Goal: Information Seeking & Learning: Understand process/instructions

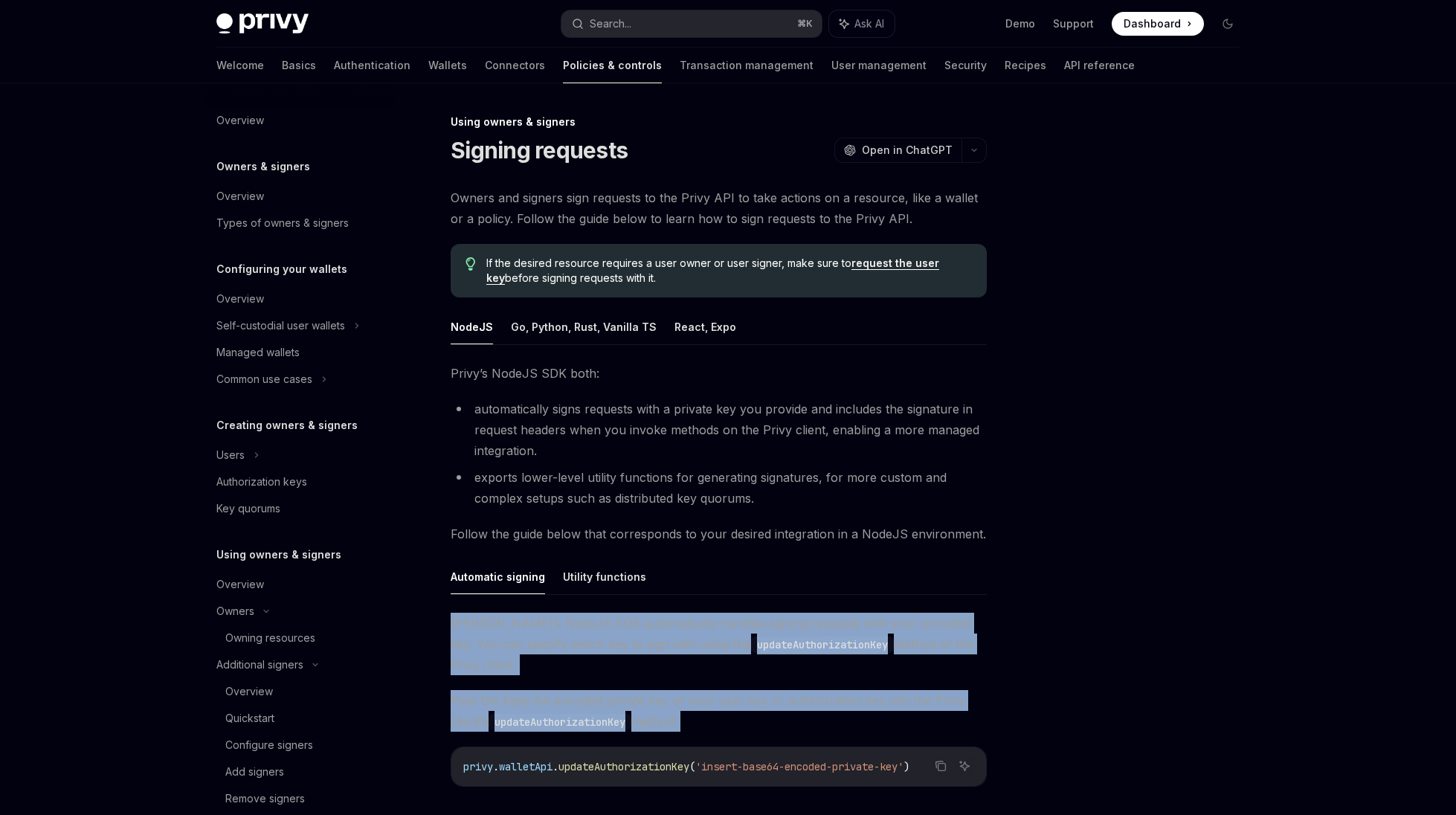
drag, startPoint x: 451, startPoint y: 611, endPoint x: 716, endPoint y: 720, distance: 286.5
click at [716, 720] on div "Automatic signing Utility functions Privy’s NodeJS SDK automatically handles si…" at bounding box center [719, 716] width 536 height 314
click at [716, 720] on div "Privy’s NodeJS SDK automatically handles signing requests with your provided ke…" at bounding box center [719, 743] width 536 height 260
drag, startPoint x: 716, startPoint y: 718, endPoint x: 602, endPoint y: 607, distance: 159.1
click at [602, 606] on div "Automatic signing Utility functions Privy’s NodeJS SDK automatically handles si…" at bounding box center [719, 716] width 536 height 314
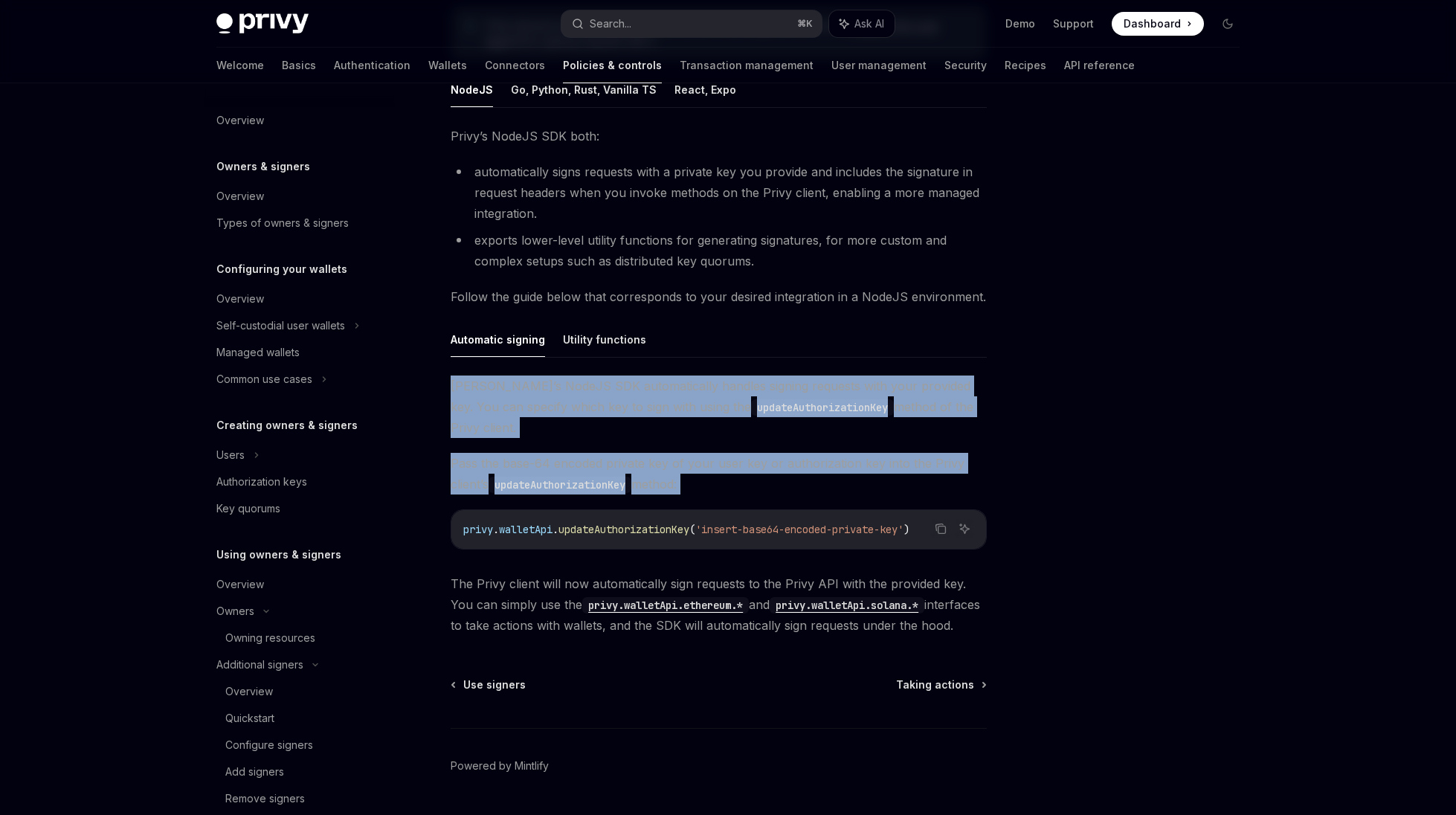
scroll to position [258, 0]
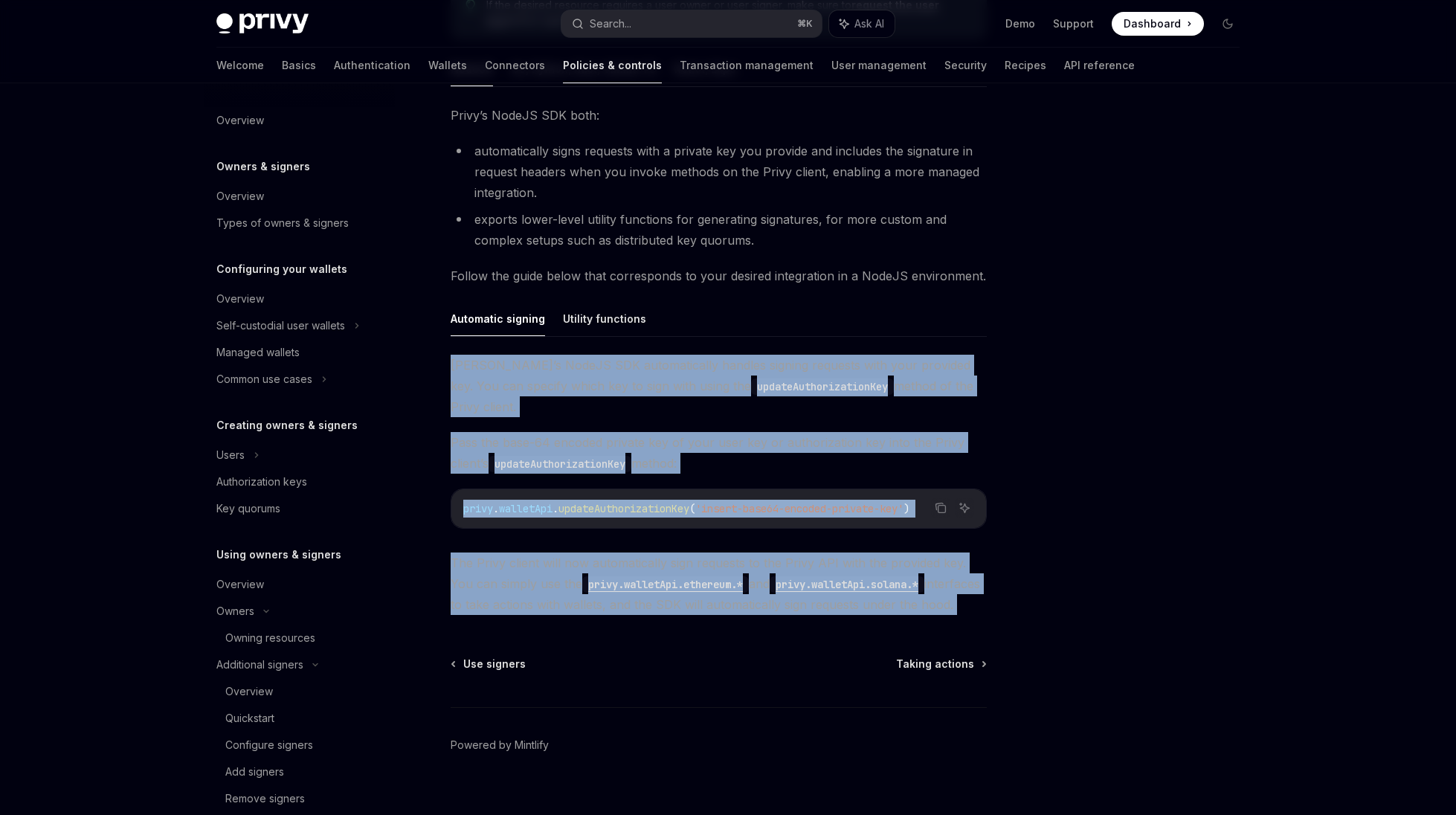
drag, startPoint x: 602, startPoint y: 607, endPoint x: 451, endPoint y: 346, distance: 301.5
click at [451, 346] on div "Using owners & signers Signing requests OpenAI Open in ChatGPT OpenAI Open in C…" at bounding box center [579, 345] width 820 height 981
click at [451, 350] on div "Automatic signing Utility functions Privy’s NodeJS SDK automatically handles si…" at bounding box center [719, 458] width 536 height 314
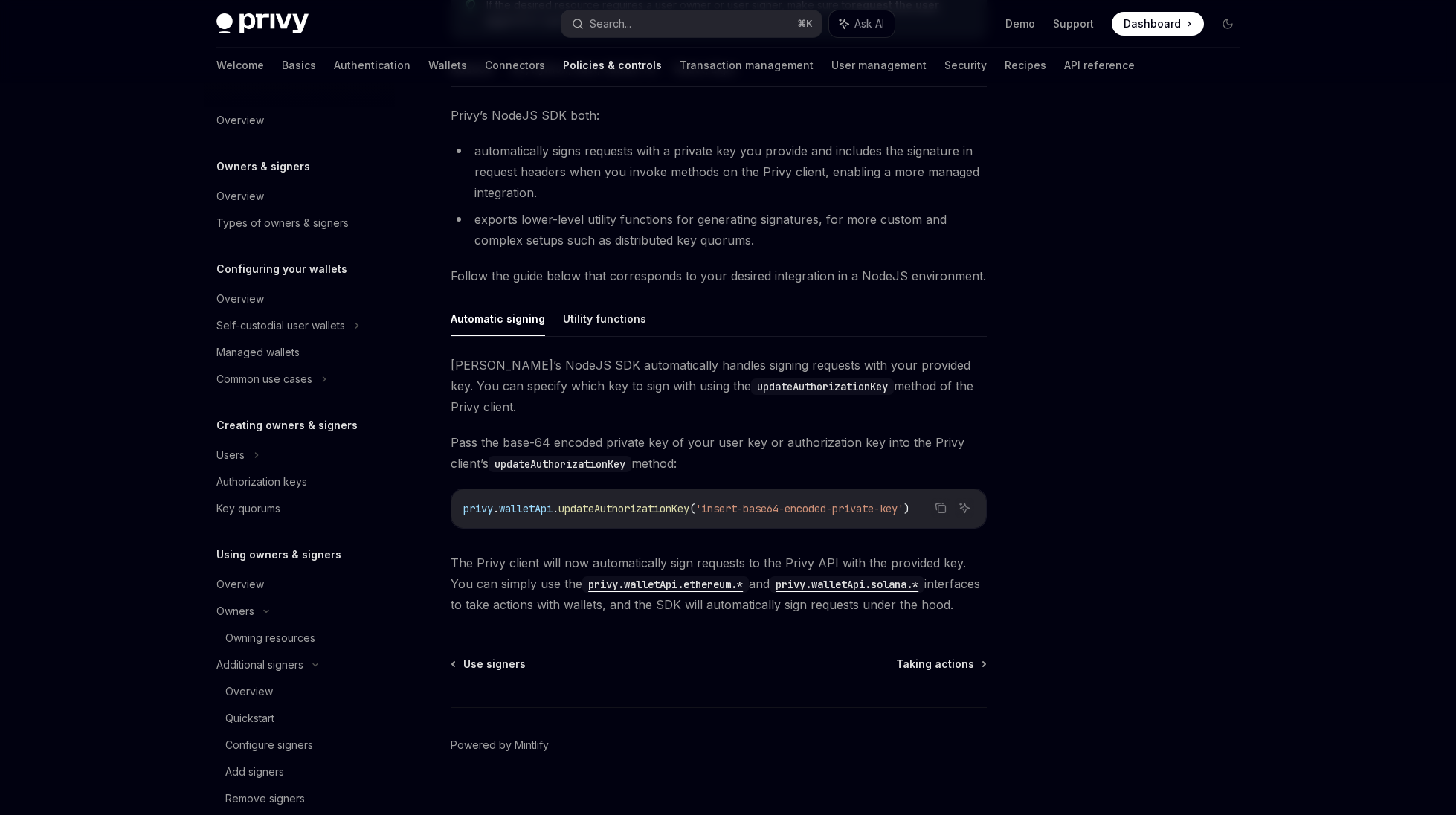
drag, startPoint x: 451, startPoint y: 354, endPoint x: 960, endPoint y: 593, distance: 562.3
click at [960, 593] on div "Privy’s NodeJS SDK automatically handles signing requests with your provided ke…" at bounding box center [719, 485] width 536 height 260
click at [960, 593] on span "The Privy client will now automatically sign requests to the Privy API with the…" at bounding box center [719, 583] width 536 height 62
drag, startPoint x: 960, startPoint y: 593, endPoint x: 750, endPoint y: 331, distance: 335.8
click at [750, 331] on div "Automatic signing Utility functions Privy’s NodeJS SDK automatically handles si…" at bounding box center [719, 458] width 536 height 314
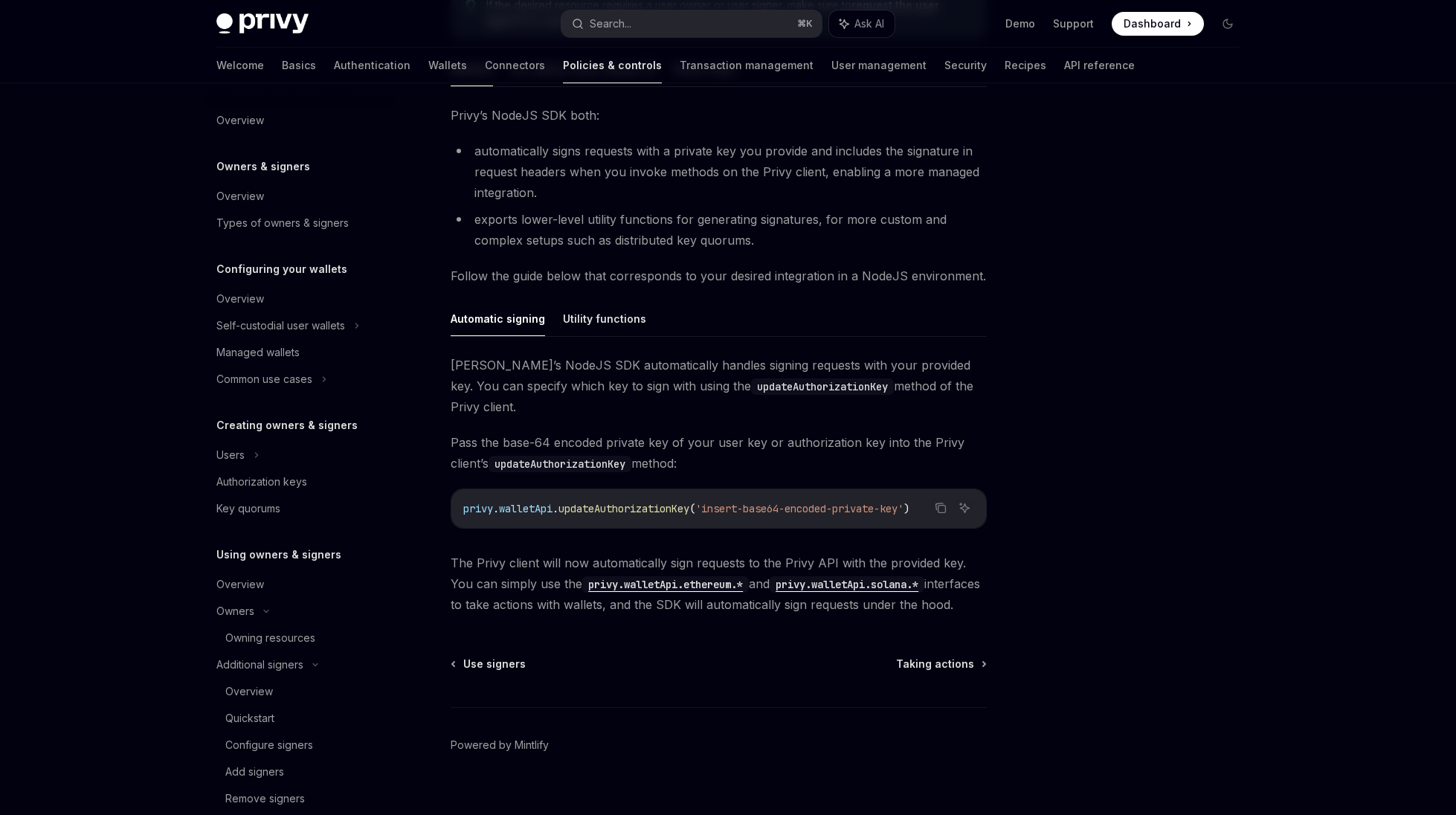
click at [686, 320] on ul "Automatic signing Utility functions" at bounding box center [719, 319] width 536 height 36
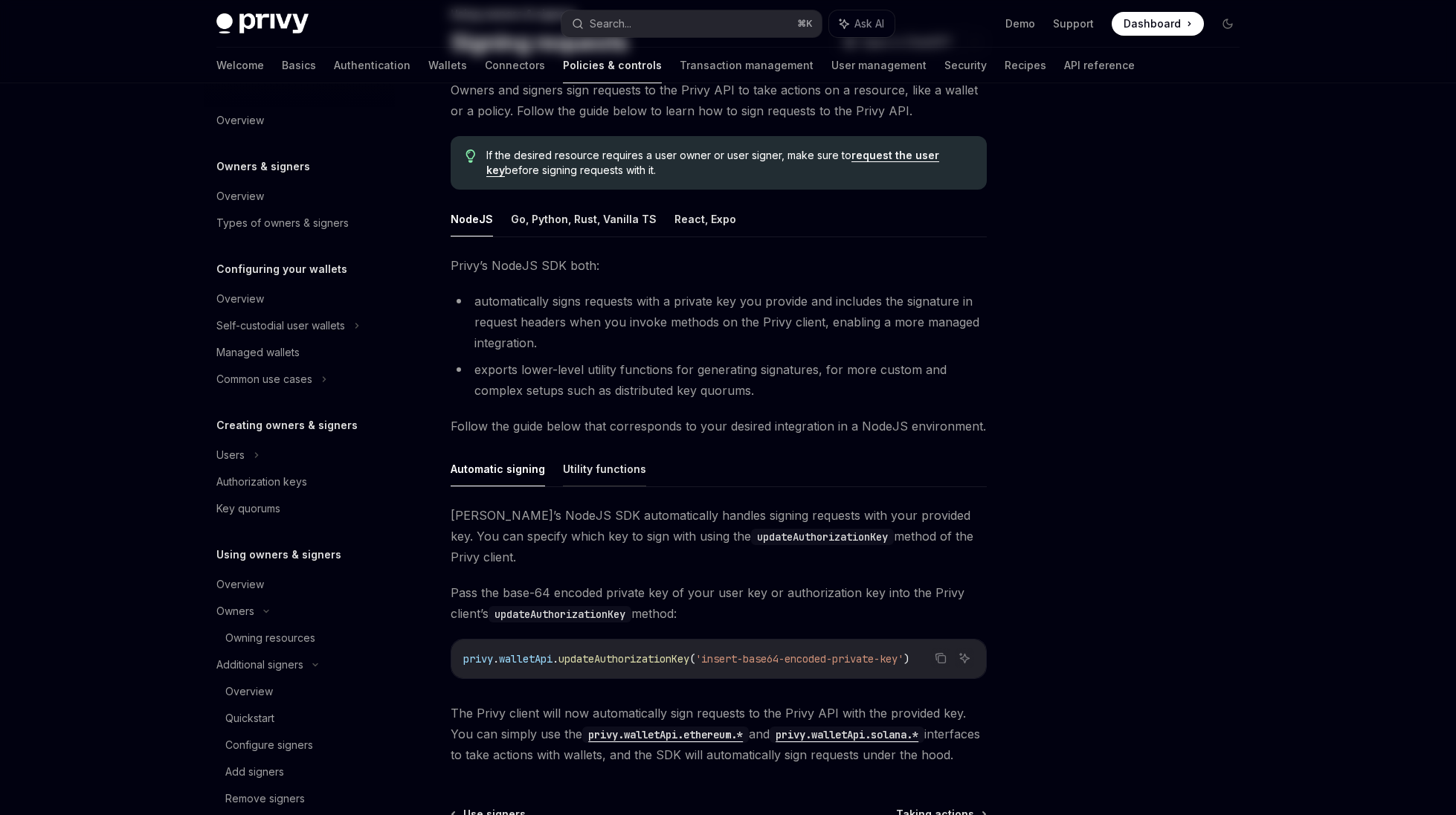
scroll to position [28, 0]
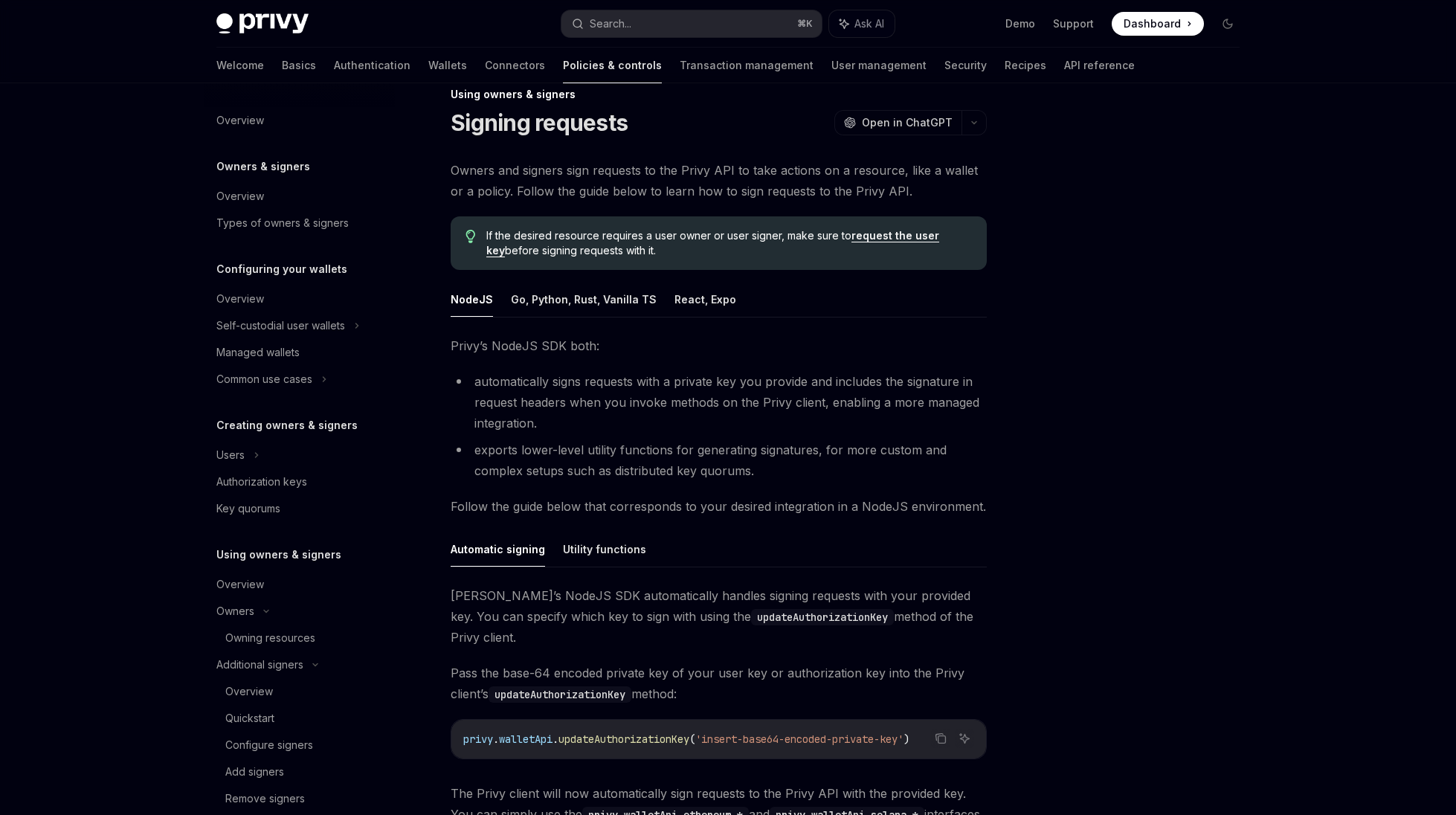
drag, startPoint x: 594, startPoint y: 336, endPoint x: 803, endPoint y: 452, distance: 239.0
click at [803, 452] on div "Privy’s NodeJS SDK both: automatically signs requests with a private key you pr…" at bounding box center [719, 591] width 536 height 510
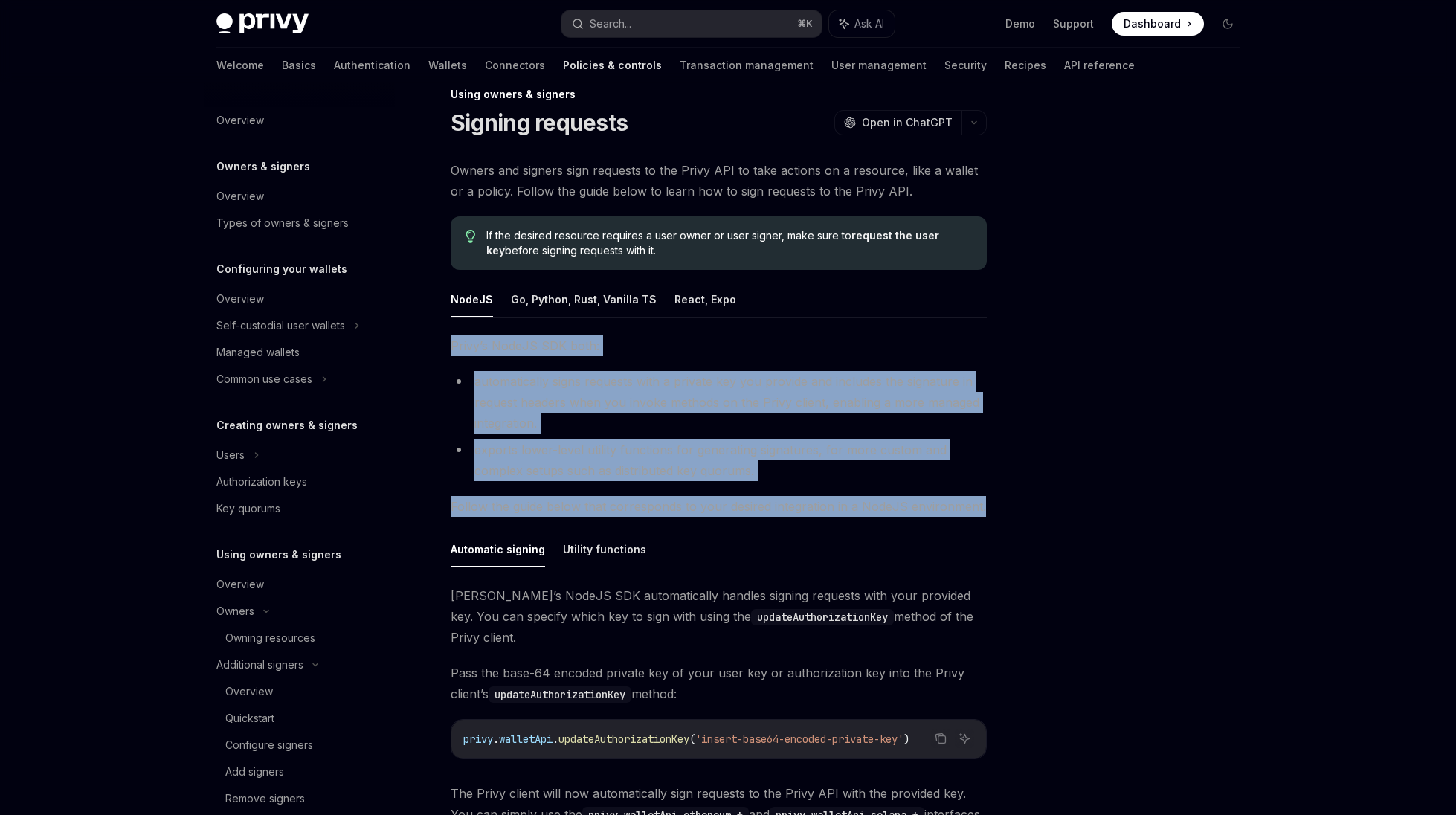
drag, startPoint x: 451, startPoint y: 338, endPoint x: 980, endPoint y: 510, distance: 556.3
click at [980, 510] on div "Privy’s NodeJS SDK both: automatically signs requests with a private key you pr…" at bounding box center [719, 591] width 536 height 510
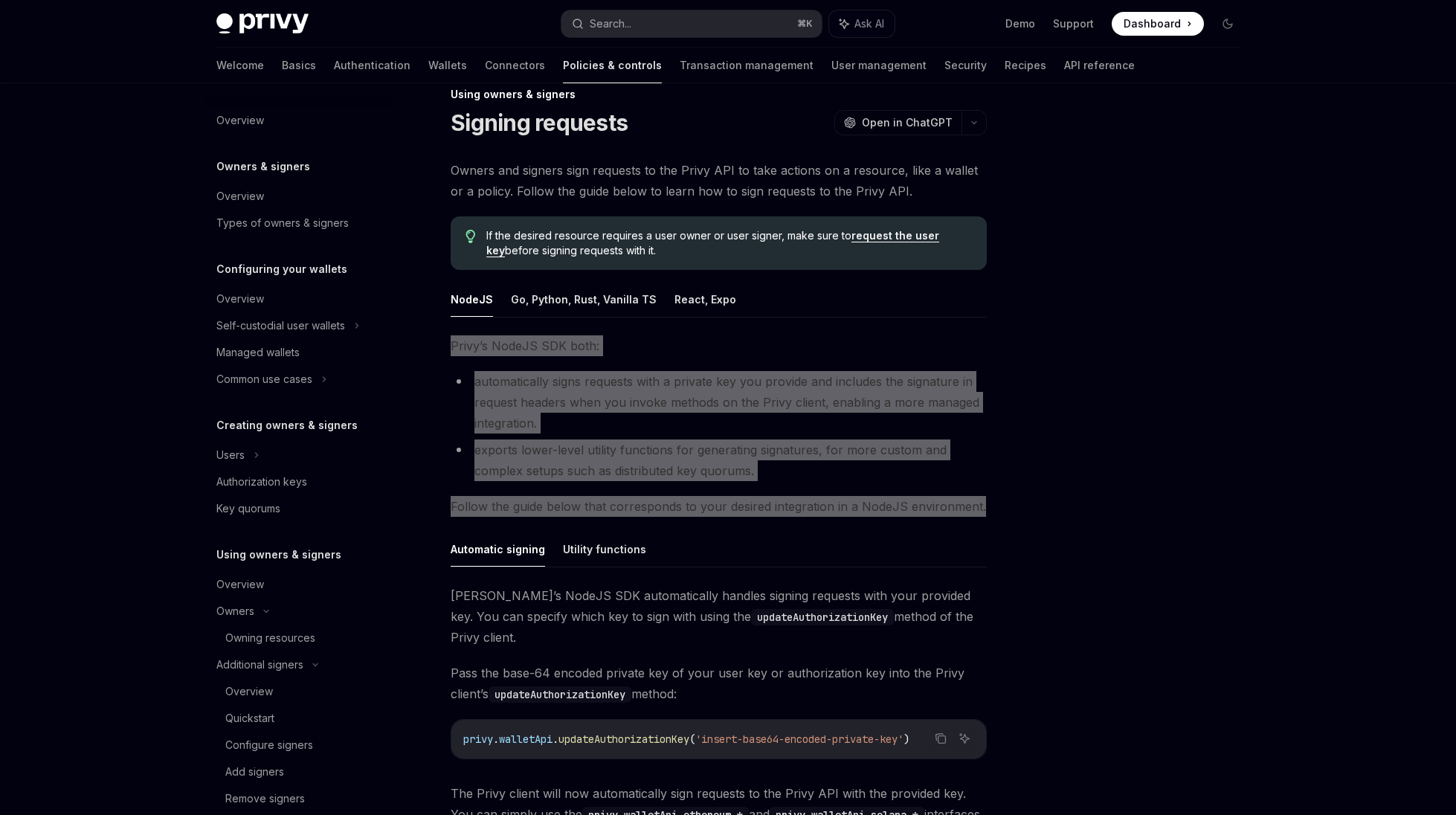
scroll to position [0, 0]
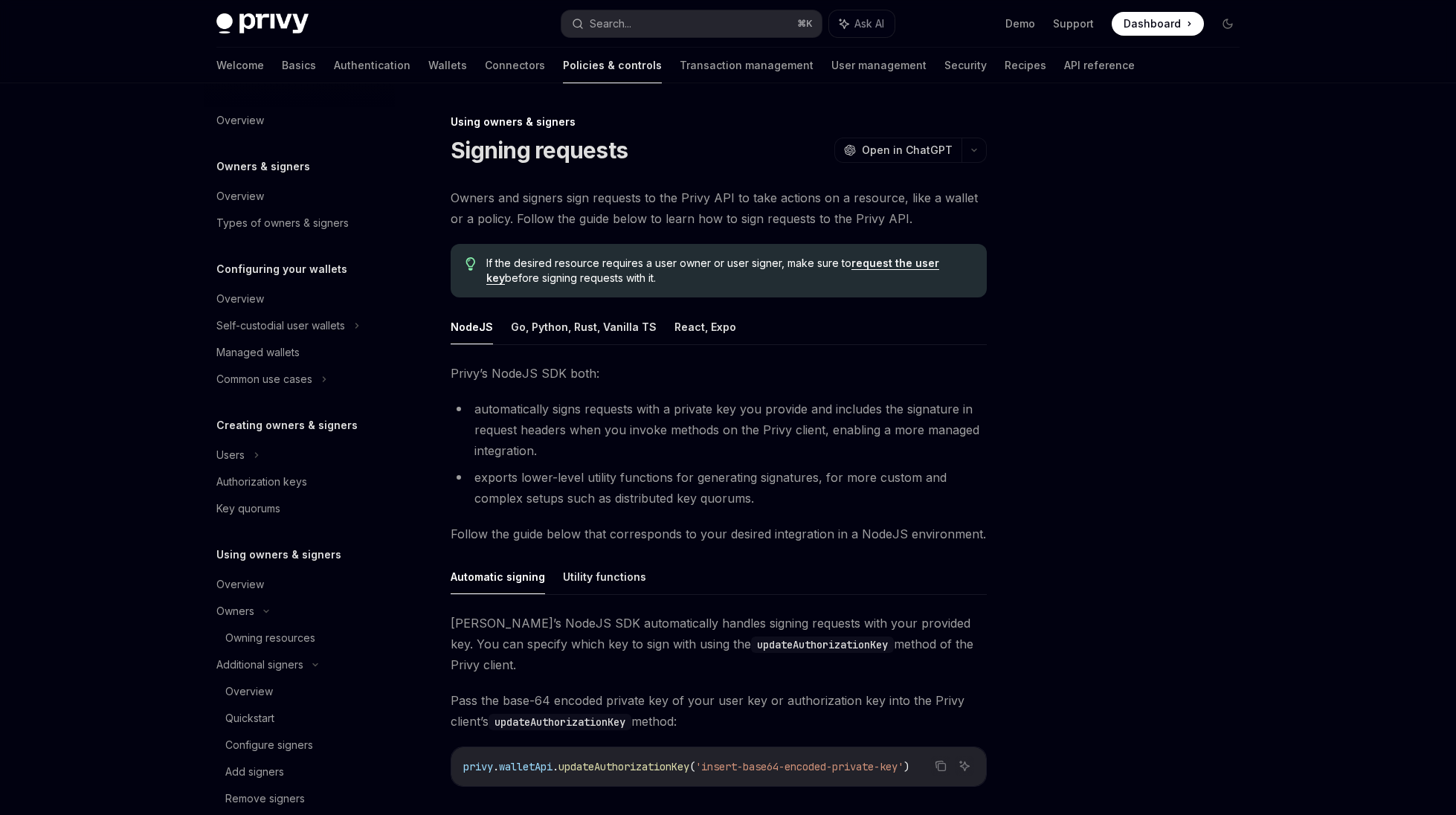
click at [622, 170] on div "Using owners & signers Signing requests OpenAI Open in ChatGPT OpenAI Open in C…" at bounding box center [579, 603] width 820 height 981
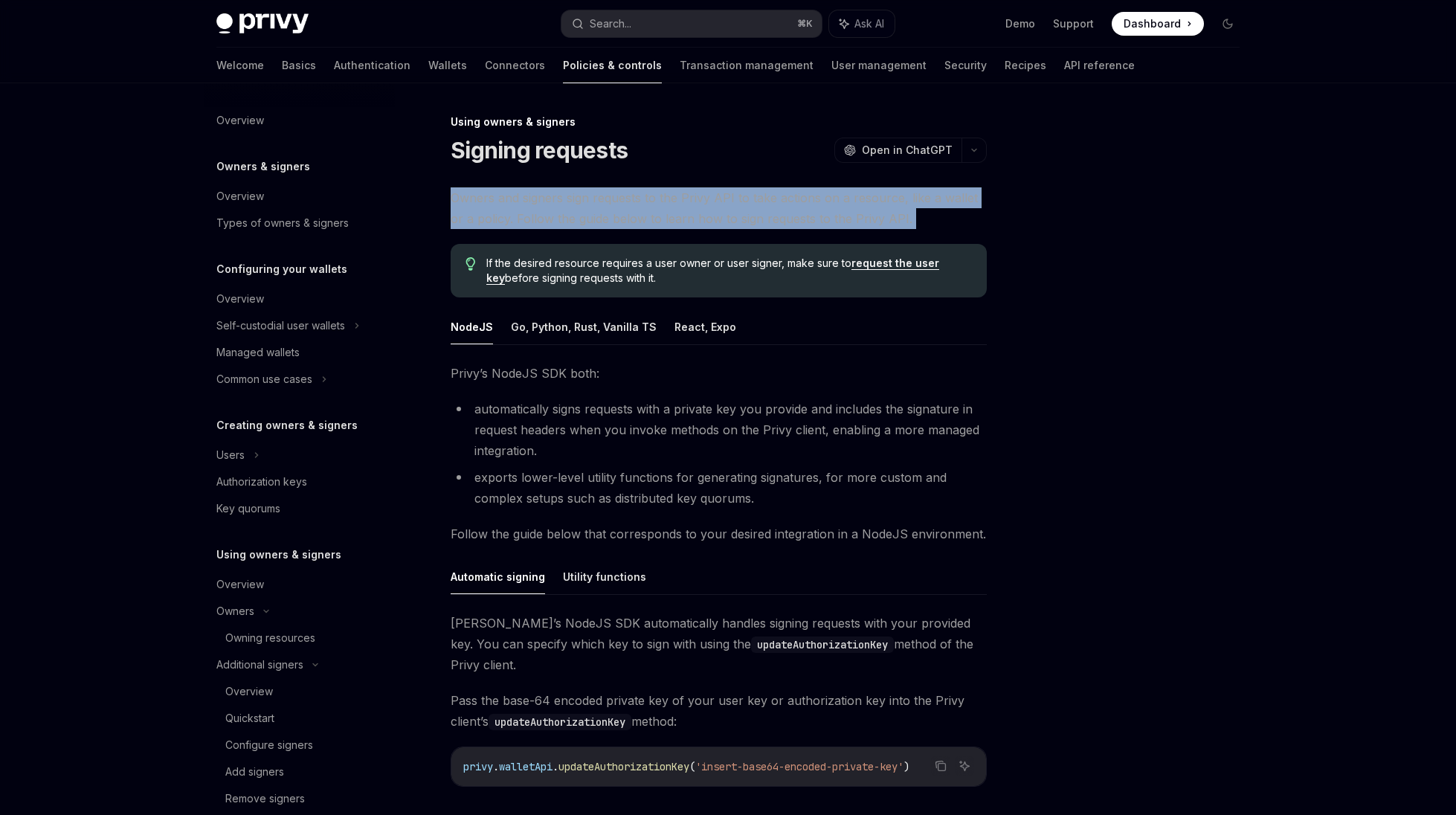
drag, startPoint x: 622, startPoint y: 170, endPoint x: 872, endPoint y: 231, distance: 257.3
click at [872, 230] on div "Using owners & signers Signing requests OpenAI Open in ChatGPT OpenAI Open in C…" at bounding box center [579, 603] width 820 height 981
click at [872, 231] on div "Owners and signers sign requests to the Privy API to take actions on a resource…" at bounding box center [719, 530] width 536 height 686
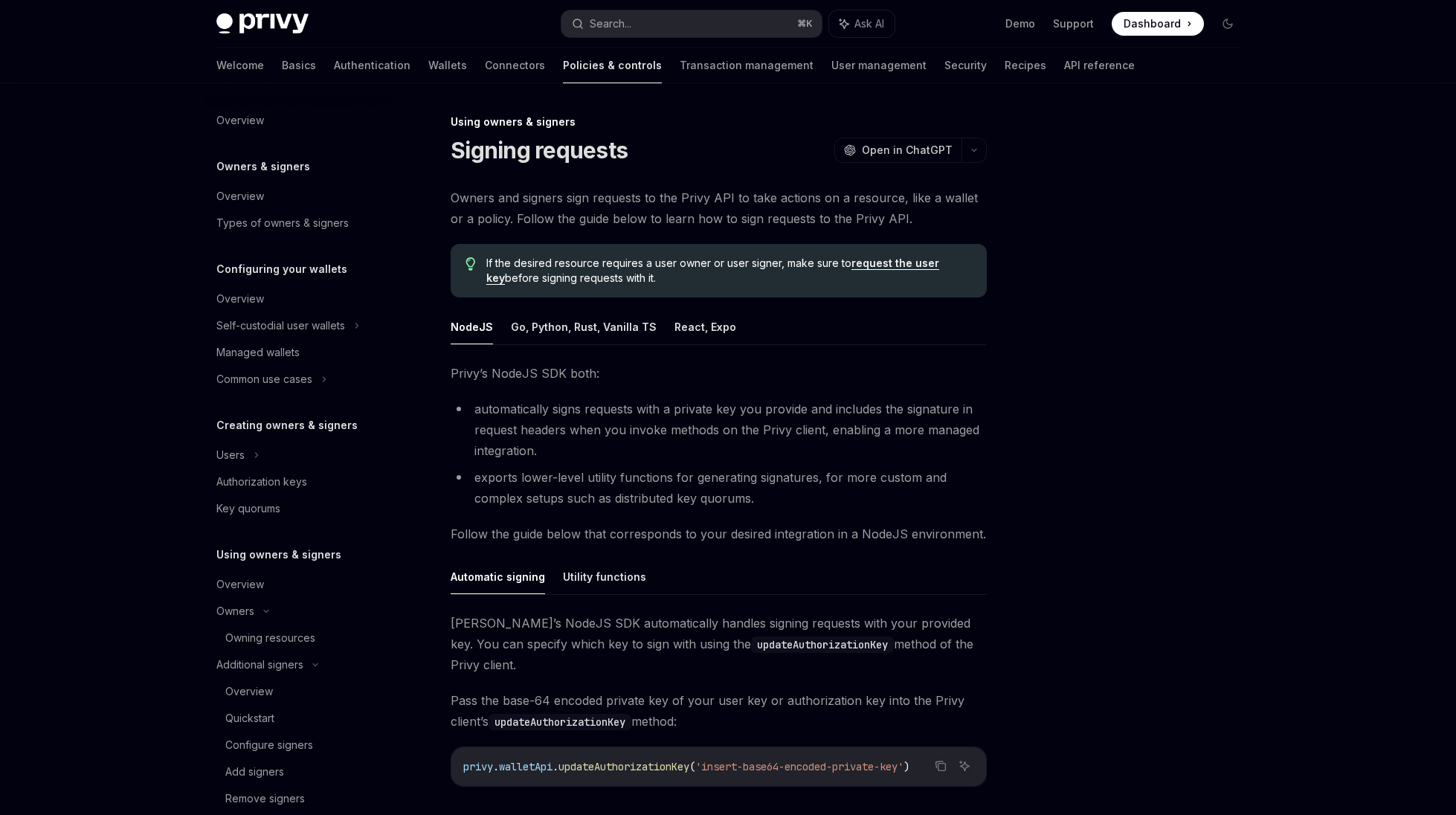
click at [863, 224] on span "Owners and signers sign requests to the Privy API to take actions on a resource…" at bounding box center [719, 208] width 536 height 42
click at [830, 216] on span "Owners and signers sign requests to the Privy API to take actions on a resource…" at bounding box center [719, 208] width 536 height 42
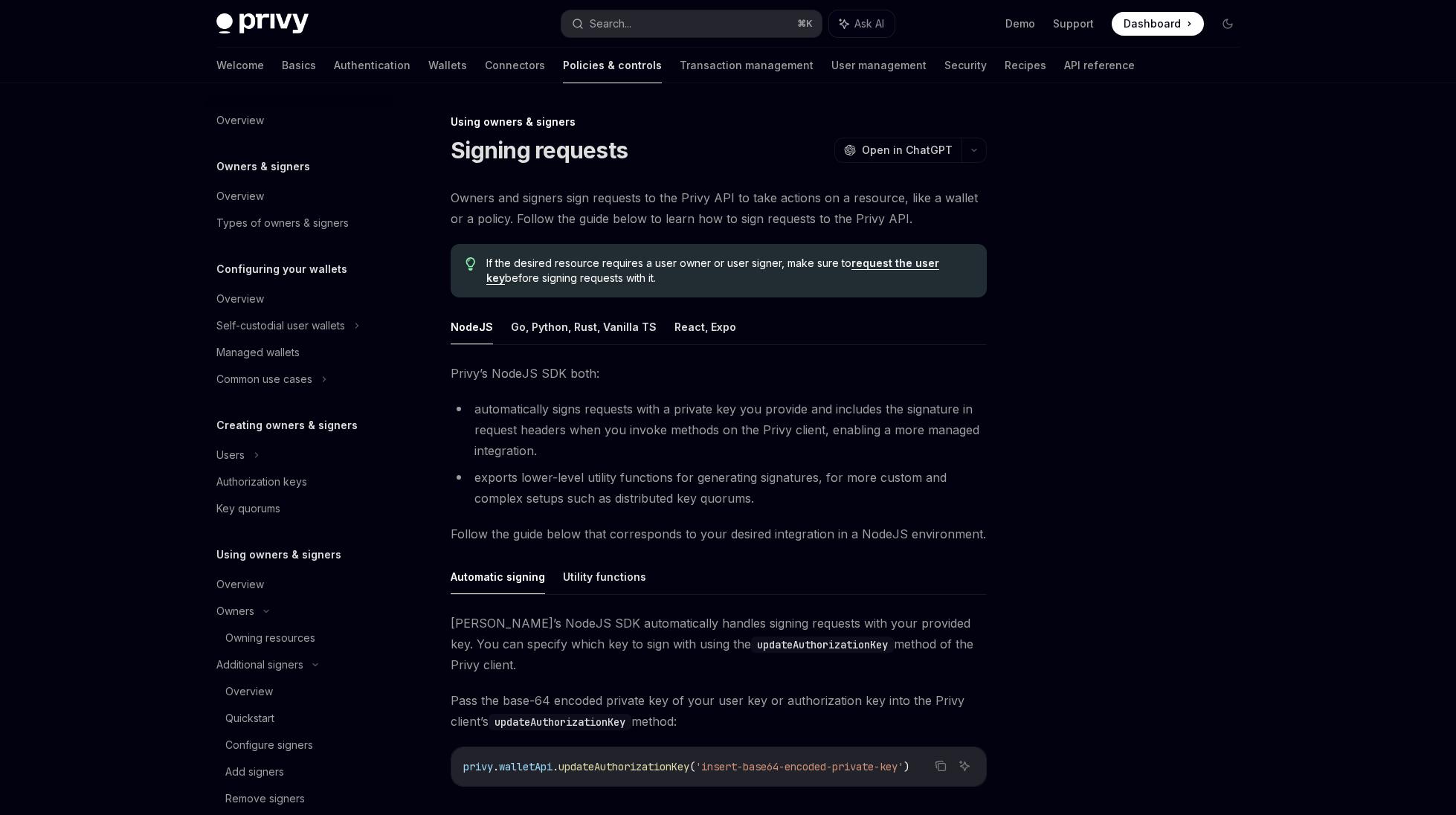
click at [674, 215] on span "Owners and signers sign requests to the Privy API to take actions on a resource…" at bounding box center [719, 208] width 536 height 42
click at [676, 214] on span "Owners and signers sign requests to the Privy API to take actions on a resource…" at bounding box center [719, 208] width 536 height 42
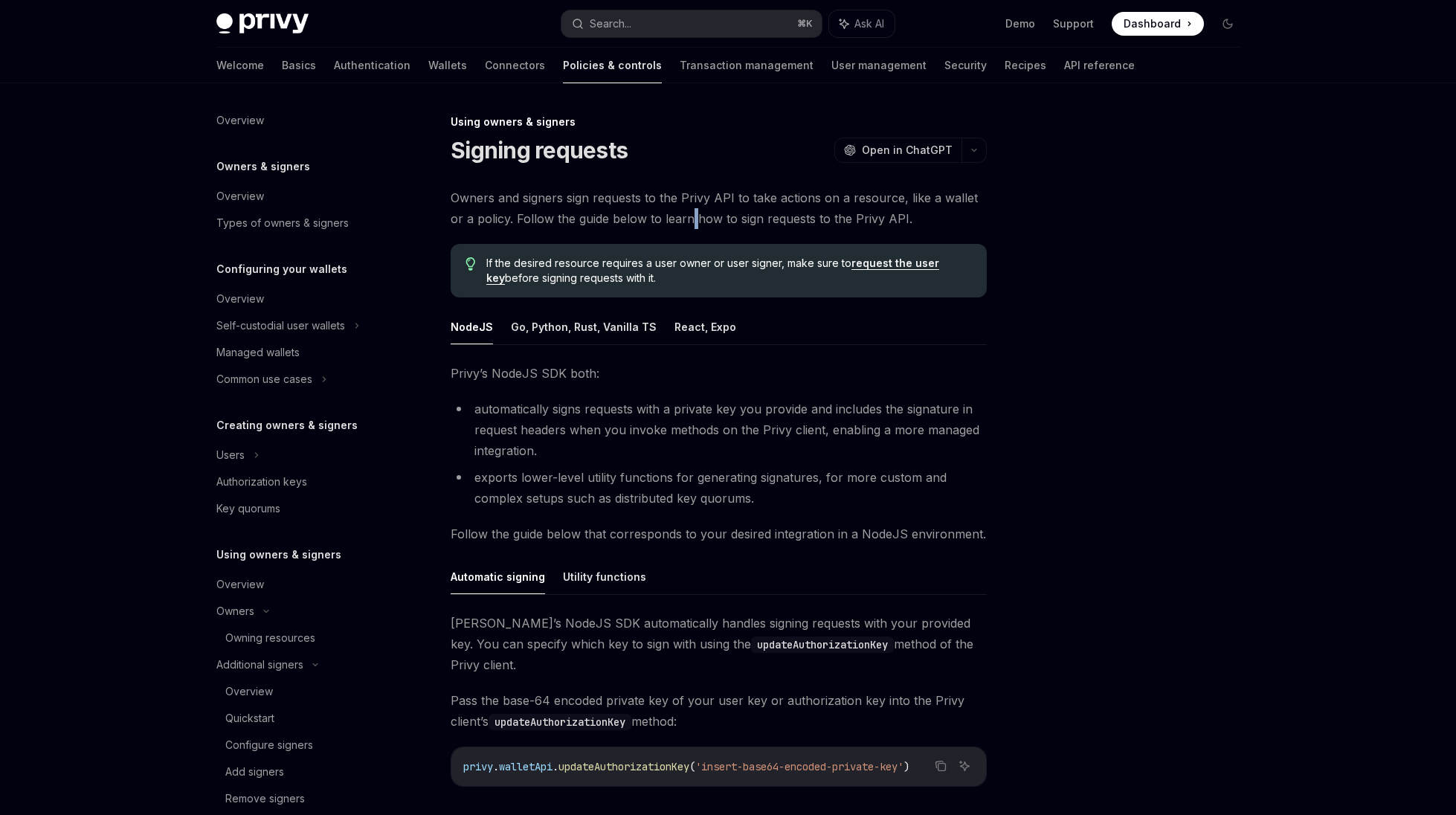
click at [676, 214] on span "Owners and signers sign requests to the Privy API to take actions on a resource…" at bounding box center [719, 208] width 536 height 42
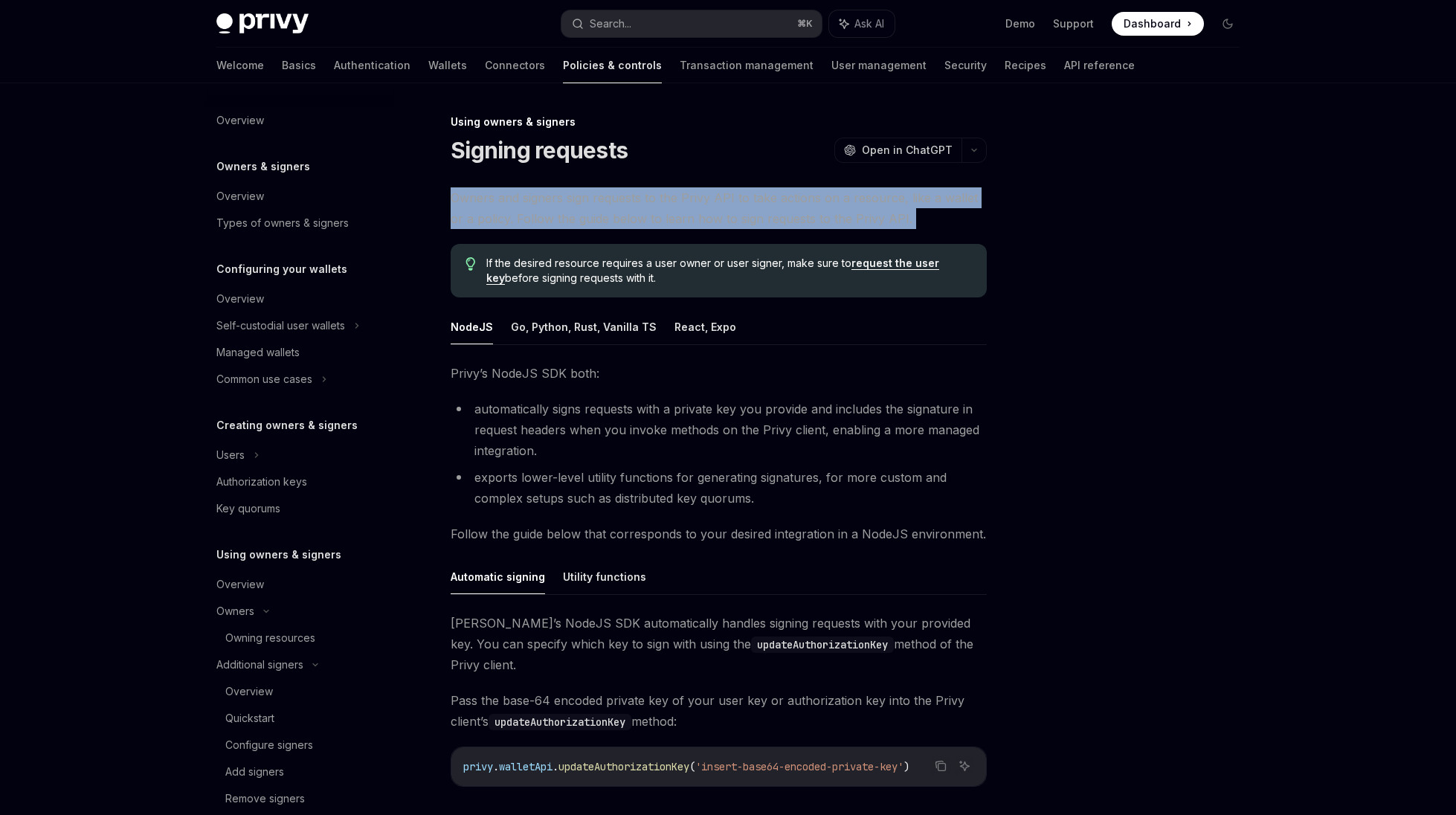
click at [676, 214] on span "Owners and signers sign requests to the Privy API to take actions on a resource…" at bounding box center [719, 208] width 536 height 42
click at [681, 200] on span "Owners and signers sign requests to the Privy API to take actions on a resource…" at bounding box center [719, 208] width 536 height 42
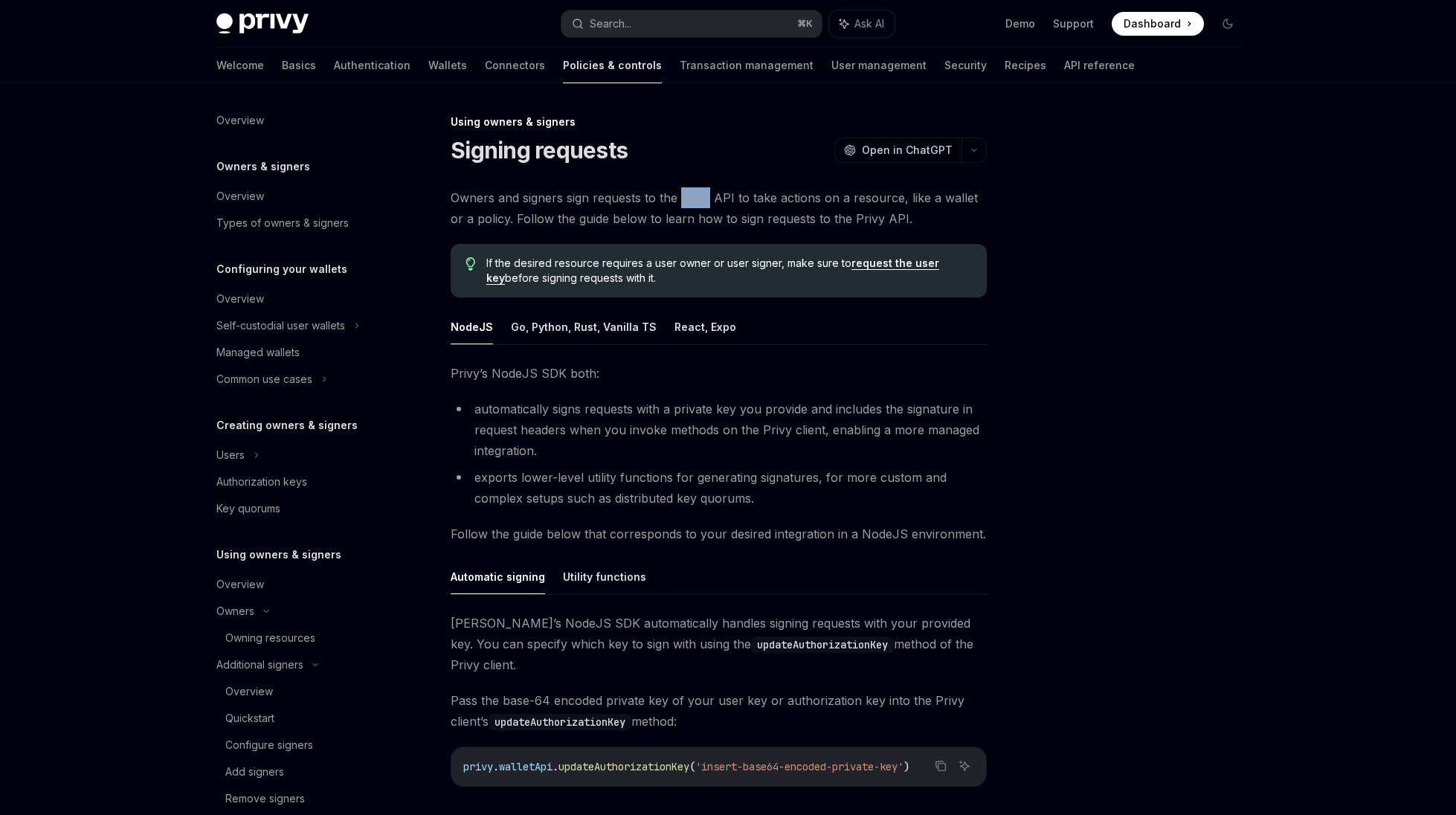
click at [681, 200] on span "Owners and signers sign requests to the Privy API to take actions on a resource…" at bounding box center [719, 208] width 536 height 42
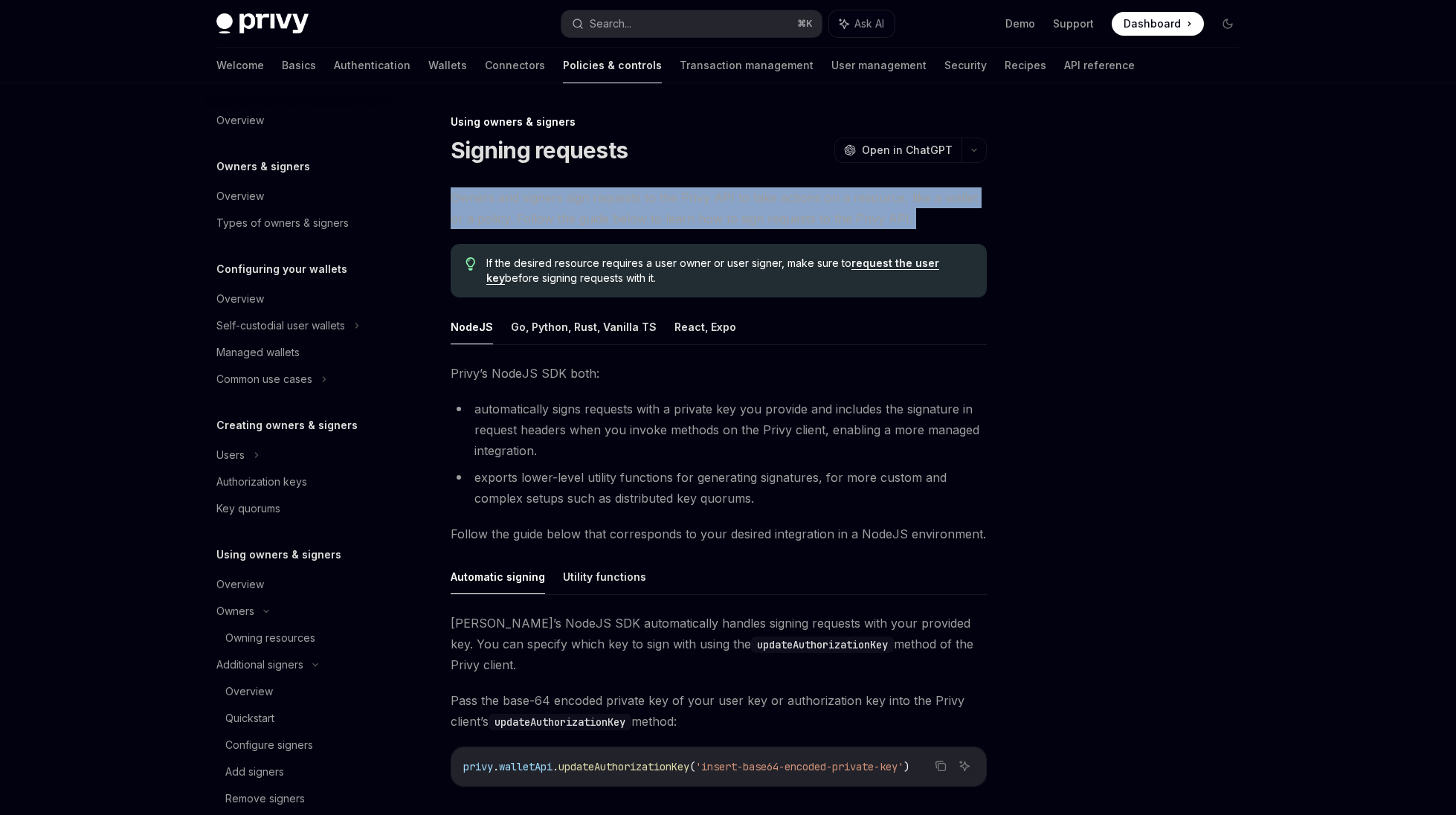
click at [681, 200] on span "Owners and signers sign requests to the Privy API to take actions on a resource…" at bounding box center [719, 208] width 536 height 42
click at [671, 218] on span "Owners and signers sign requests to the Privy API to take actions on a resource…" at bounding box center [719, 208] width 536 height 42
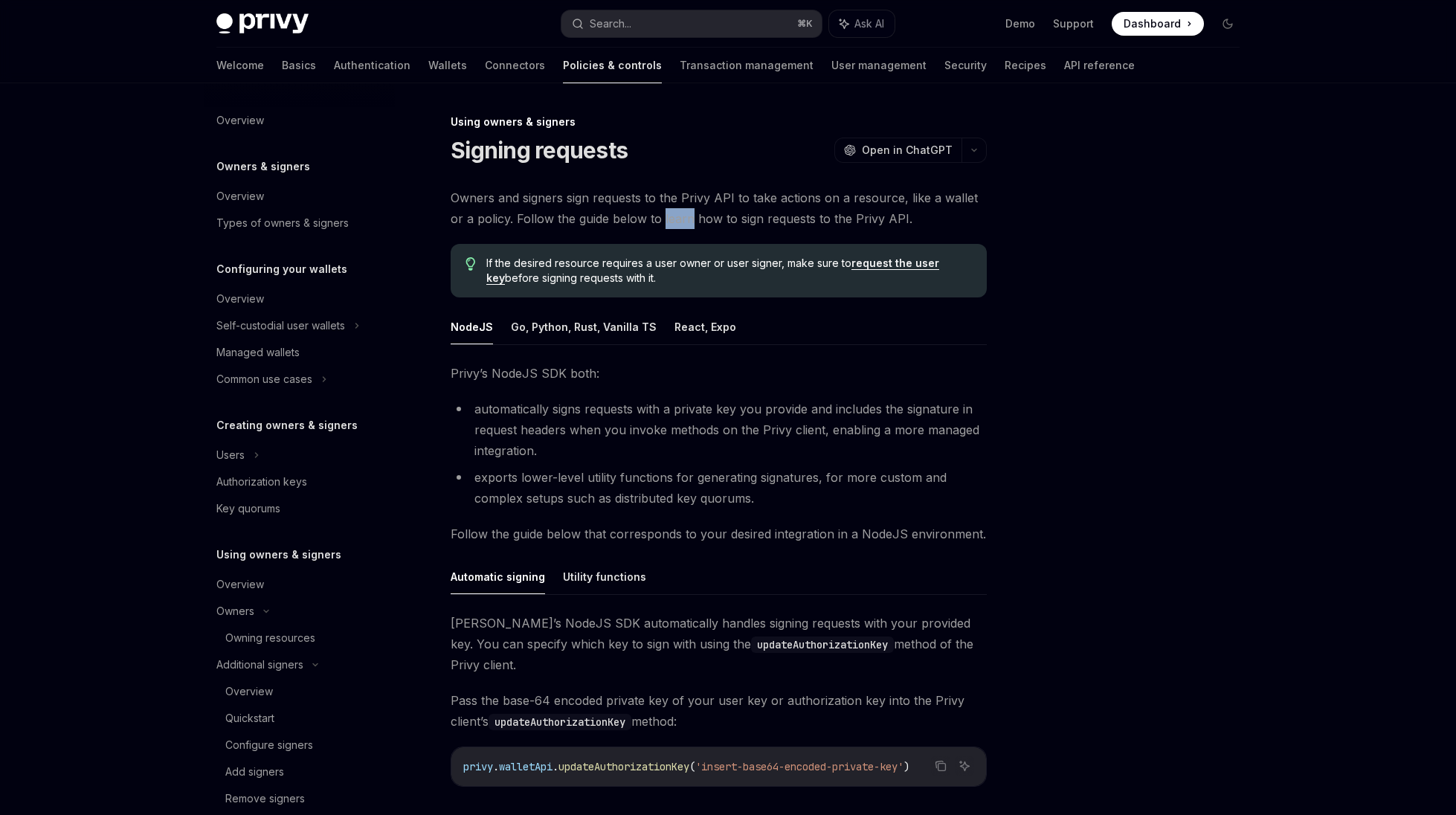
click at [671, 218] on span "Owners and signers sign requests to the Privy API to take actions on a resource…" at bounding box center [719, 208] width 536 height 42
click at [292, 354] on div "Managed wallets" at bounding box center [258, 352] width 83 height 18
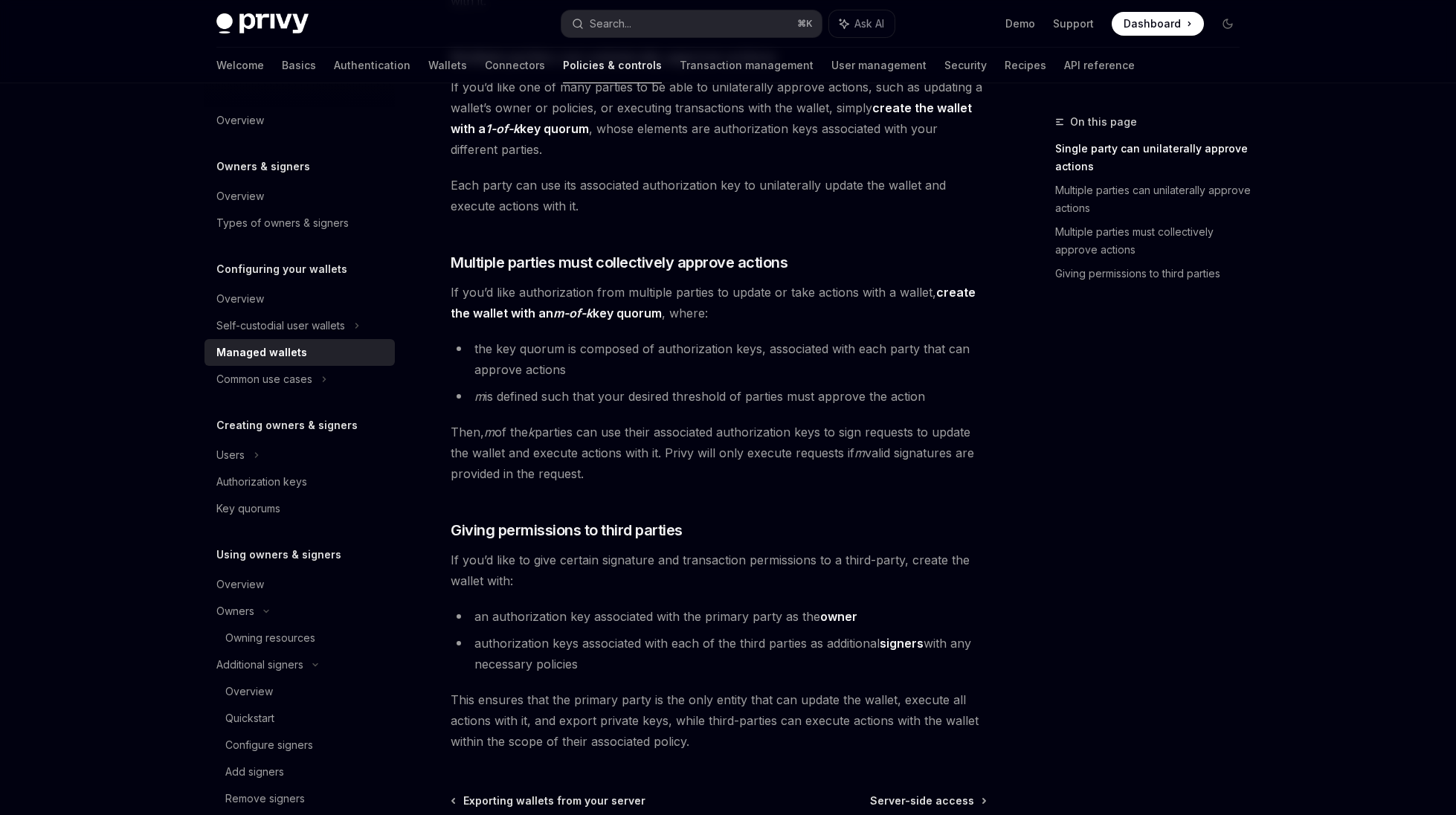
scroll to position [560, 0]
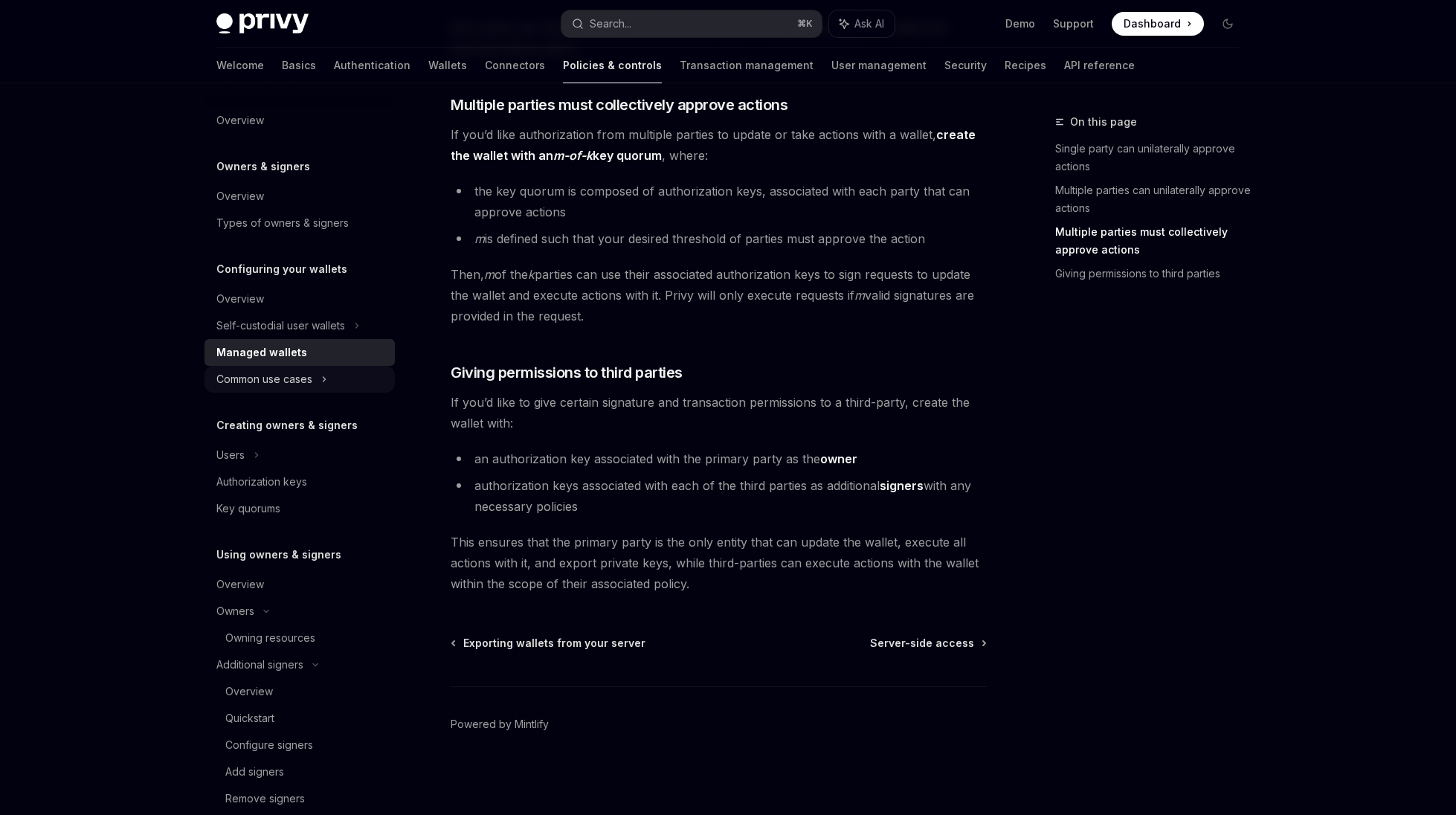
click at [259, 380] on div "Common use cases" at bounding box center [264, 379] width 96 height 18
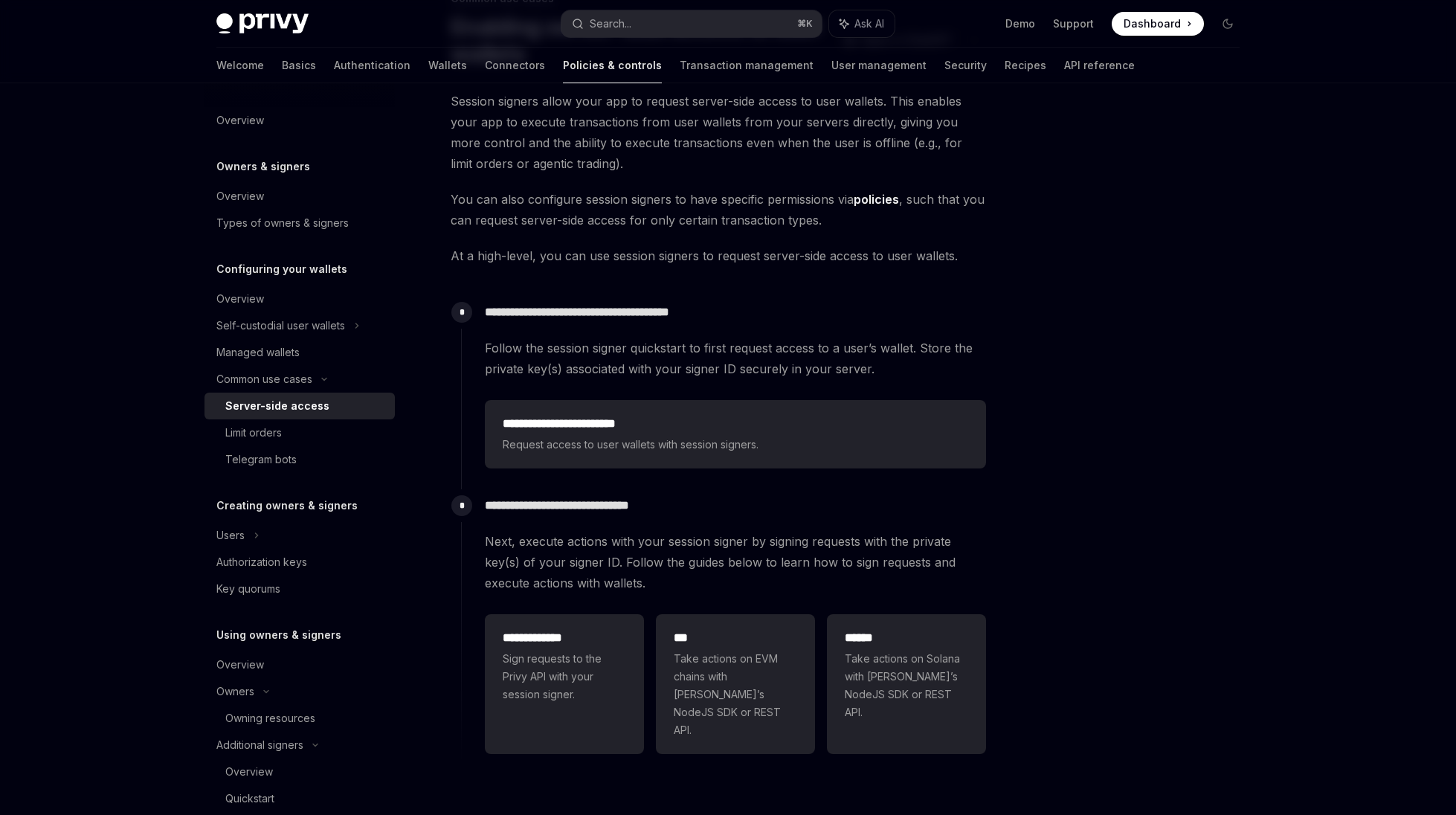
scroll to position [58, 0]
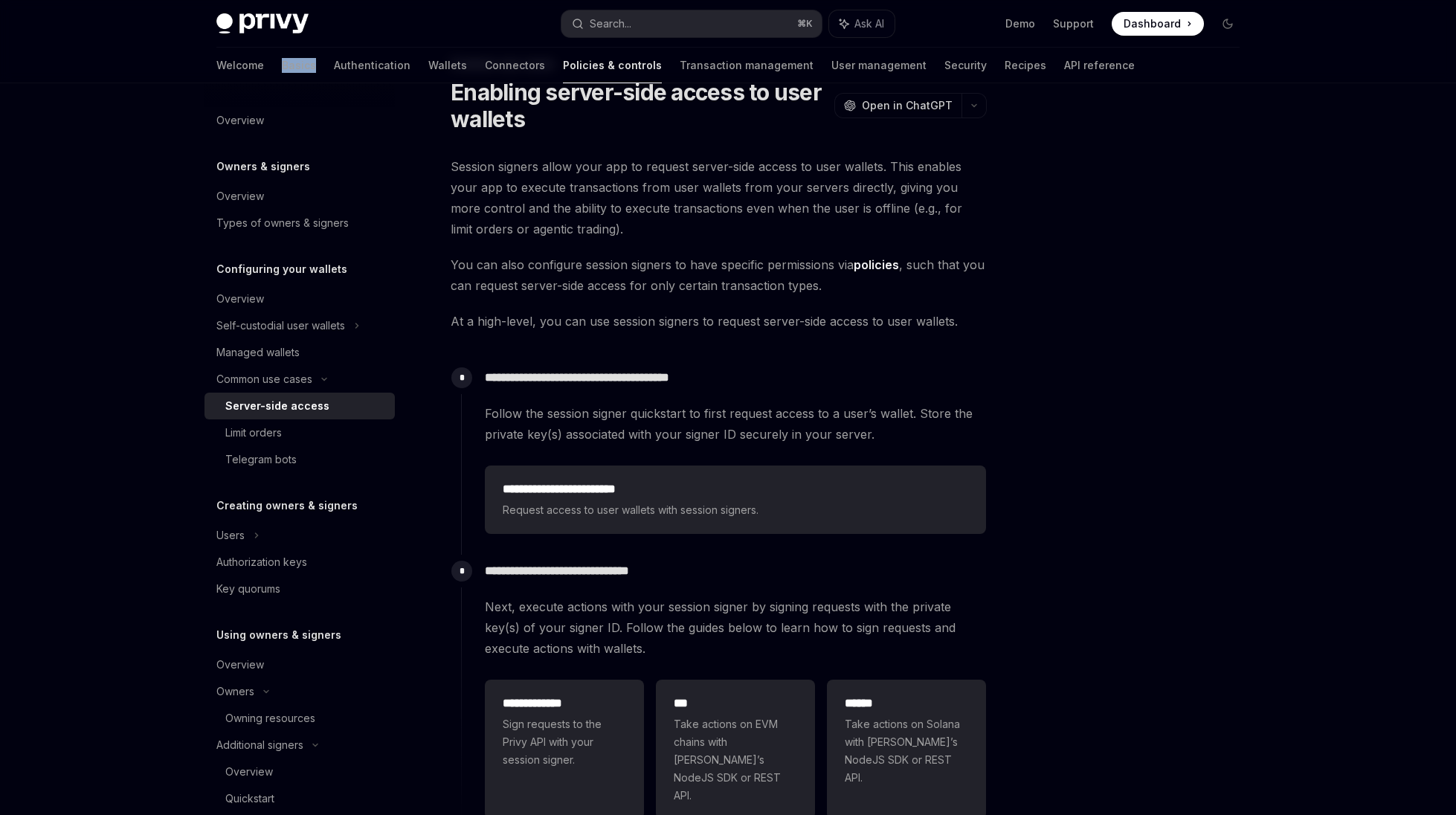
click at [250, 58] on div "Welcome Basics Authentication Wallets Connectors Policies & controls Transactio…" at bounding box center [676, 65] width 918 height 36
click at [282, 67] on link "Basics" at bounding box center [298, 65] width 34 height 36
type textarea "*"
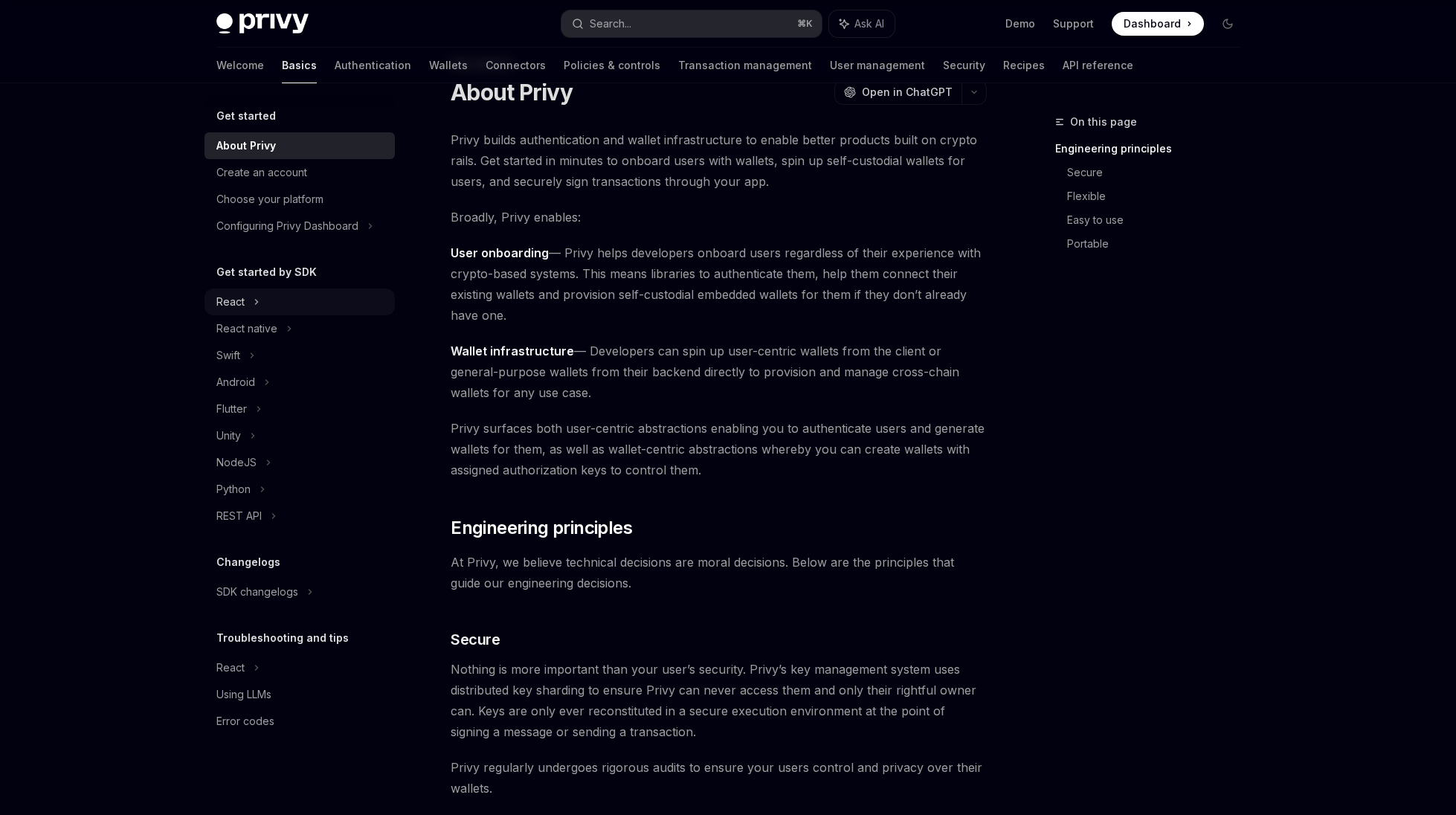
click at [246, 297] on div "React" at bounding box center [299, 302] width 191 height 27
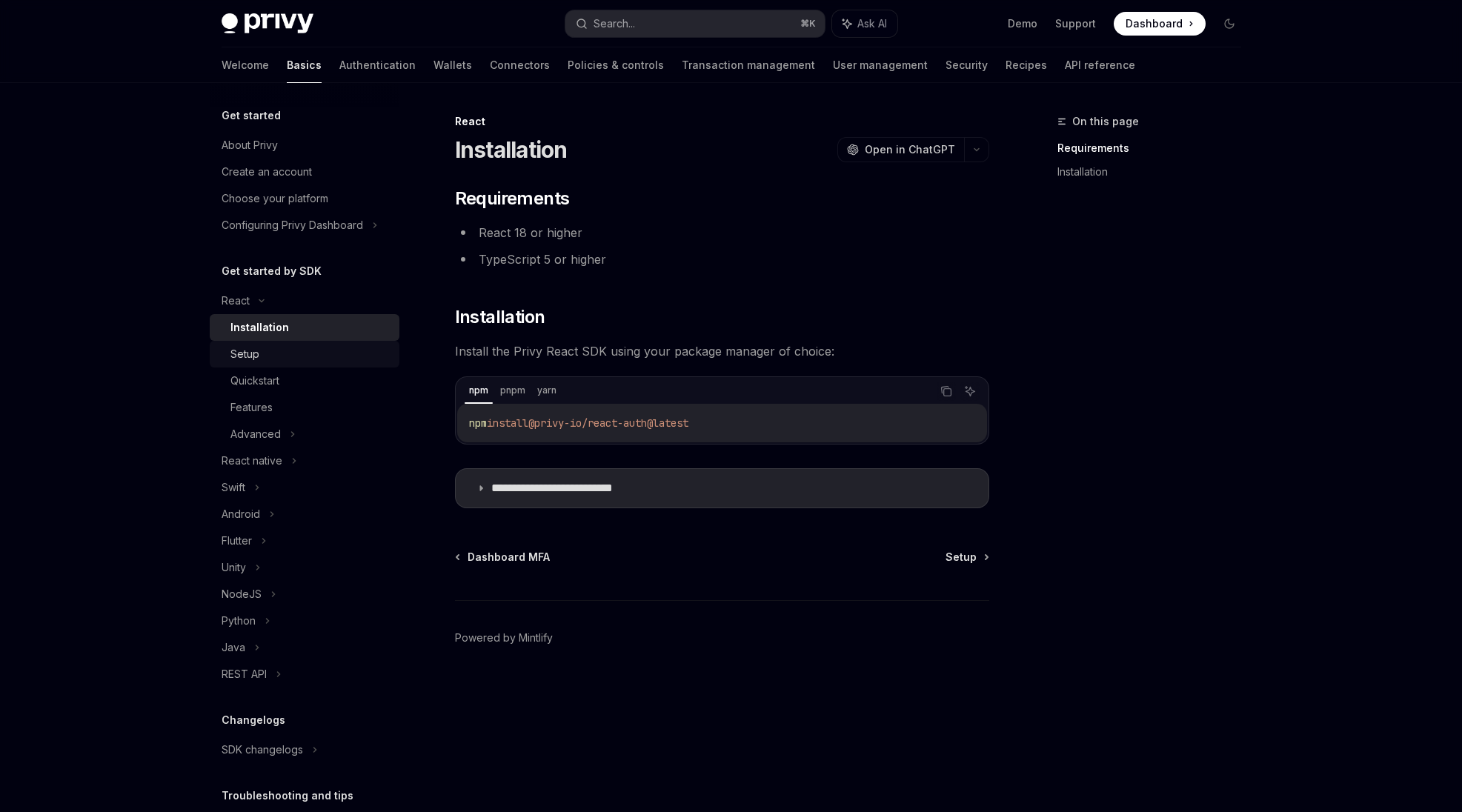
click at [250, 355] on div "Setup" at bounding box center [245, 354] width 29 height 17
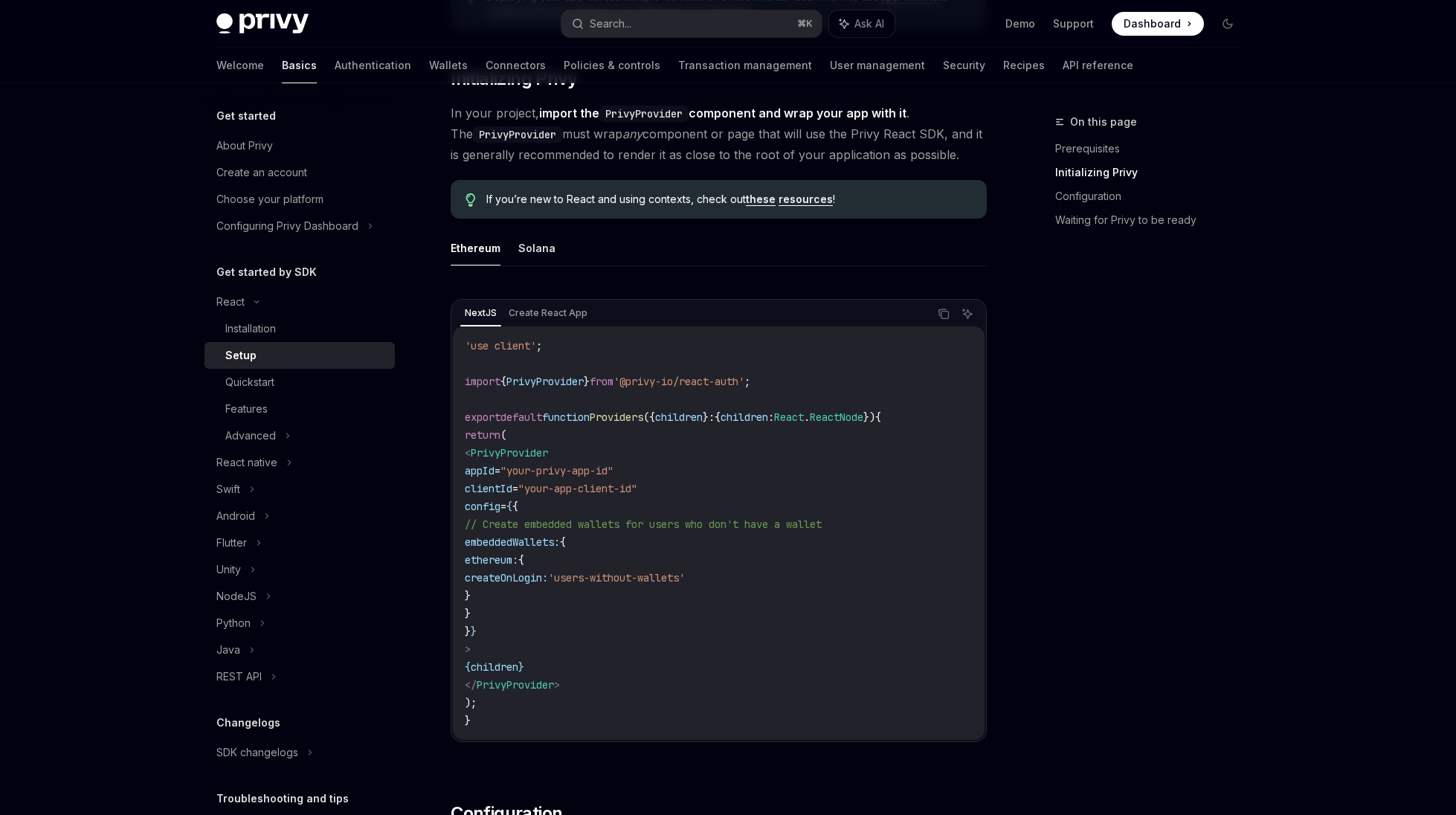
scroll to position [315, 0]
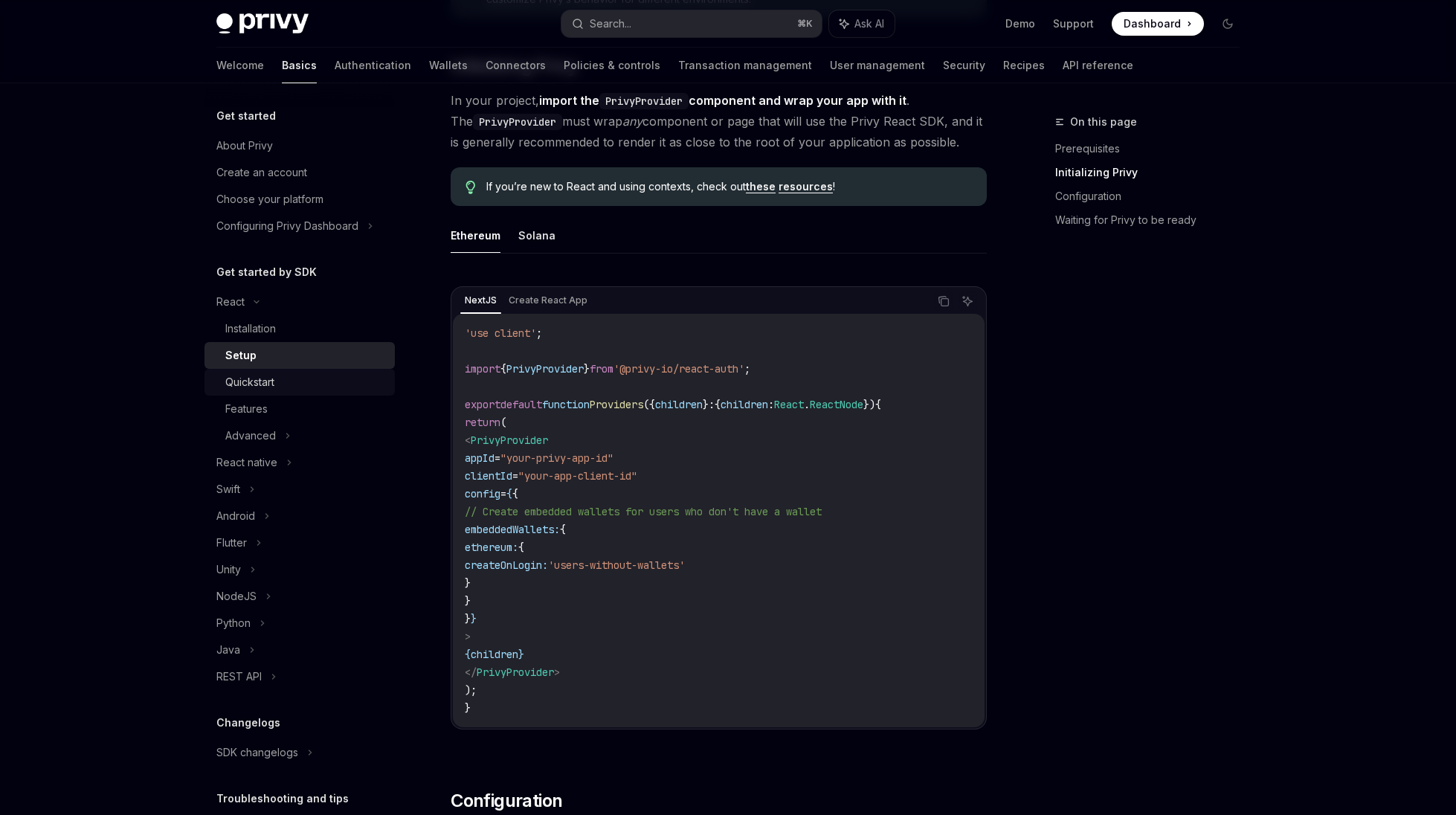
click at [307, 382] on div "Quickstart" at bounding box center [305, 382] width 161 height 18
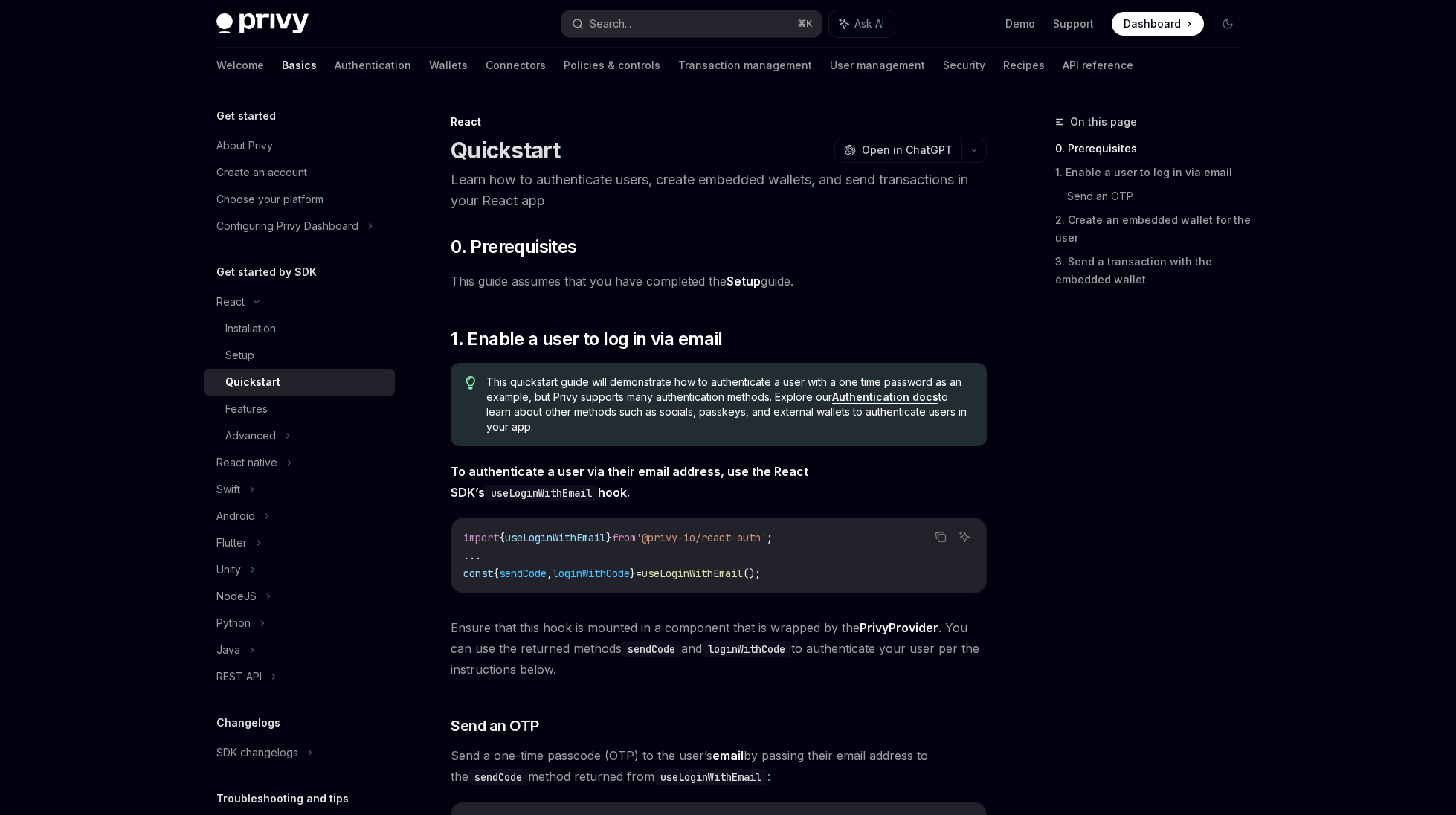
click at [906, 401] on link "Authentication docs" at bounding box center [885, 398] width 107 height 13
type textarea "*"
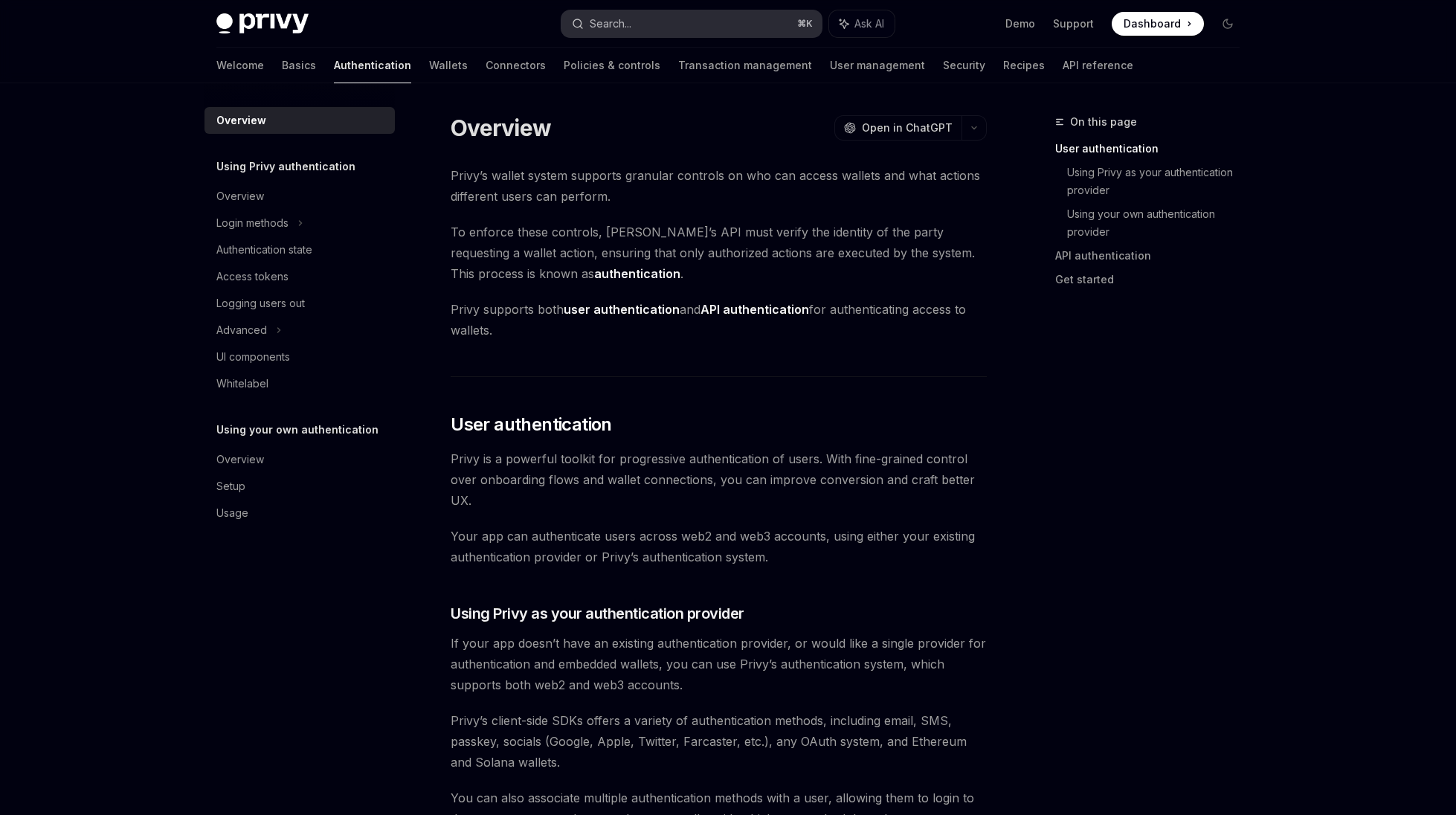
click at [675, 29] on button "Search... ⌘ K" at bounding box center [691, 23] width 260 height 27
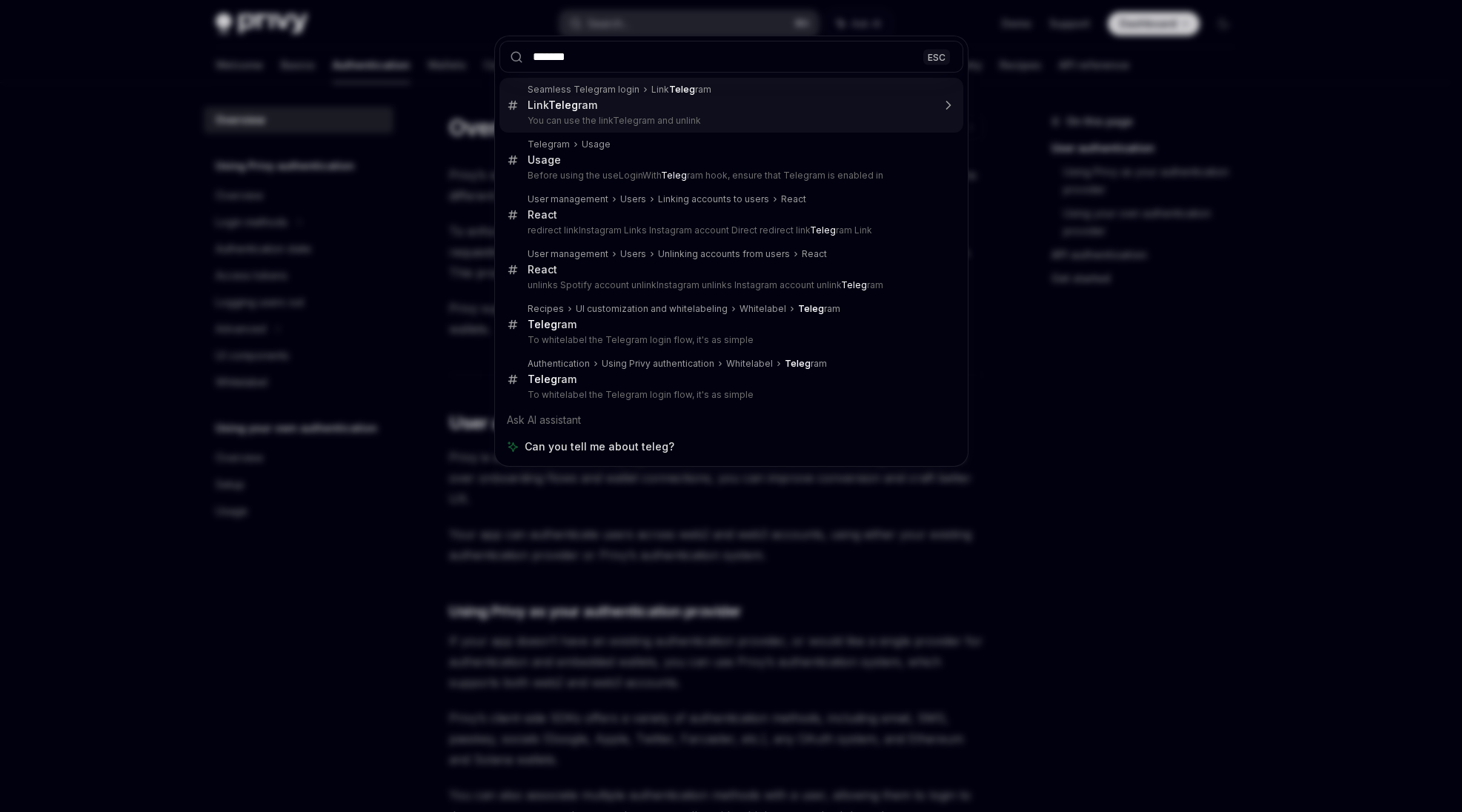
type input "********"
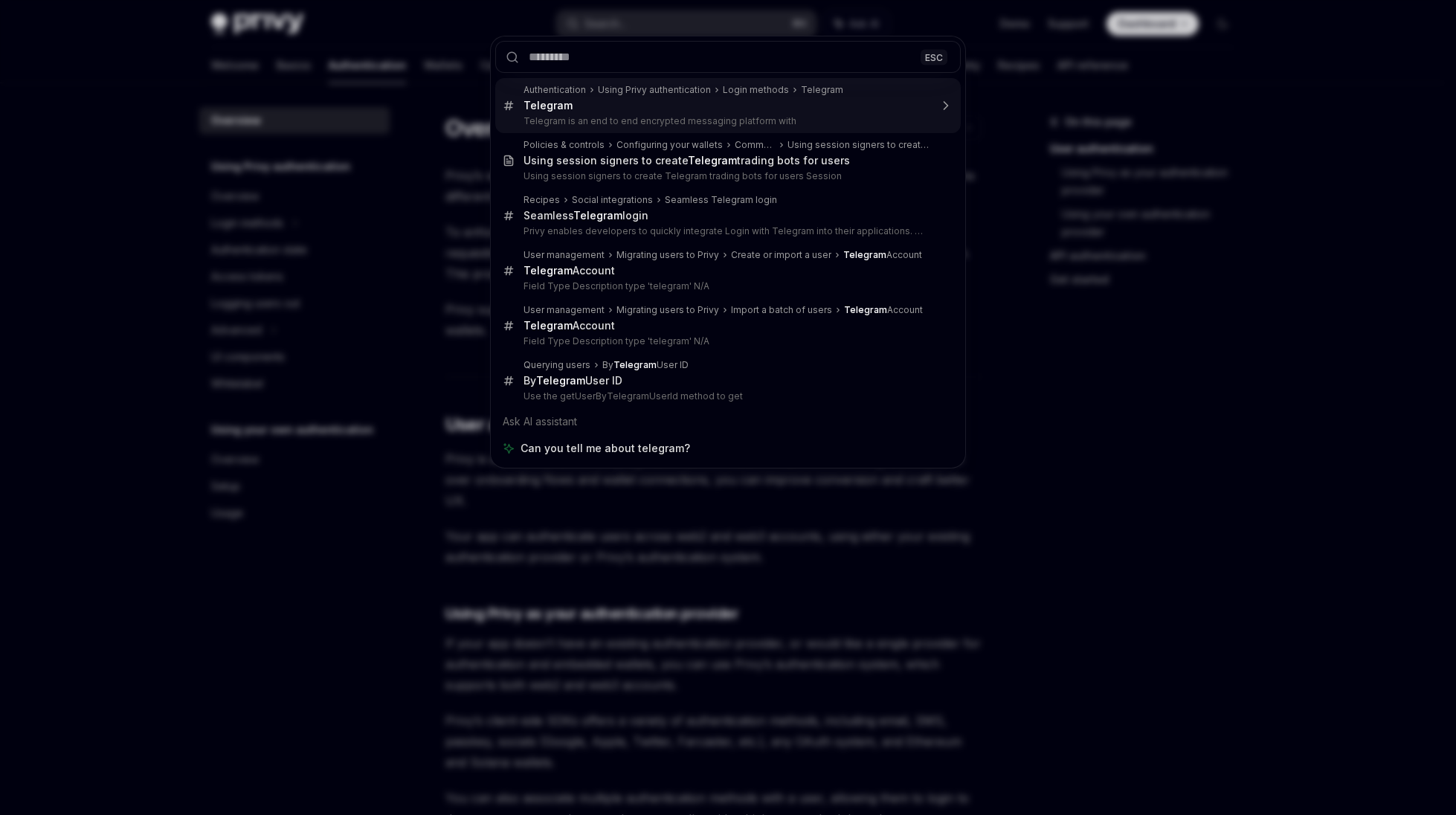
type textarea "*"
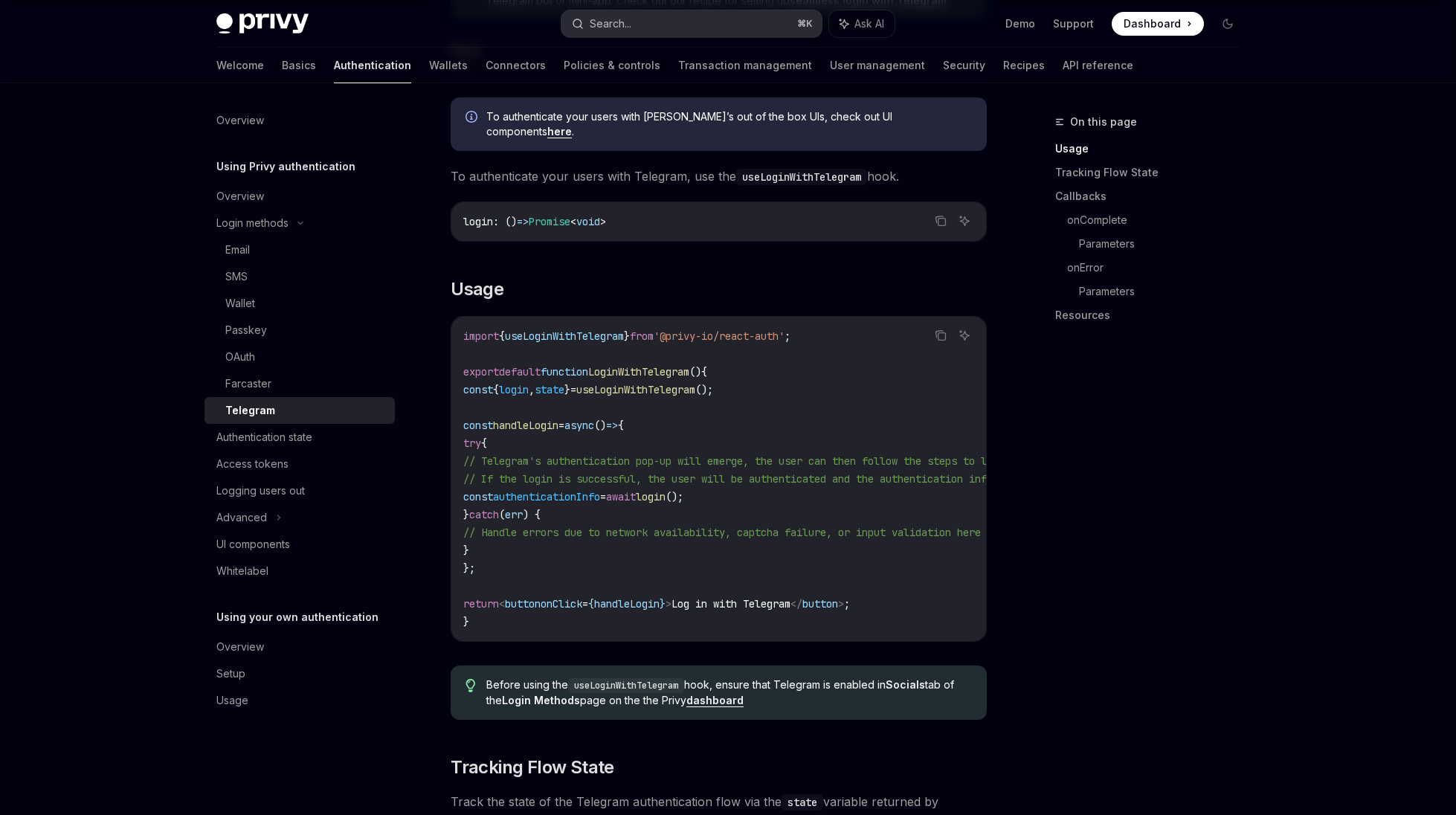
click at [627, 27] on div "Search..." at bounding box center [611, 23] width 42 height 18
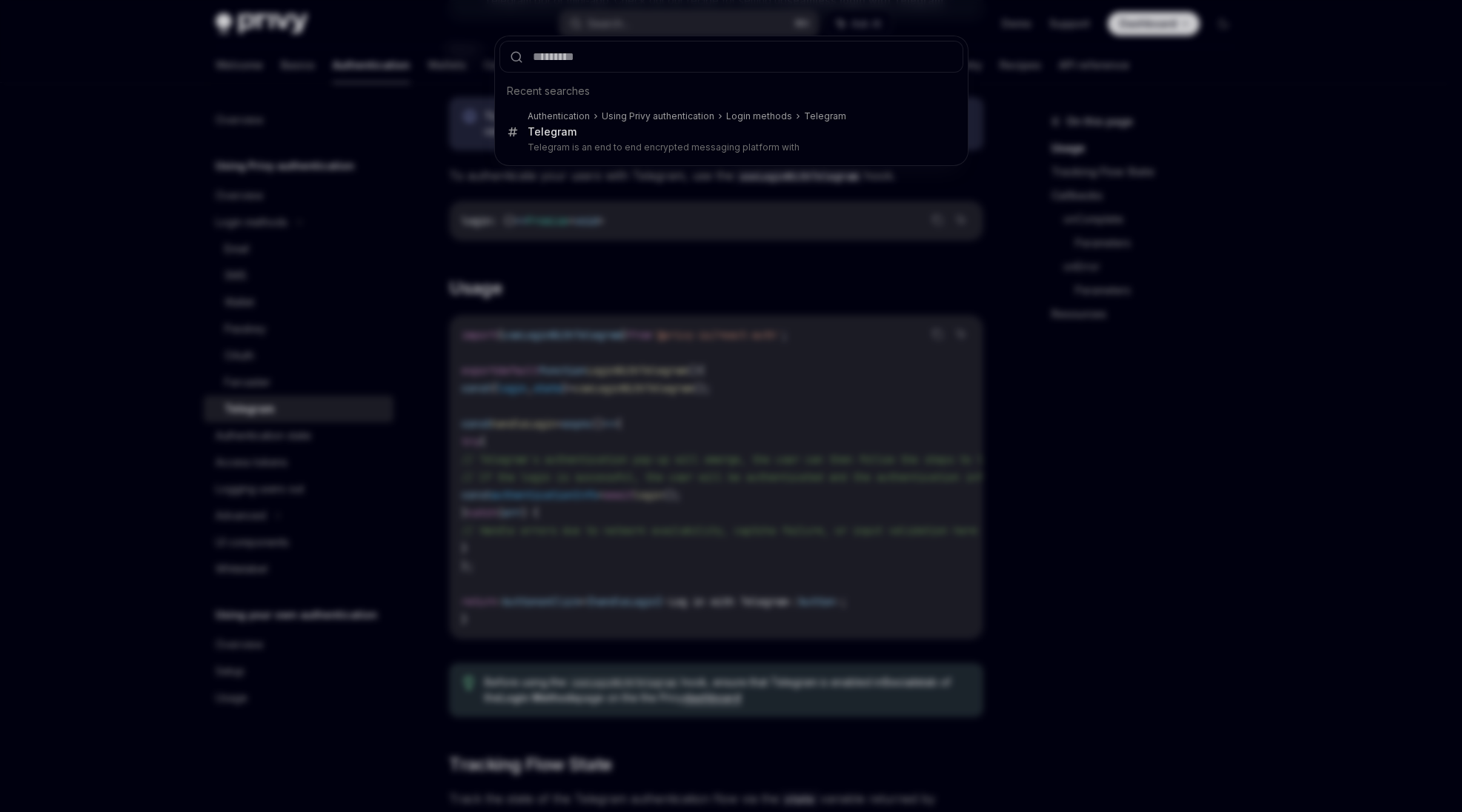
click at [495, 186] on div "Recent searches Authentication Using Privy authentication Login methods Telegra…" at bounding box center [731, 406] width 1462 height 812
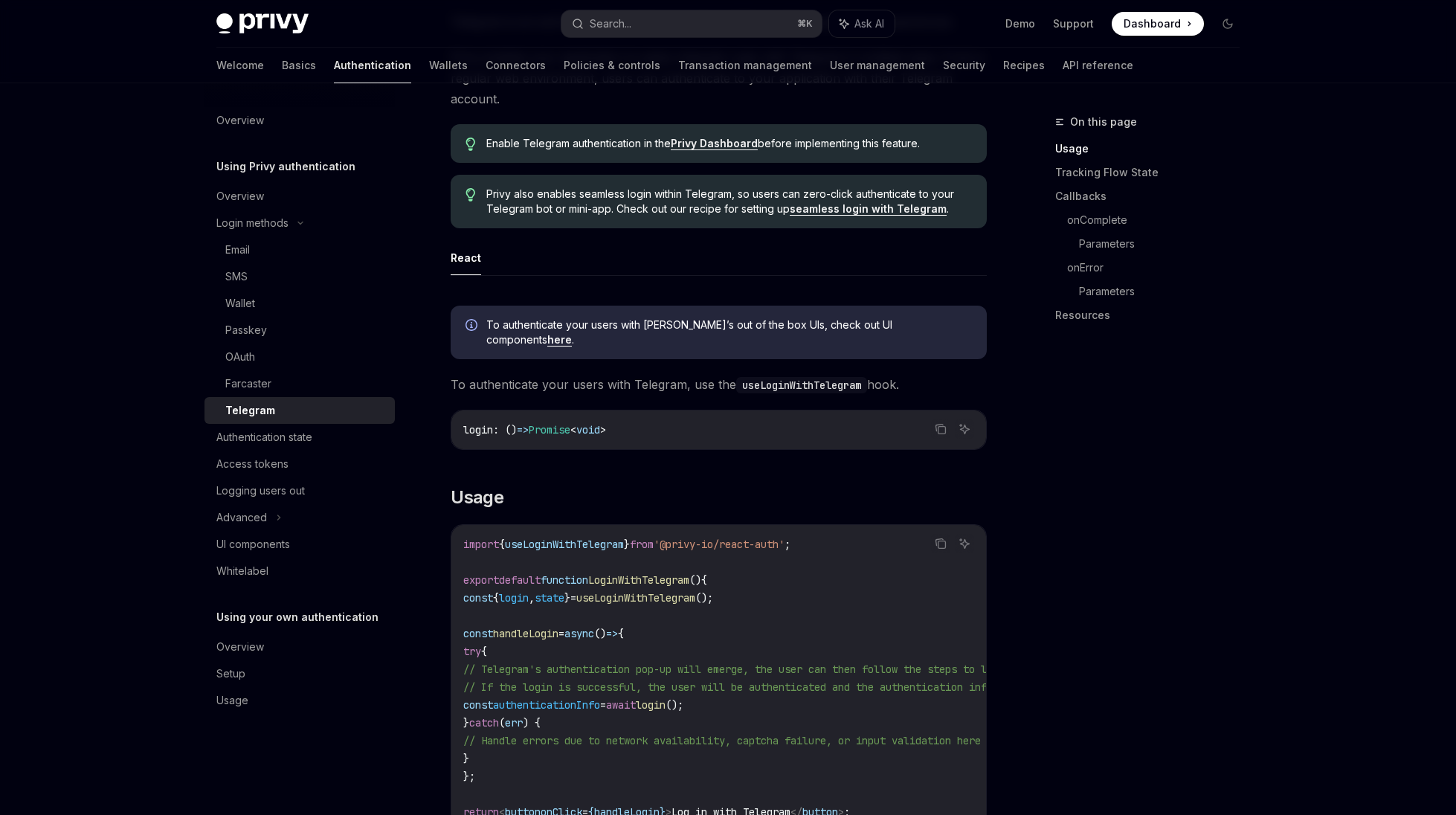
scroll to position [180, 0]
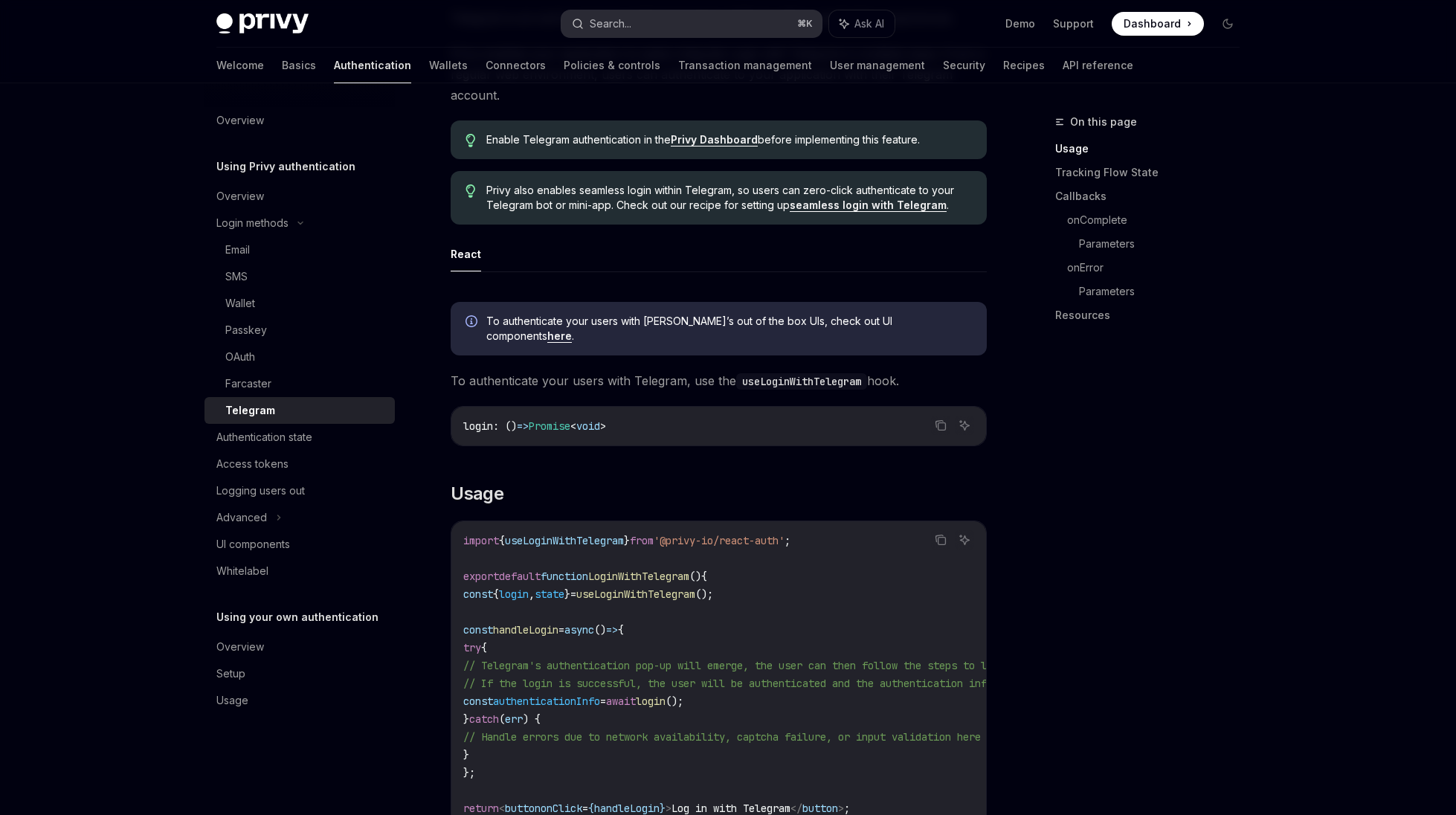
click at [641, 24] on button "Search... ⌘ K" at bounding box center [691, 23] width 260 height 27
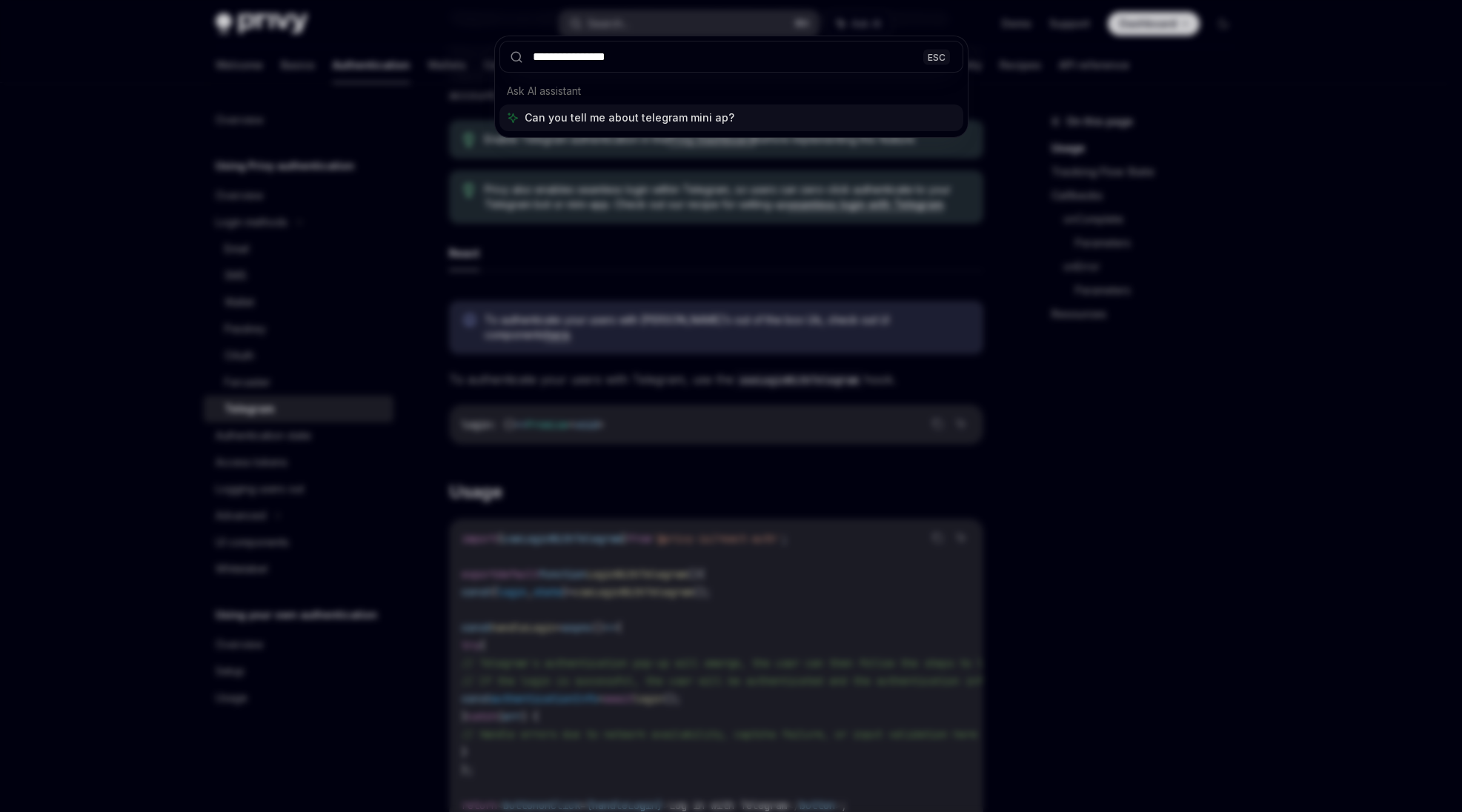
type input "**********"
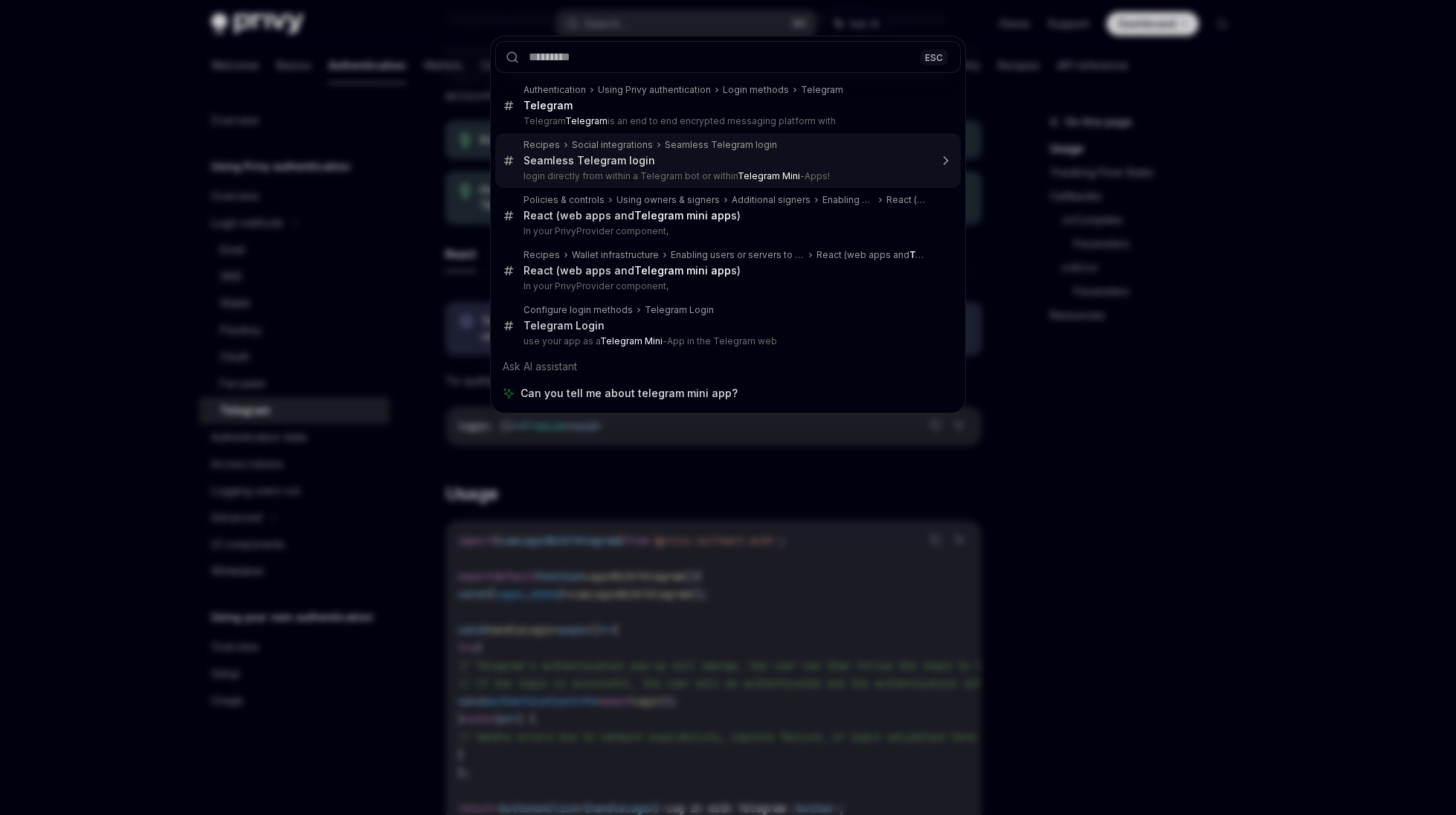
type textarea "*"
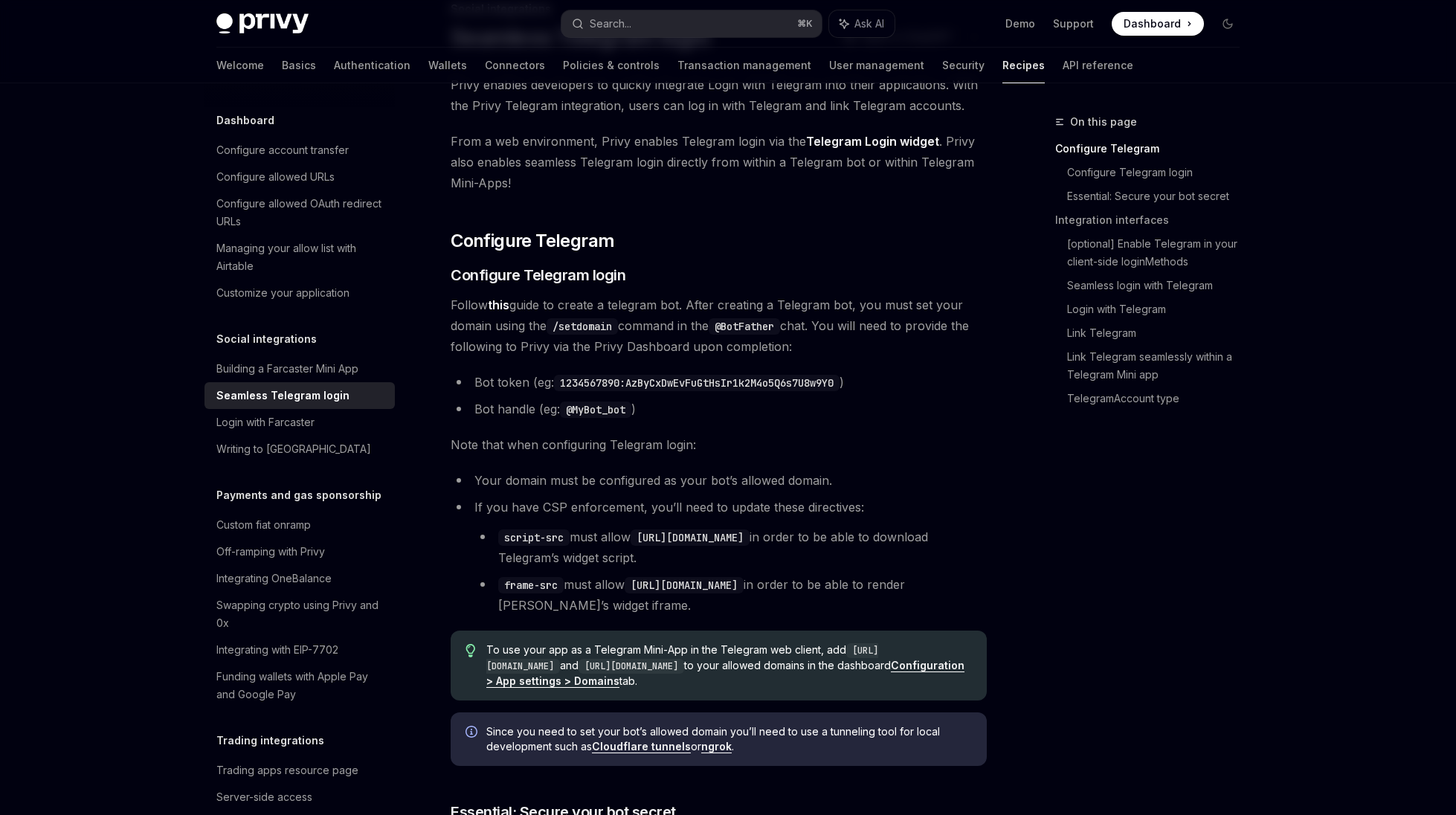
scroll to position [168, 0]
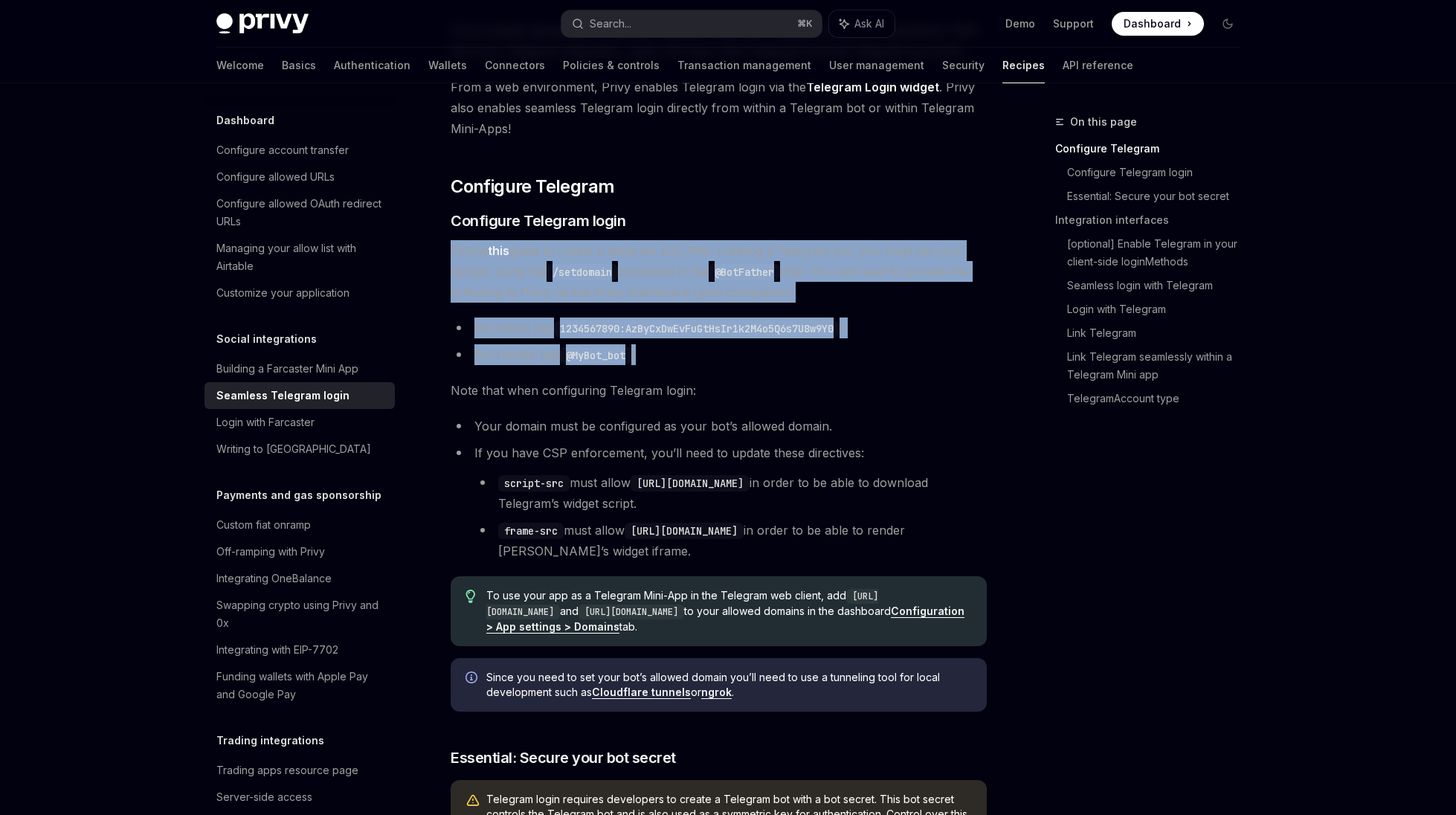
drag, startPoint x: 660, startPoint y: 357, endPoint x: 659, endPoint y: 232, distance: 125.0
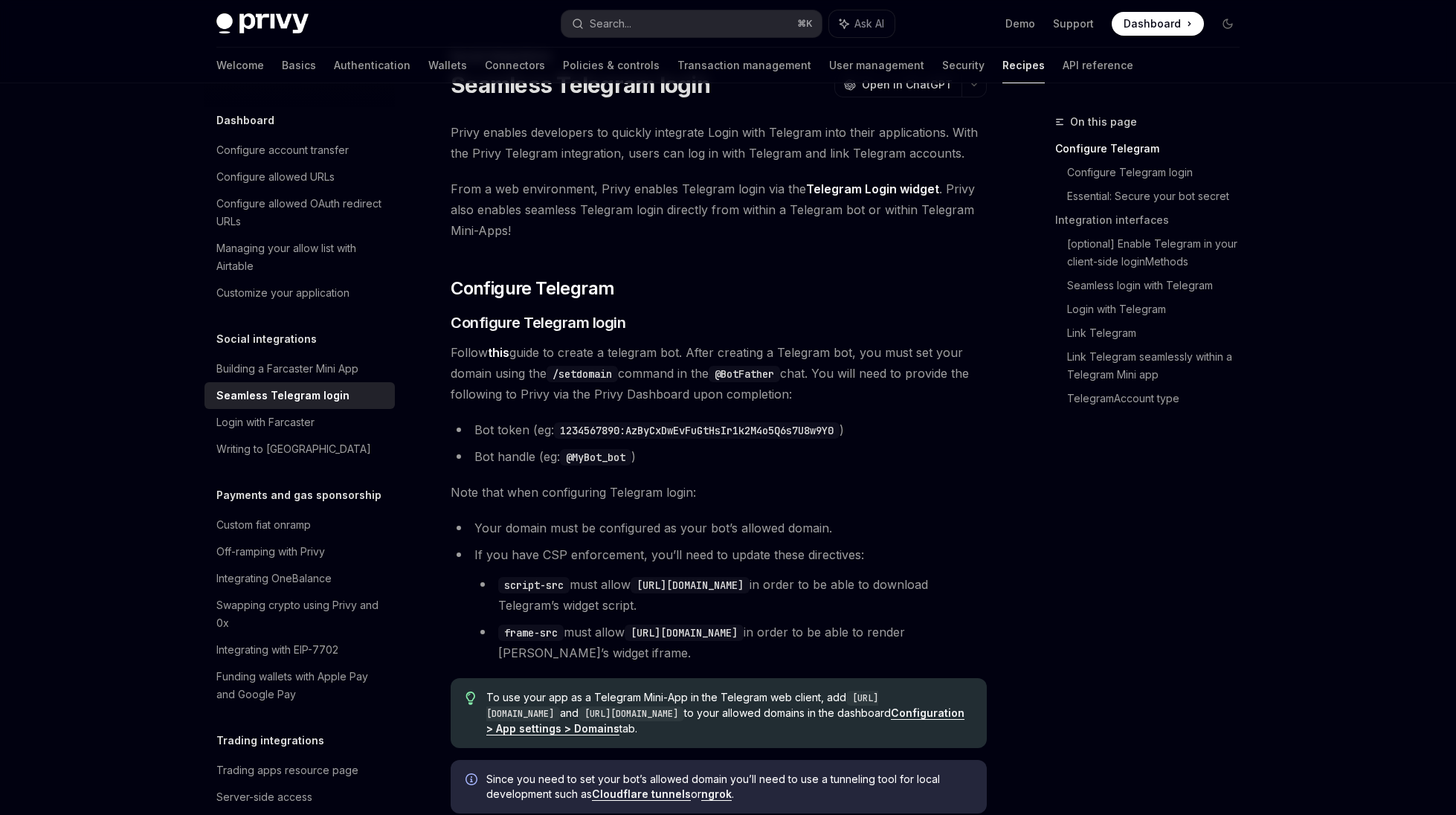
scroll to position [0, 0]
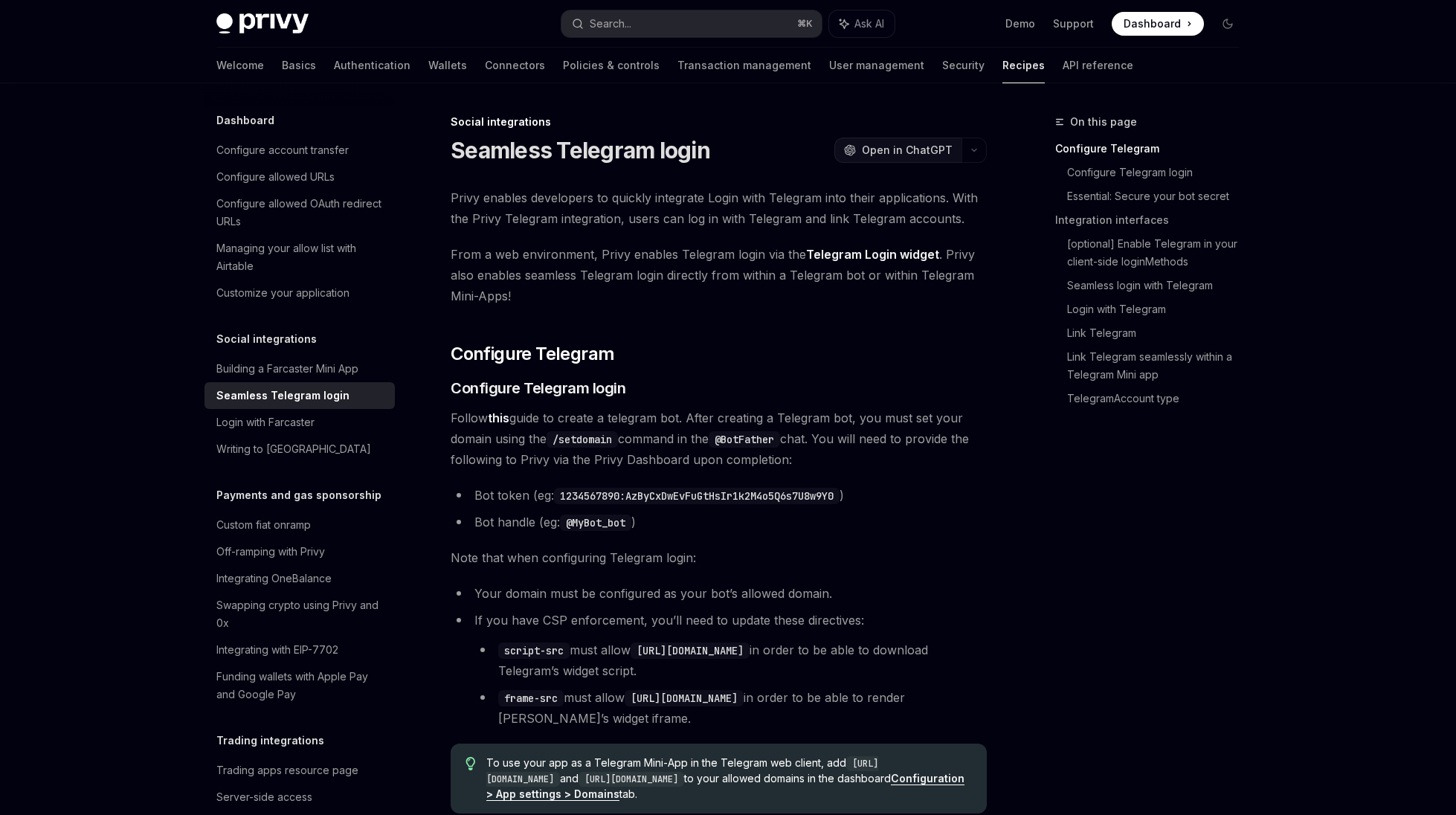
click at [937, 149] on span "Open in ChatGPT" at bounding box center [907, 150] width 91 height 15
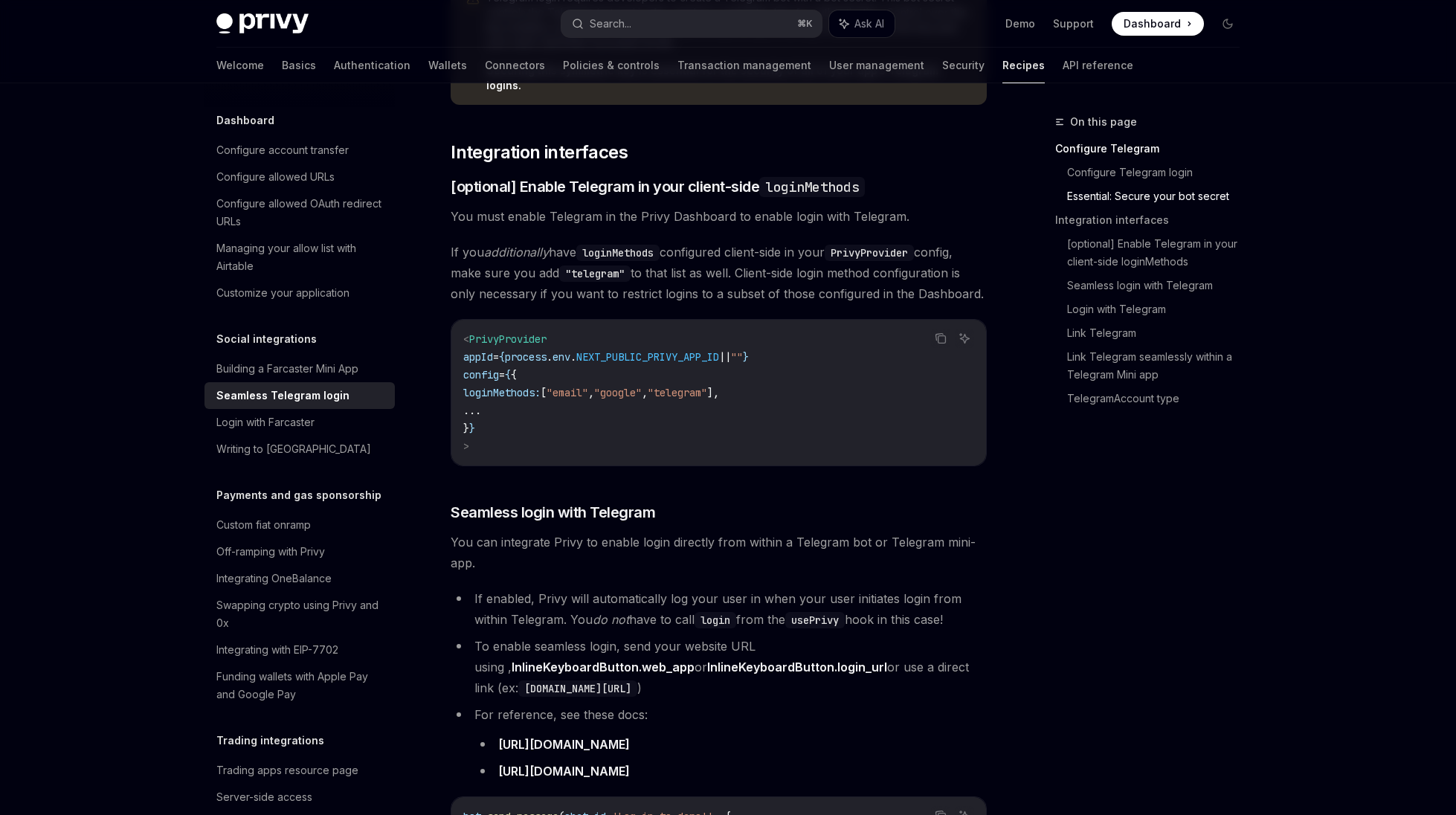
scroll to position [970, 0]
click at [1099, 377] on link "Link Telegram seamlessly within a Telegram Mini app" at bounding box center [1159, 366] width 184 height 42
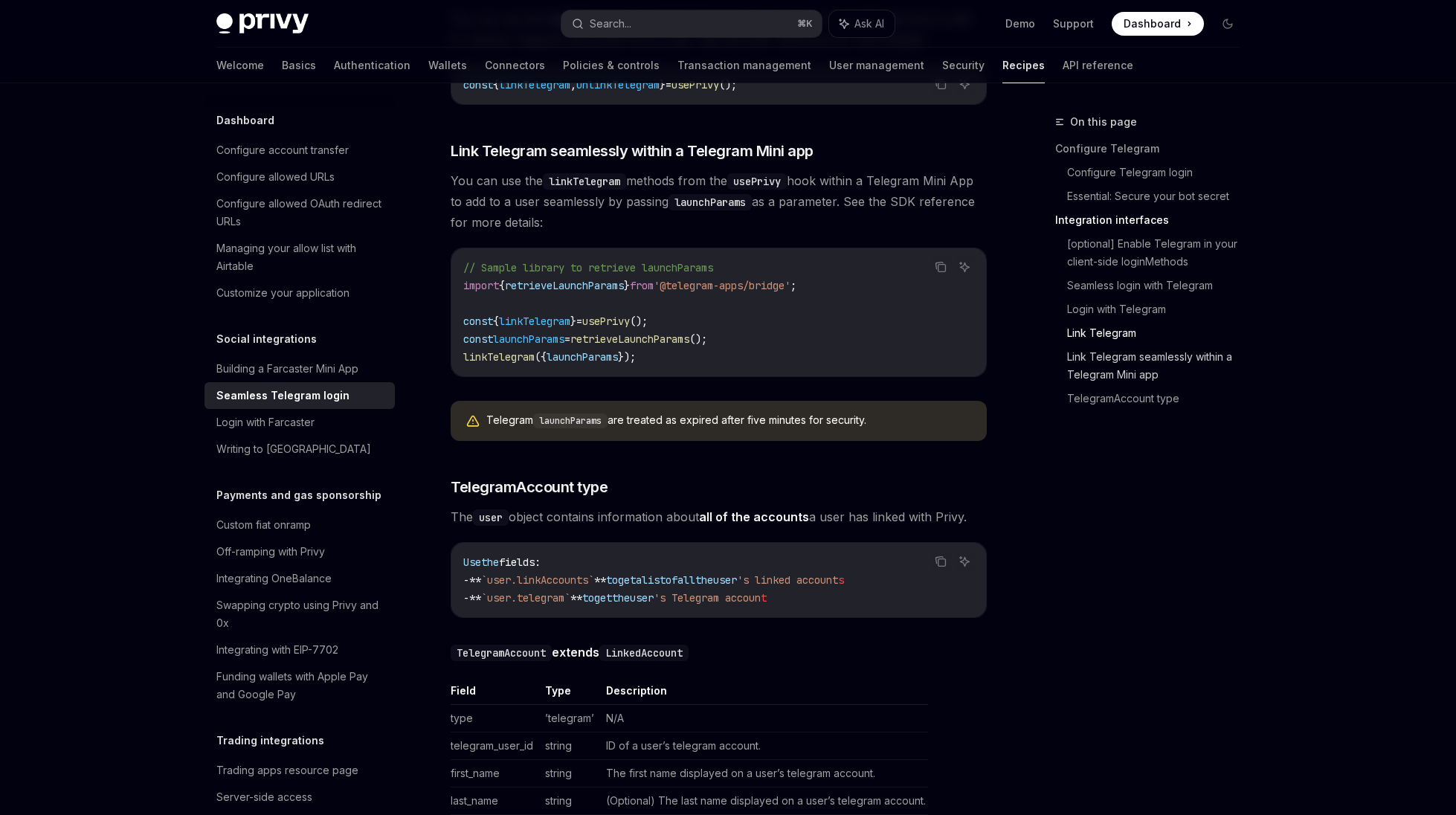
scroll to position [2250, 0]
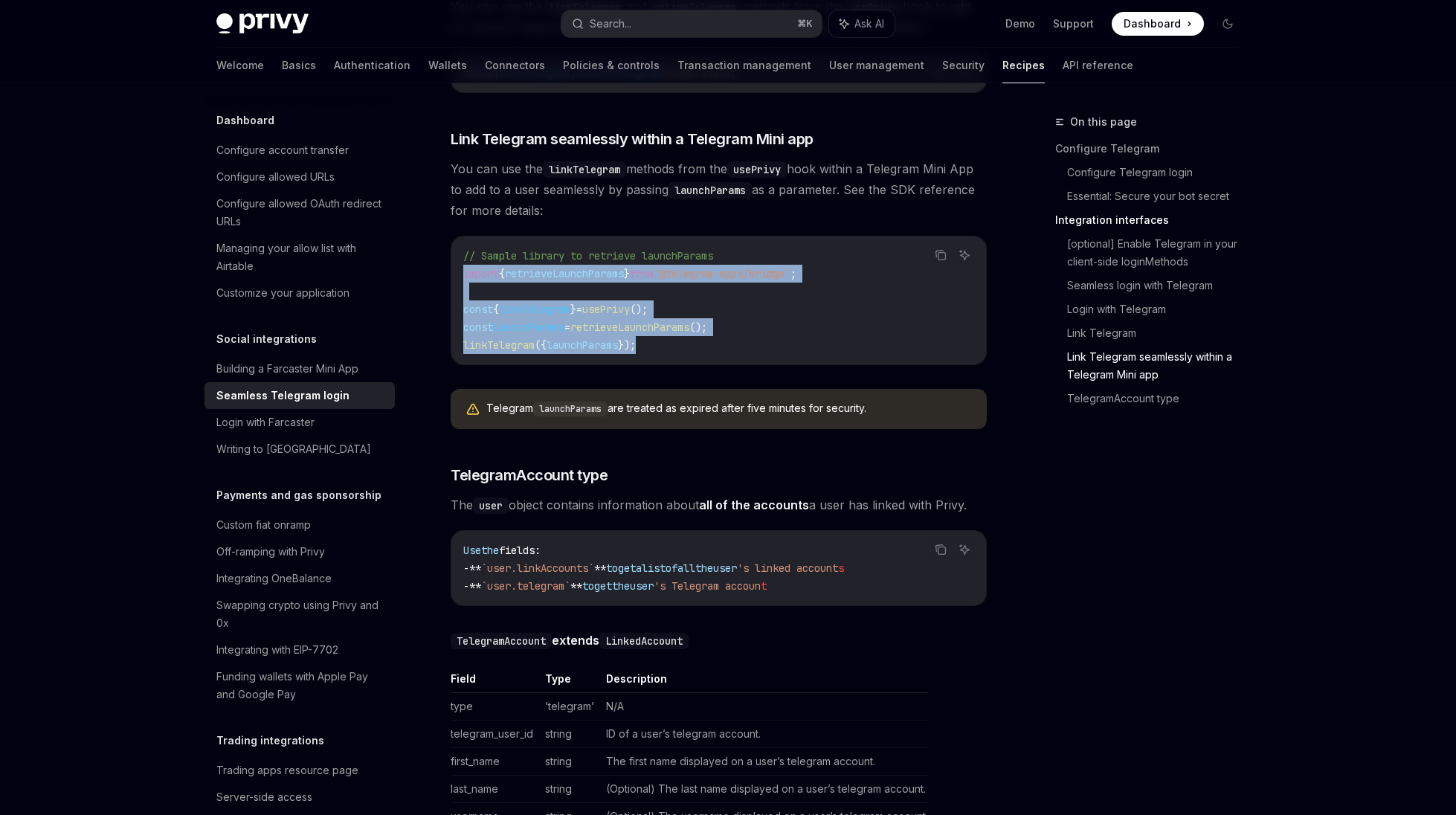
drag, startPoint x: 464, startPoint y: 254, endPoint x: 729, endPoint y: 341, distance: 278.9
click at [729, 341] on div "// Sample library to retrieve launchParams import { retrieveLaunchParams } from…" at bounding box center [719, 301] width 535 height 128
copy code "import { retrieveLaunchParams } from '@telegram-apps/bridge' ; const { linkTele…"
click at [696, 267] on span "'@telegram-apps/bridge'" at bounding box center [722, 273] width 137 height 13
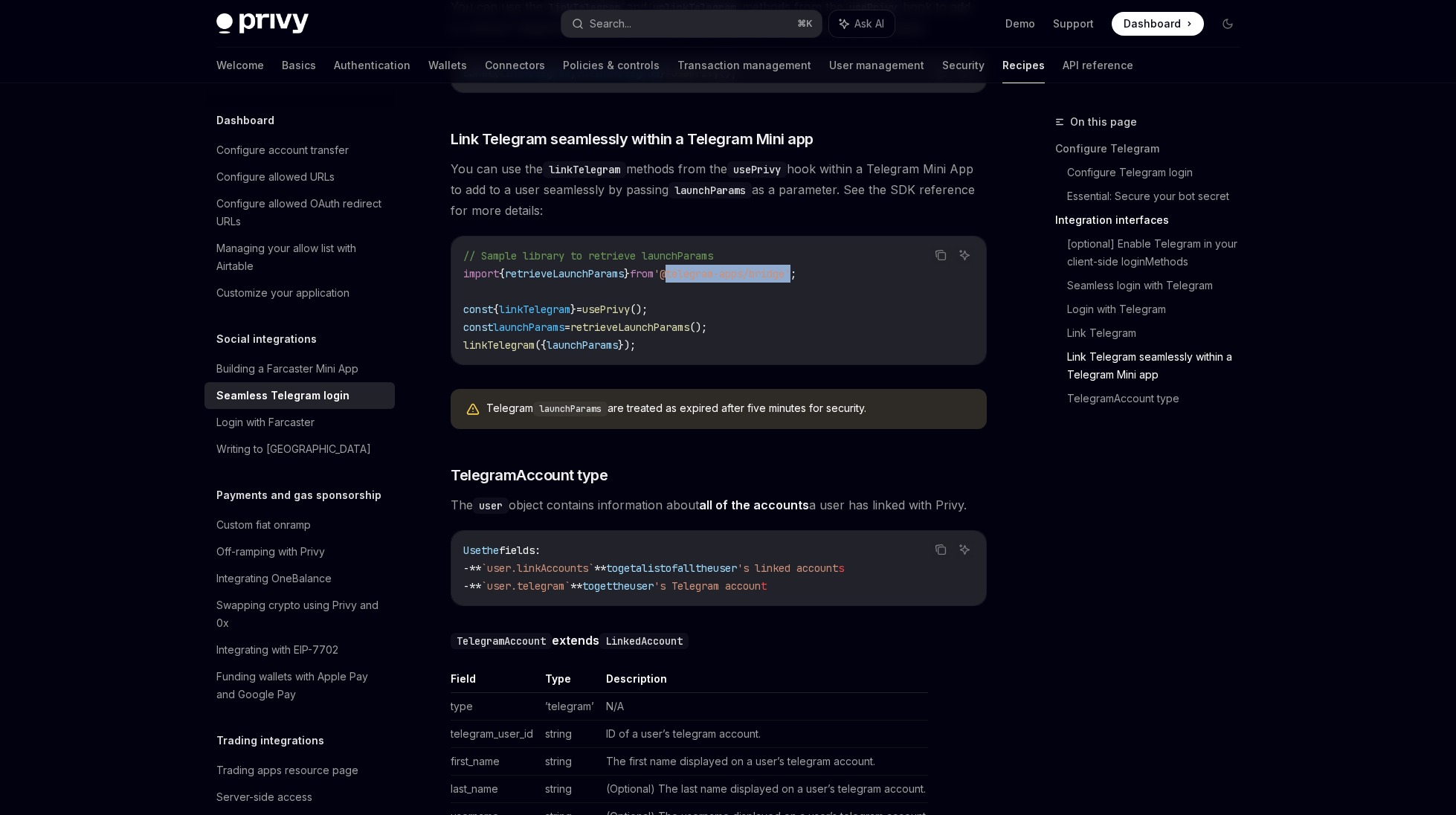
drag, startPoint x: 688, startPoint y: 262, endPoint x: 817, endPoint y: 259, distance: 129.0
click at [790, 267] on span "'@telegram-apps/bridge'" at bounding box center [722, 273] width 137 height 13
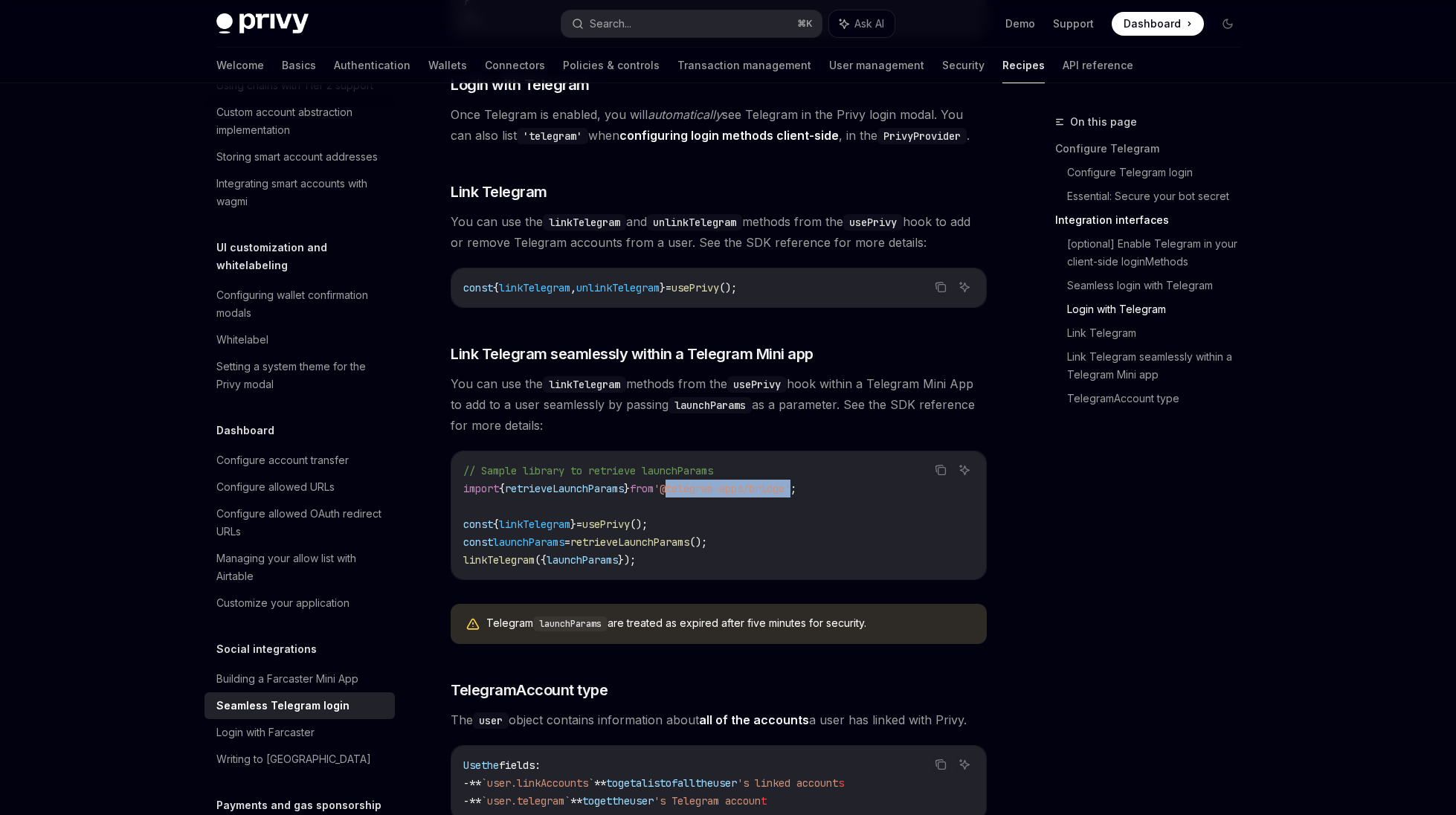
scroll to position [533, 0]
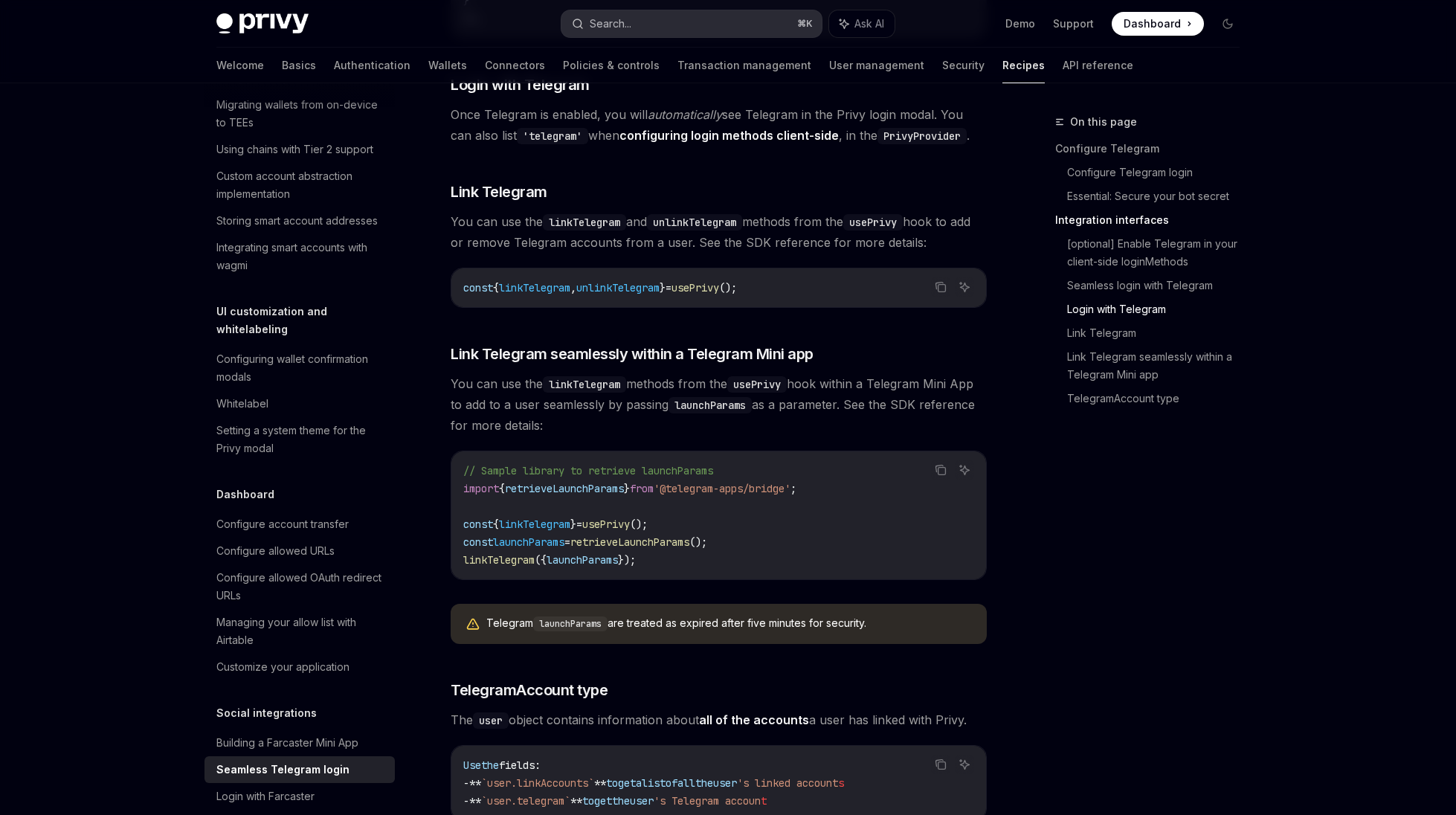
click at [675, 34] on button "Search... ⌘ K" at bounding box center [691, 23] width 260 height 27
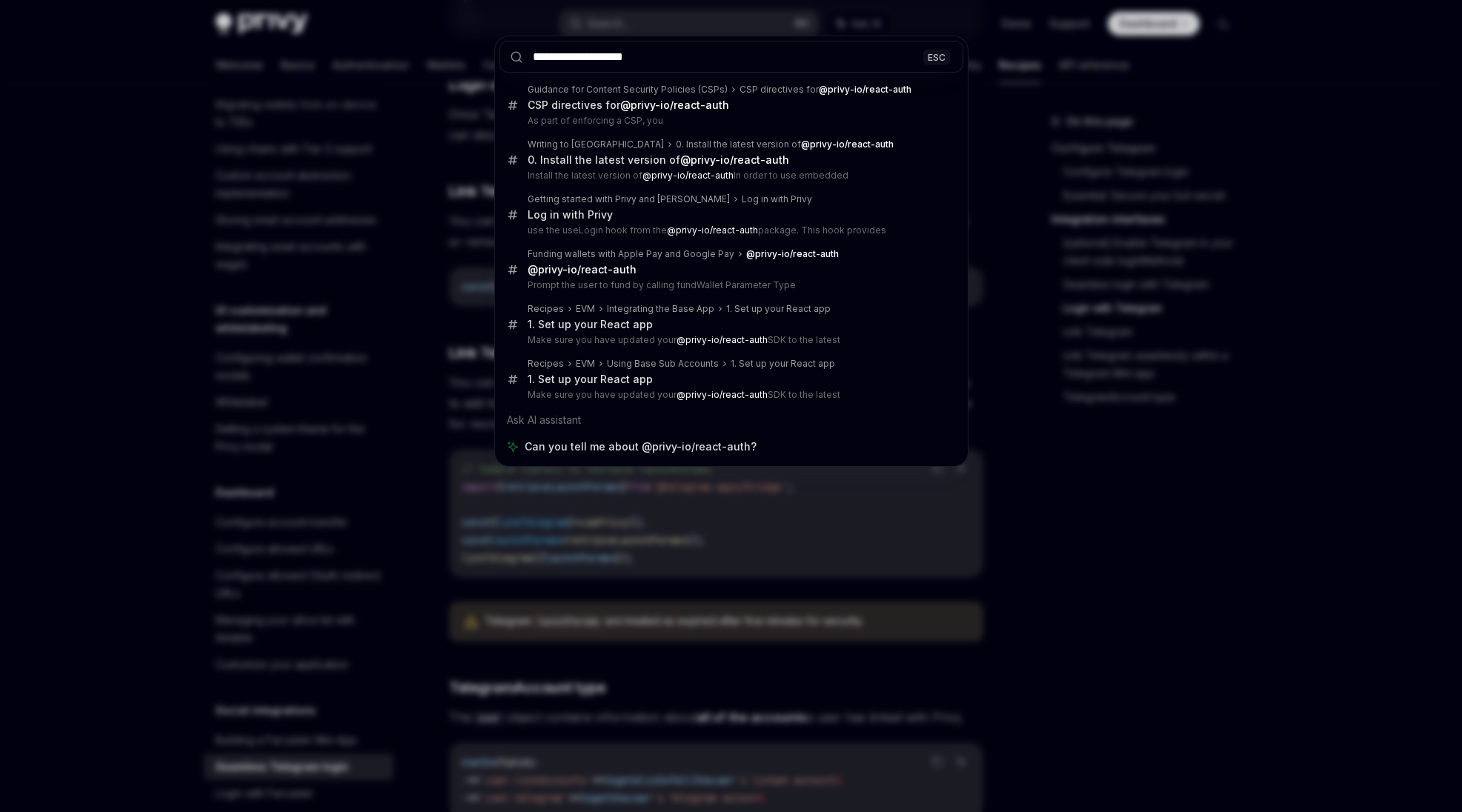
type input "**********"
click at [572, 22] on div "**********" at bounding box center [731, 406] width 1462 height 812
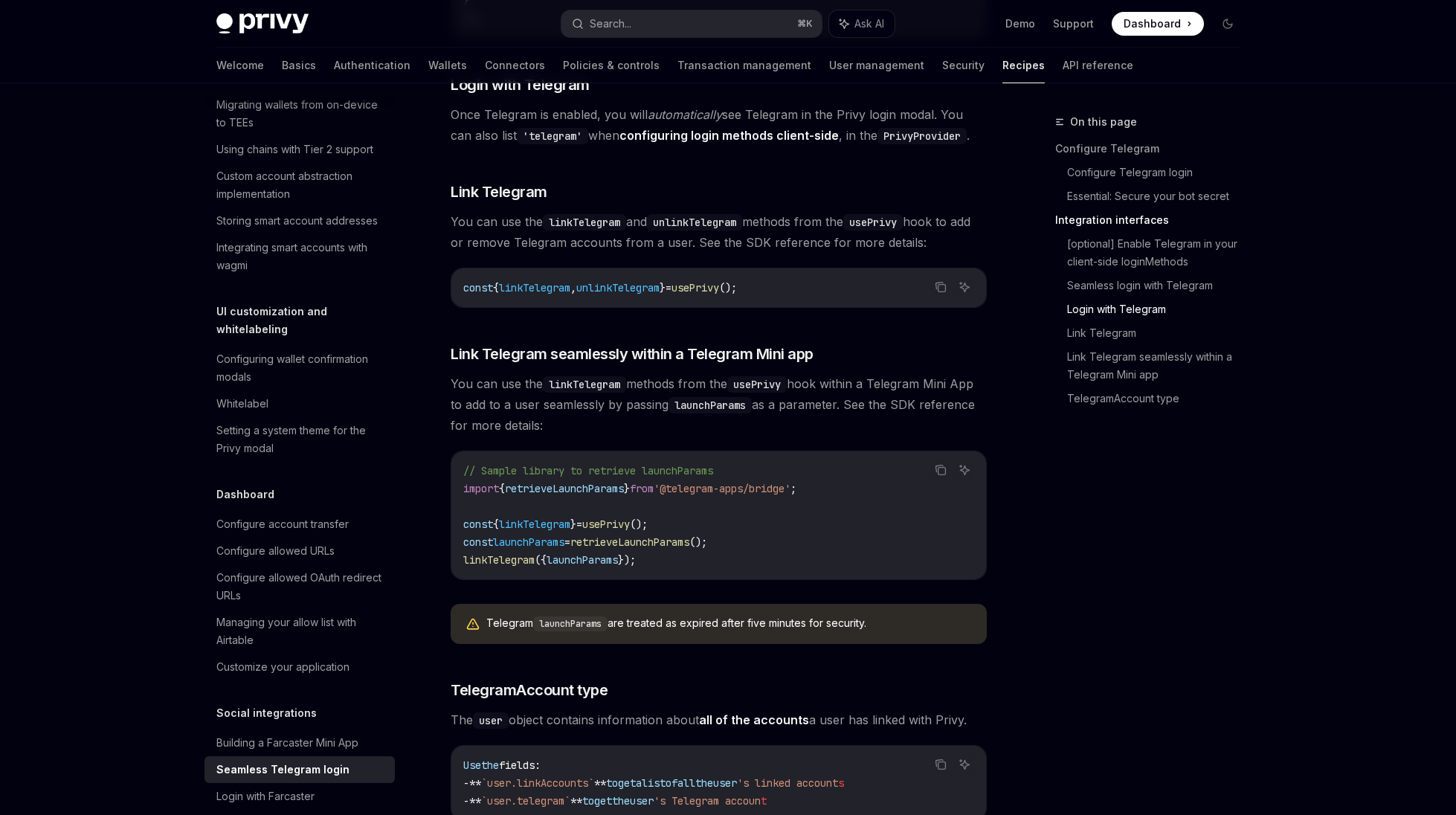
click at [493, 493] on code "// Sample library to retrieve launchParams import { retrieveLaunchParams } from…" at bounding box center [718, 515] width 511 height 108
drag, startPoint x: 464, startPoint y: 509, endPoint x: 655, endPoint y: 540, distance: 193.5
click at [655, 540] on code "// Sample library to retrieve launchParams import { retrieveLaunchParams } from…" at bounding box center [718, 515] width 511 height 108
copy code "const { linkTelegram } = usePrivy (); const launchParams = retrieveLaunchParams…"
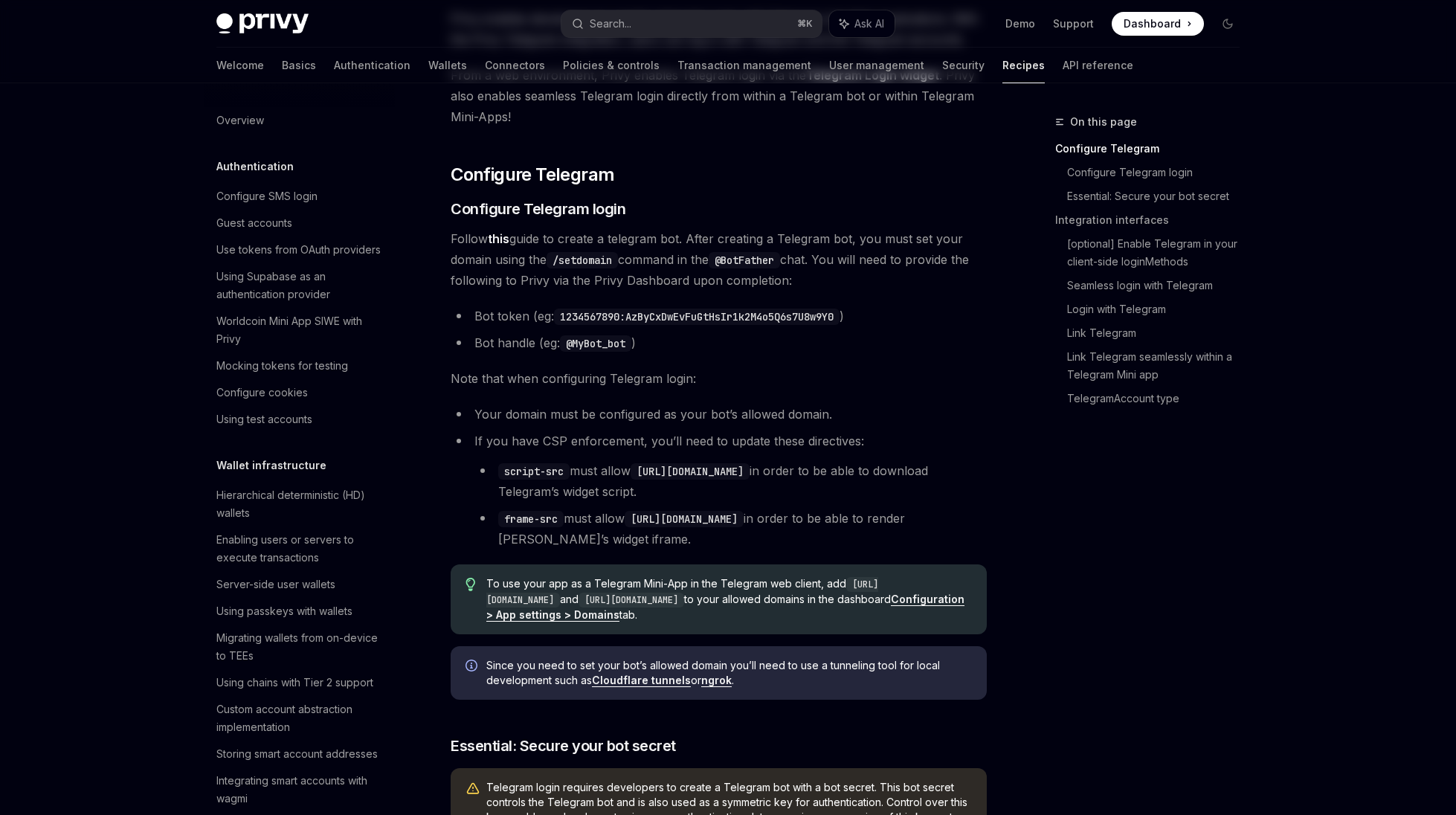
scroll to position [494, 0]
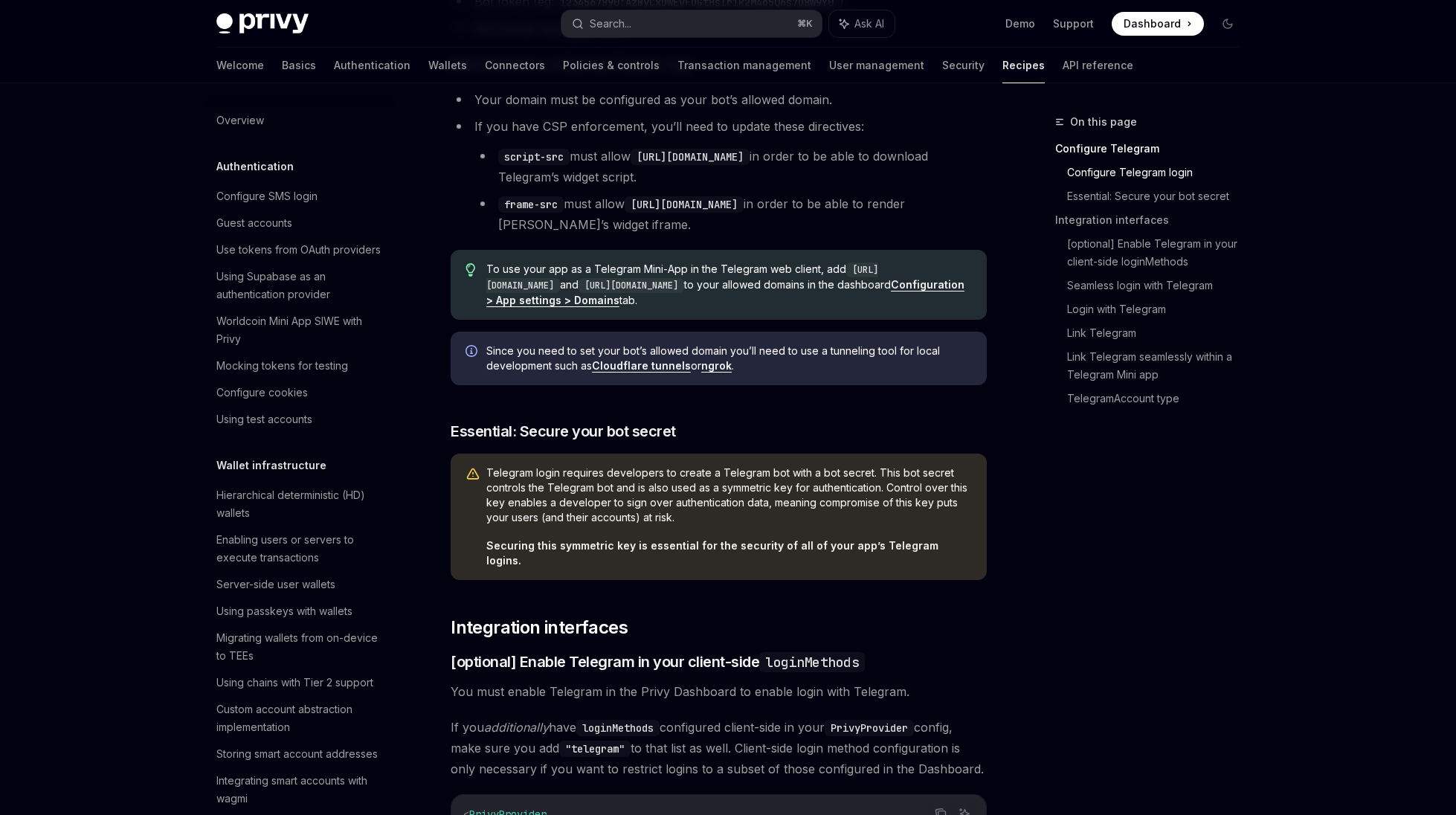
click at [780, 548] on strong "Securing this symmetric key is essential for the security of all of your app’s …" at bounding box center [712, 552] width 452 height 28
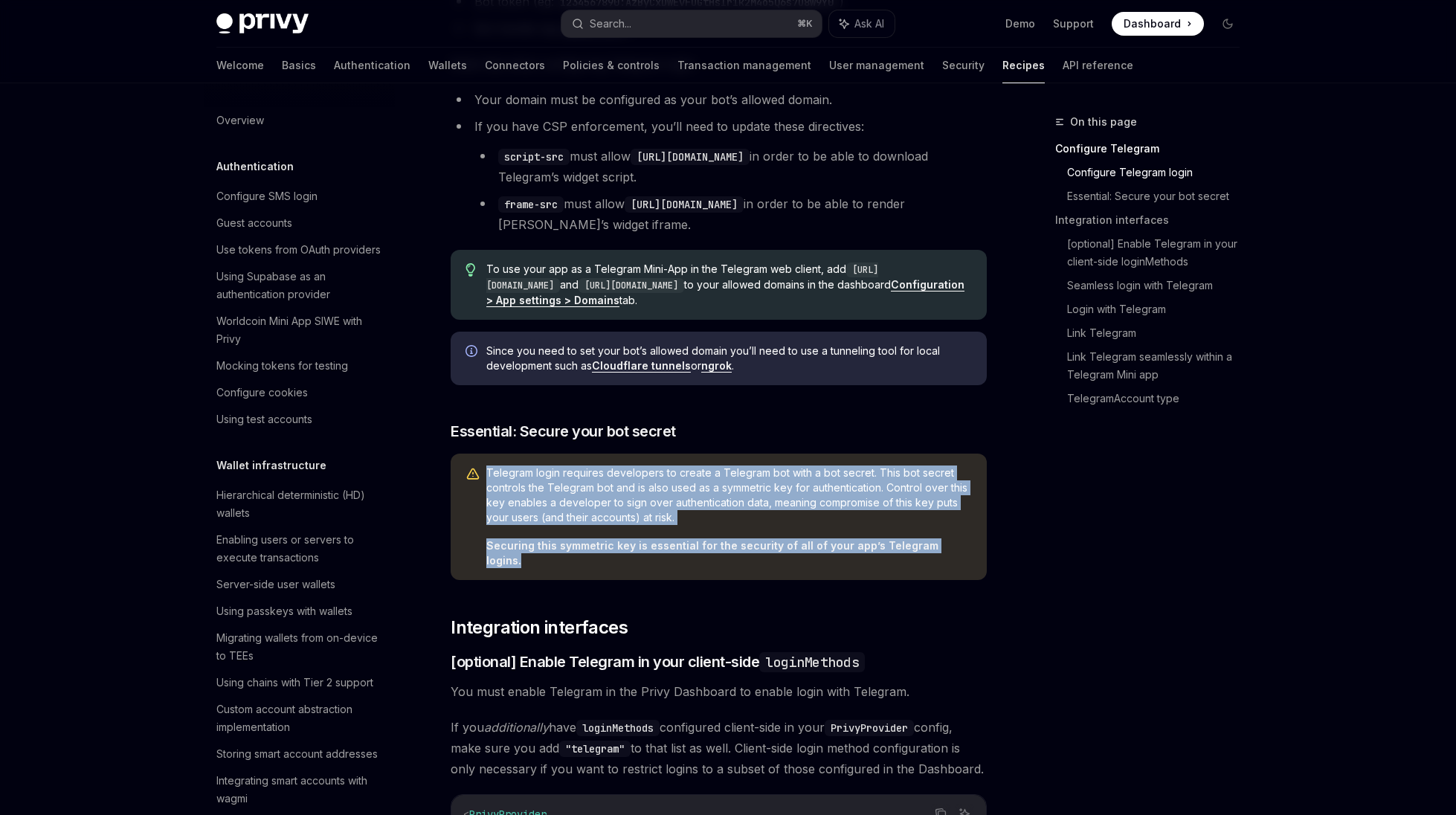
drag, startPoint x: 794, startPoint y: 554, endPoint x: 775, endPoint y: 441, distance: 114.6
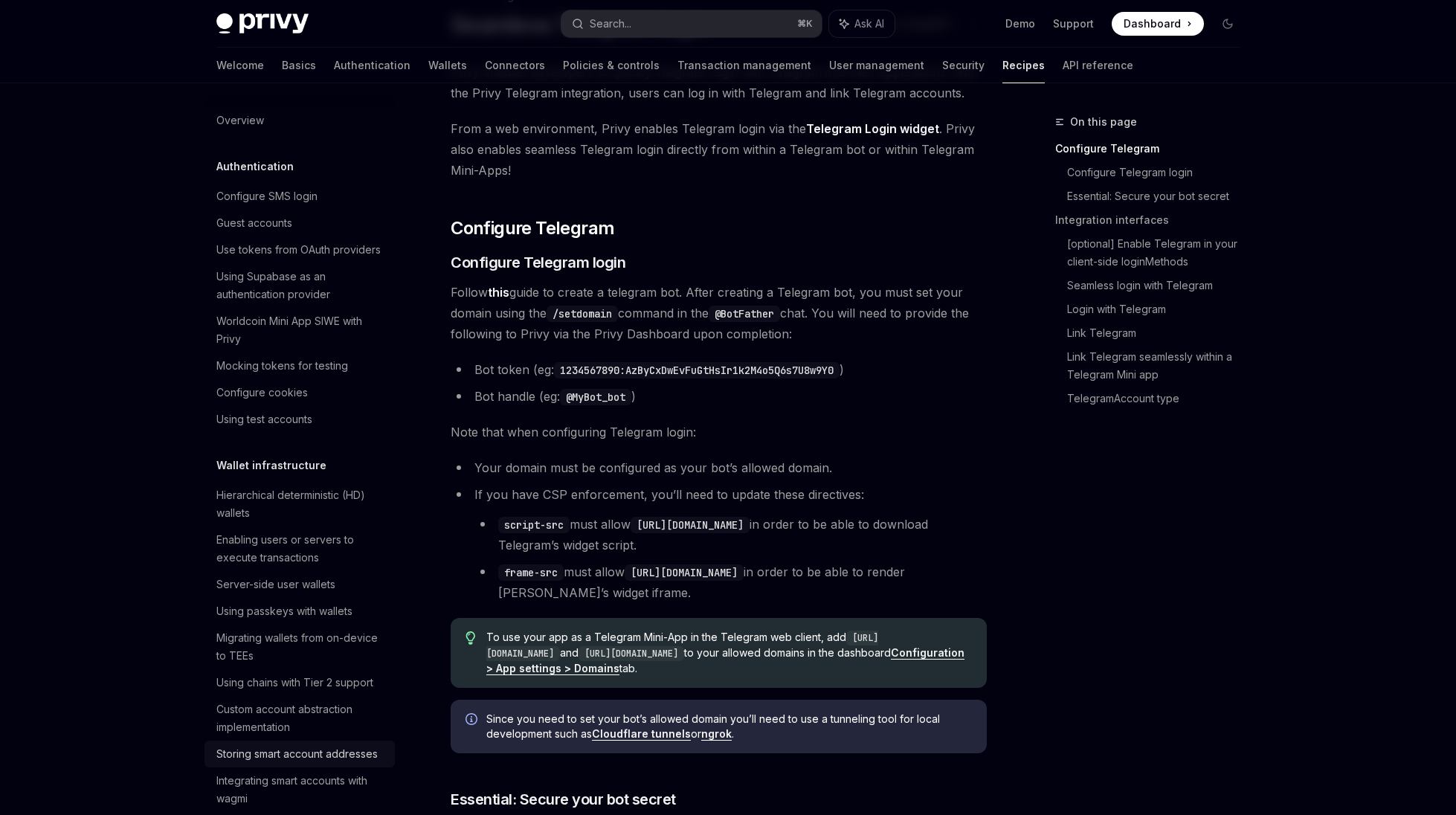
scroll to position [103, 0]
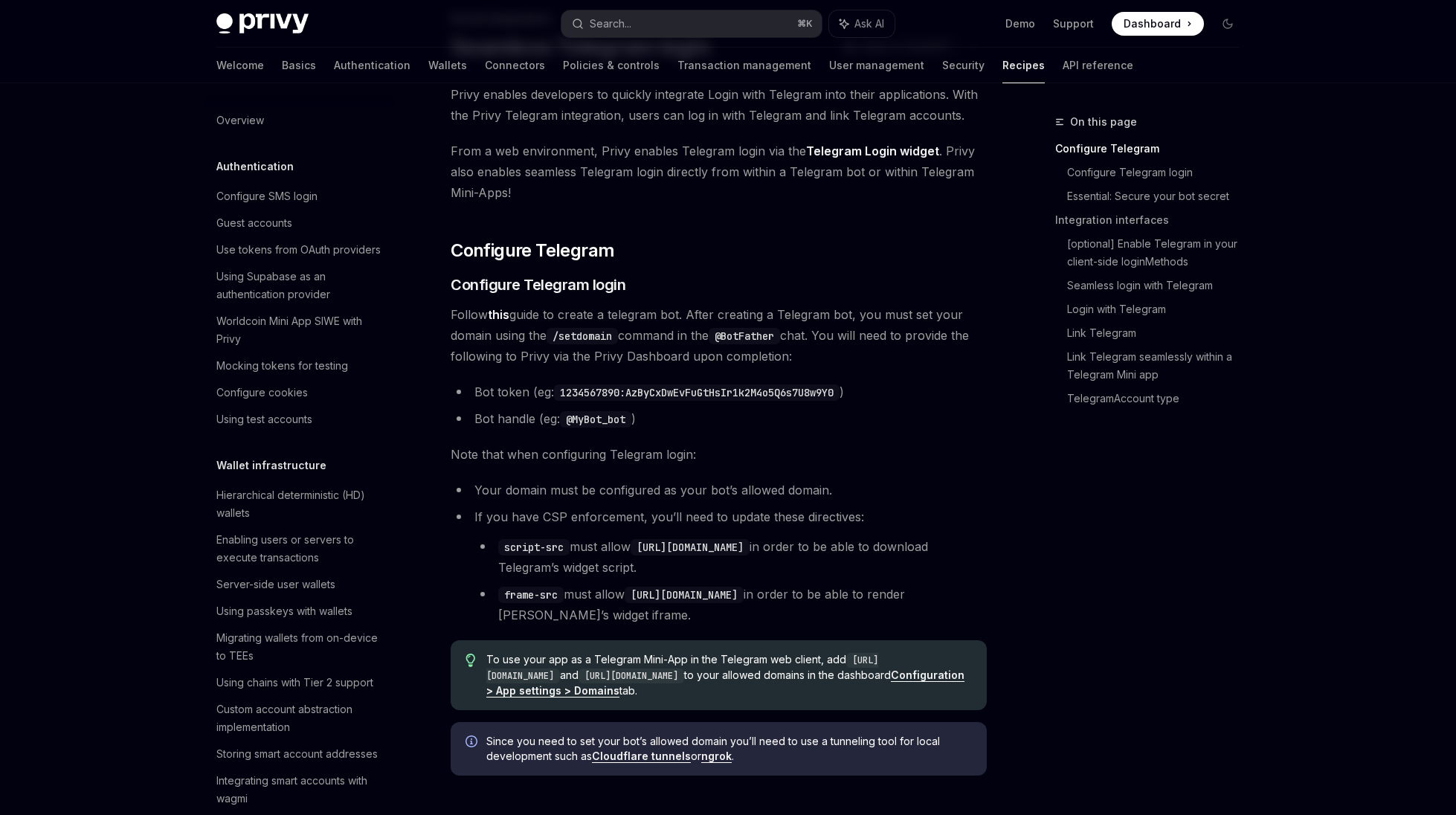
type textarea "*"
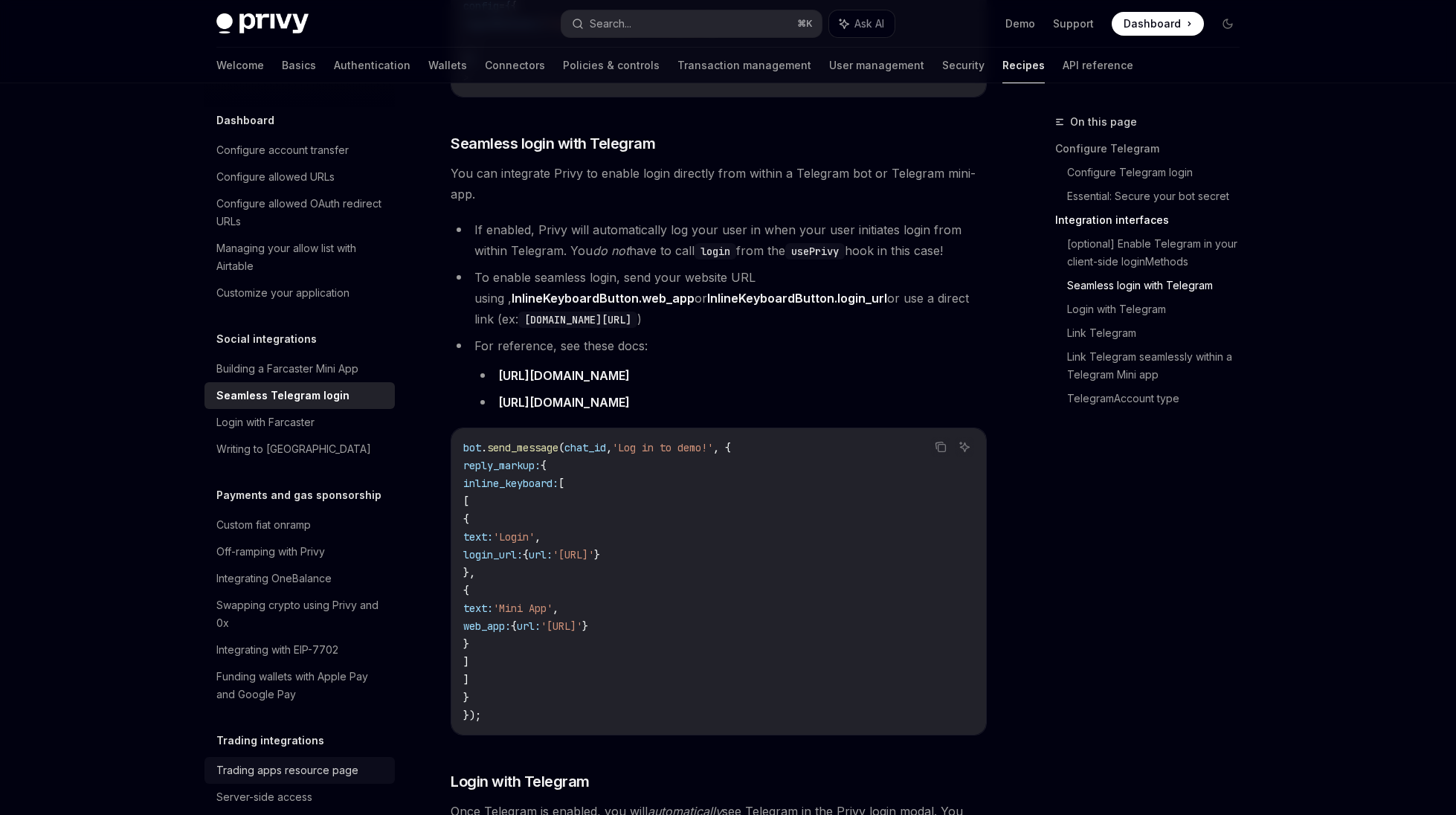
scroll to position [1342, 0]
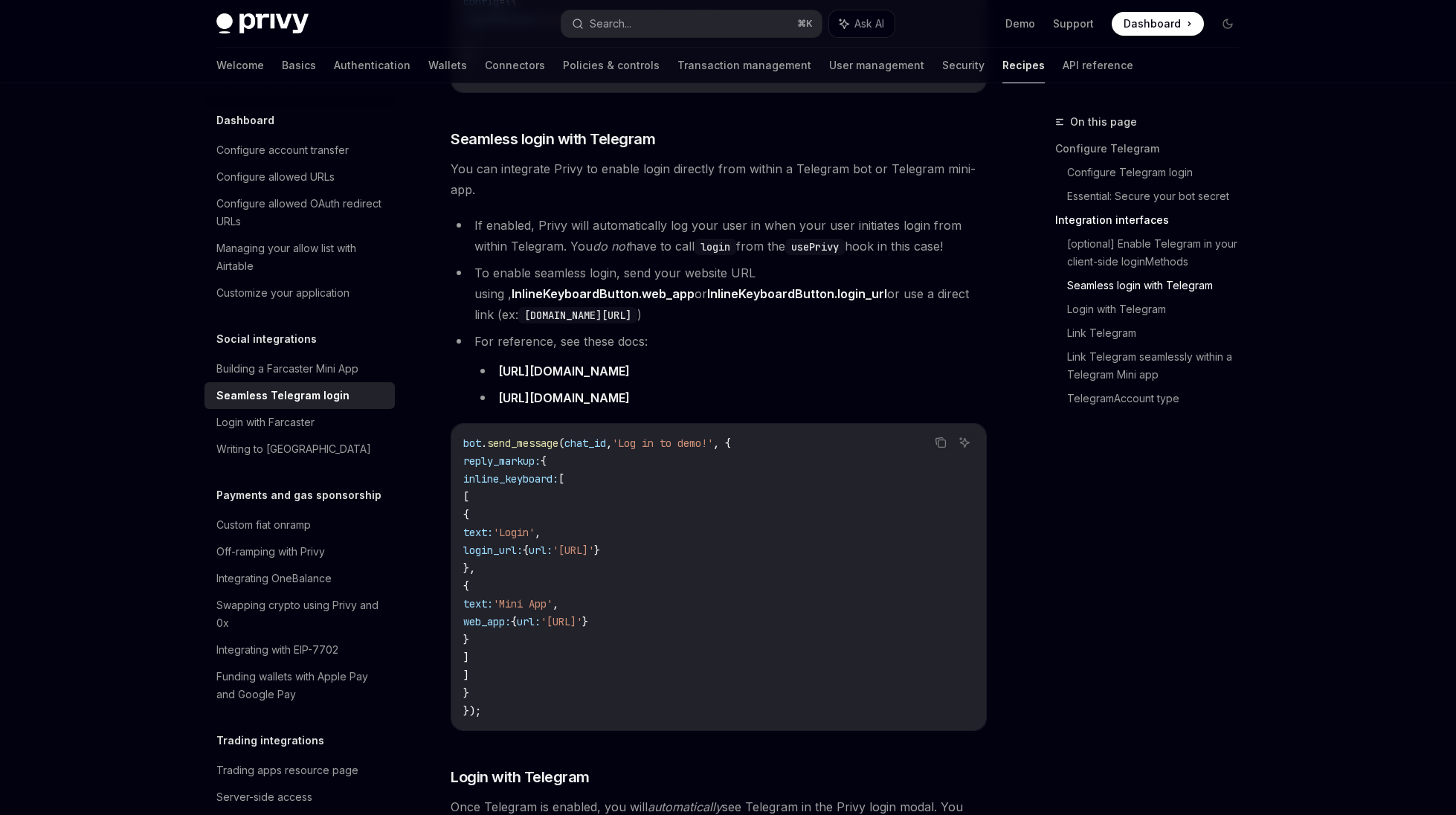
click at [864, 494] on code "bot . send_message ( chat_id , 'Log in to demo!' , { reply_markup: { inline_key…" at bounding box center [718, 577] width 511 height 286
click at [701, 332] on li "For reference, see these docs: https://core.telegram.org/bots/api#keyboardbutto…" at bounding box center [719, 369] width 536 height 78
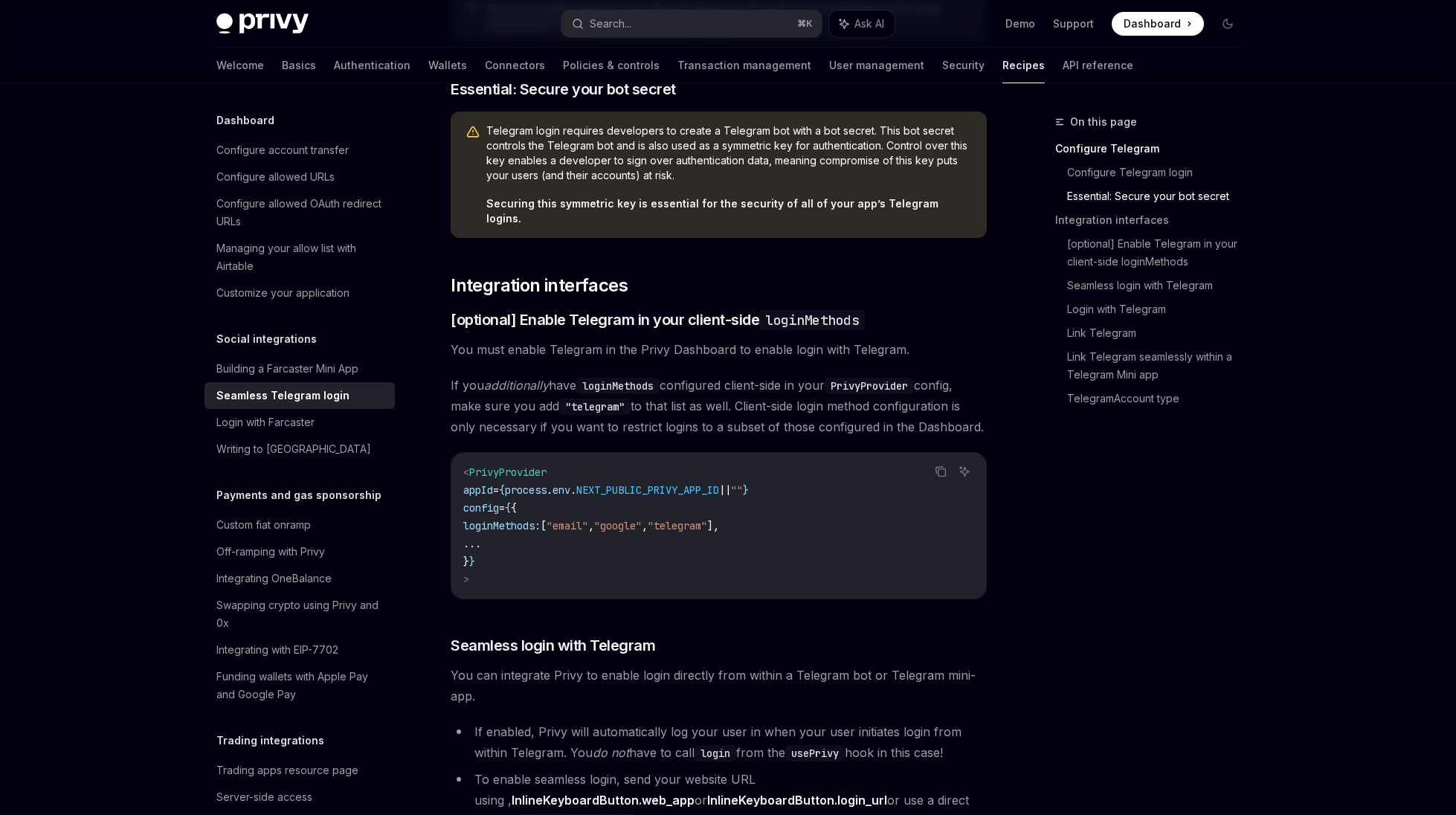
scroll to position [1140, 0]
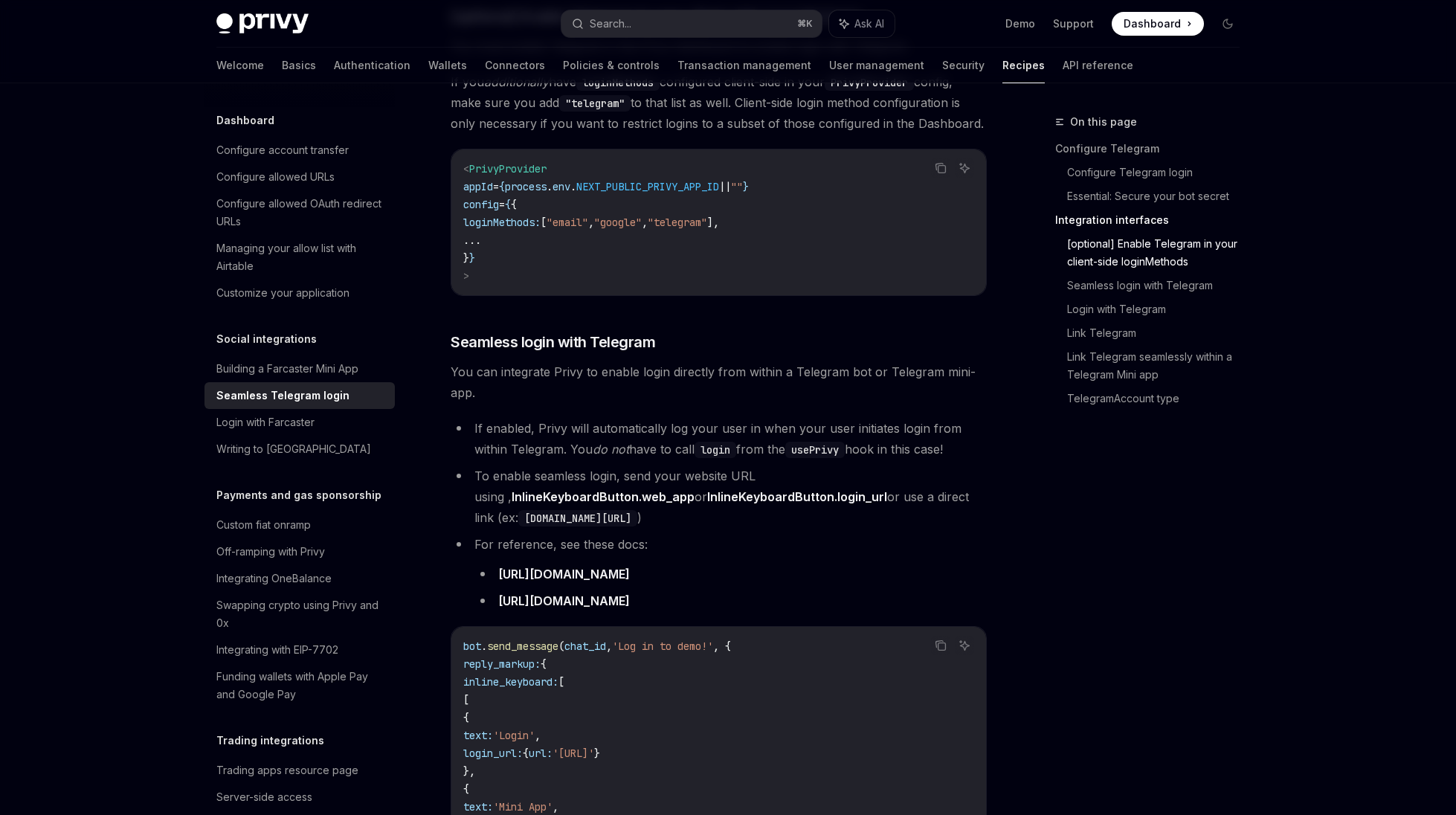
drag, startPoint x: 700, startPoint y: 336, endPoint x: 745, endPoint y: 420, distance: 95.3
click at [745, 420] on div "Privy enables developers to quickly integrate Login with Telegram into their ap…" at bounding box center [719, 508] width 536 height 2921
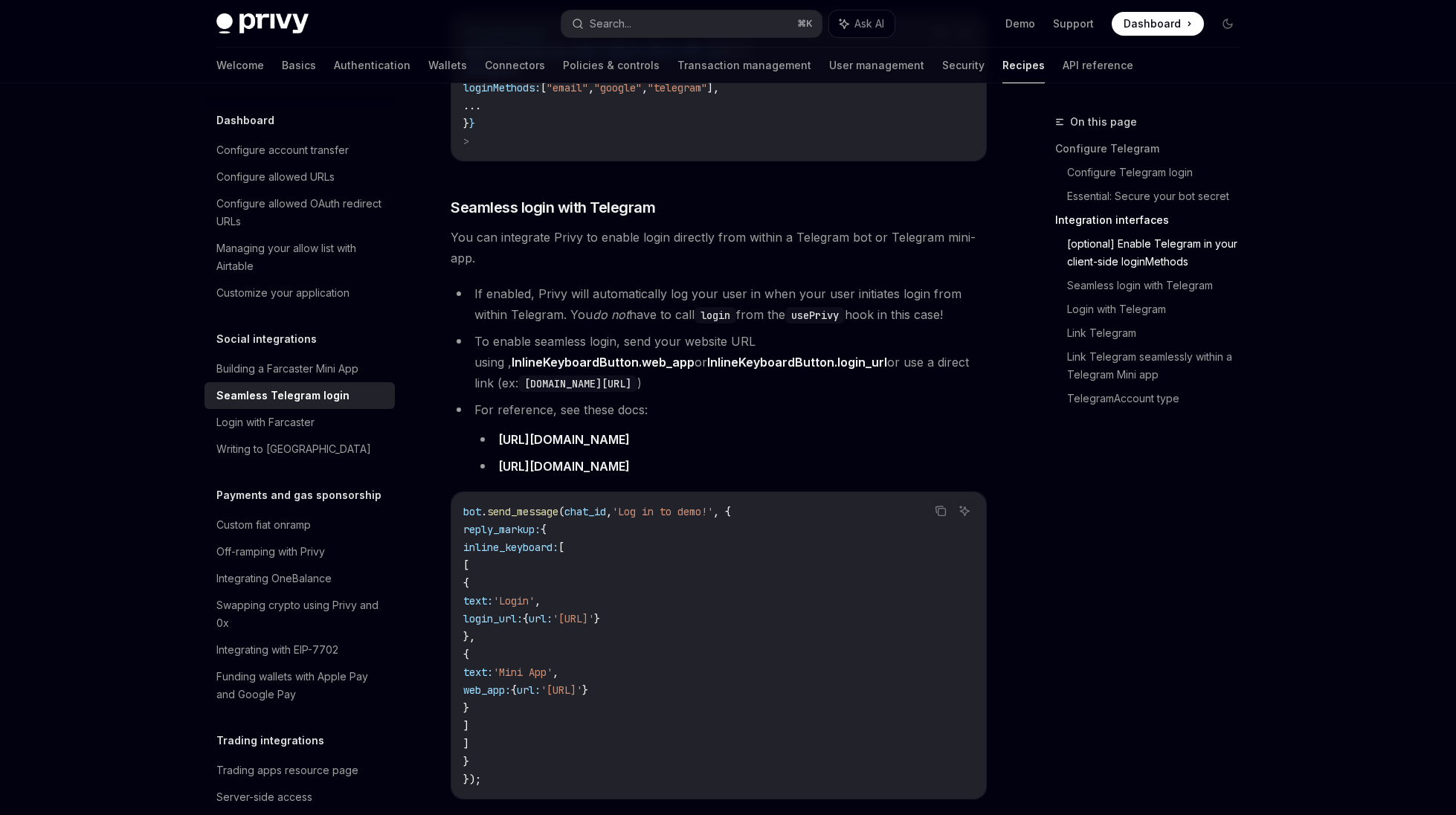
scroll to position [1281, 0]
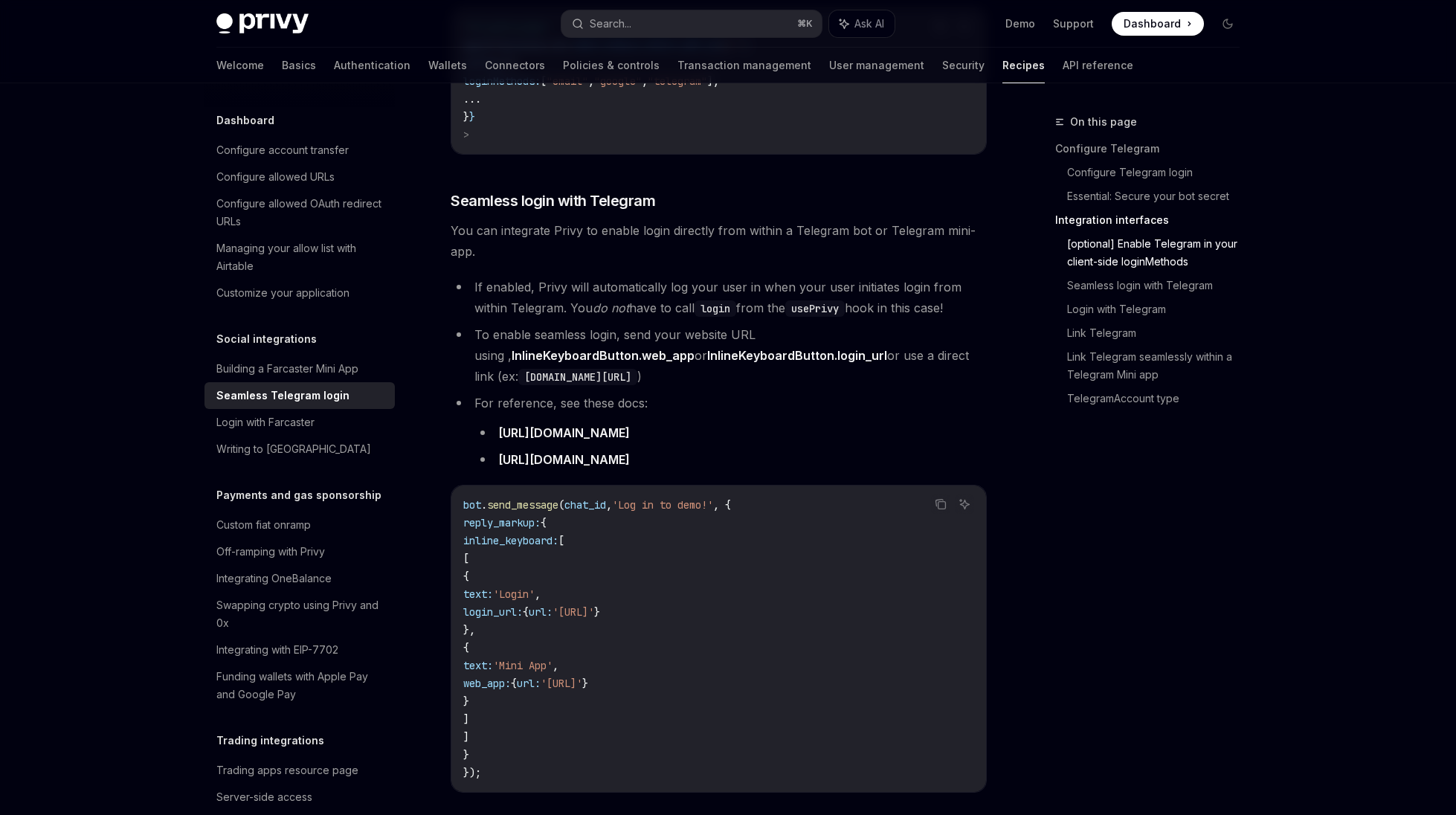
click at [630, 426] on link "https://core.telegram.org/bots/api#keyboardbutton" at bounding box center [564, 433] width 132 height 16
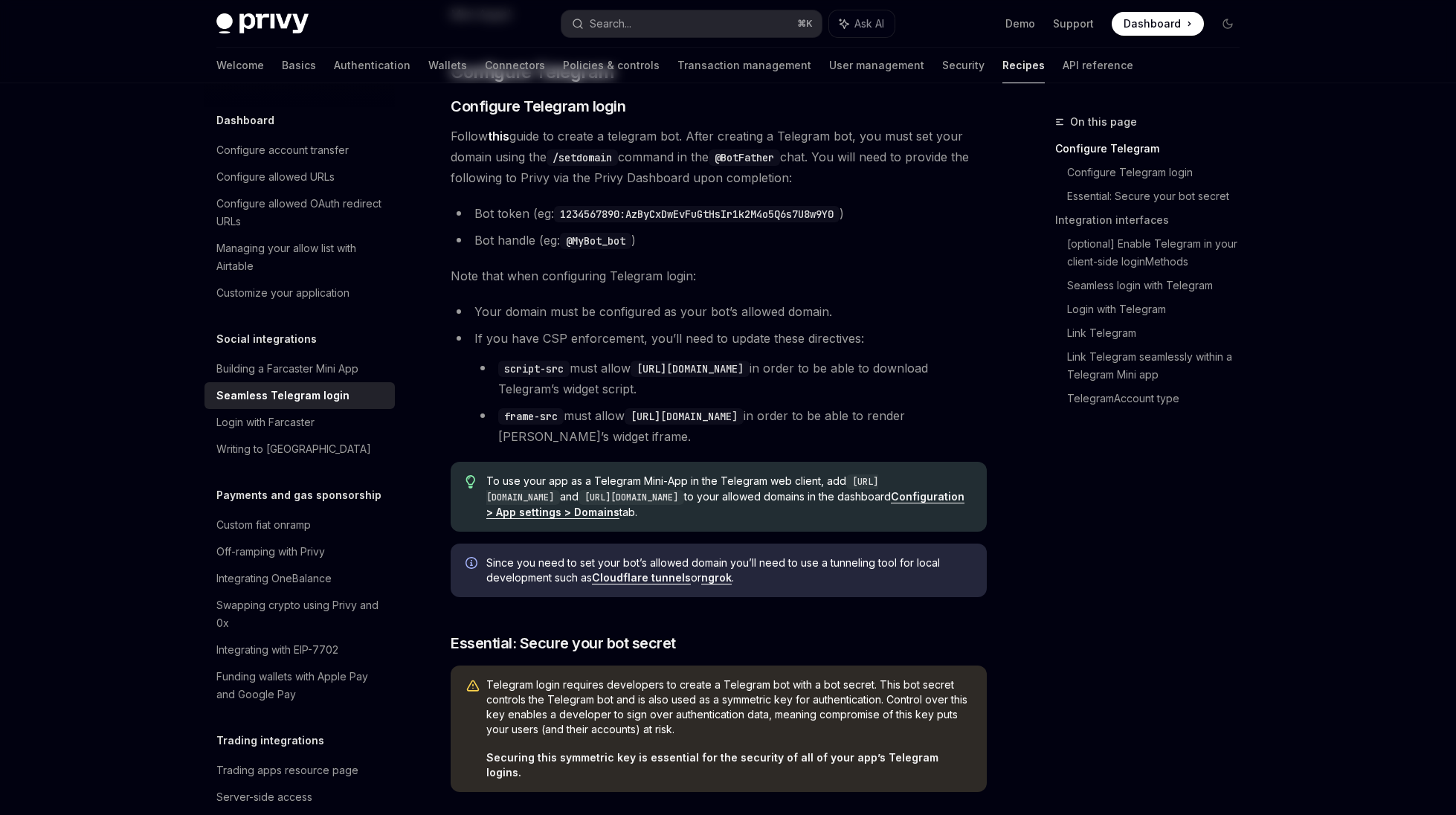
scroll to position [0, 0]
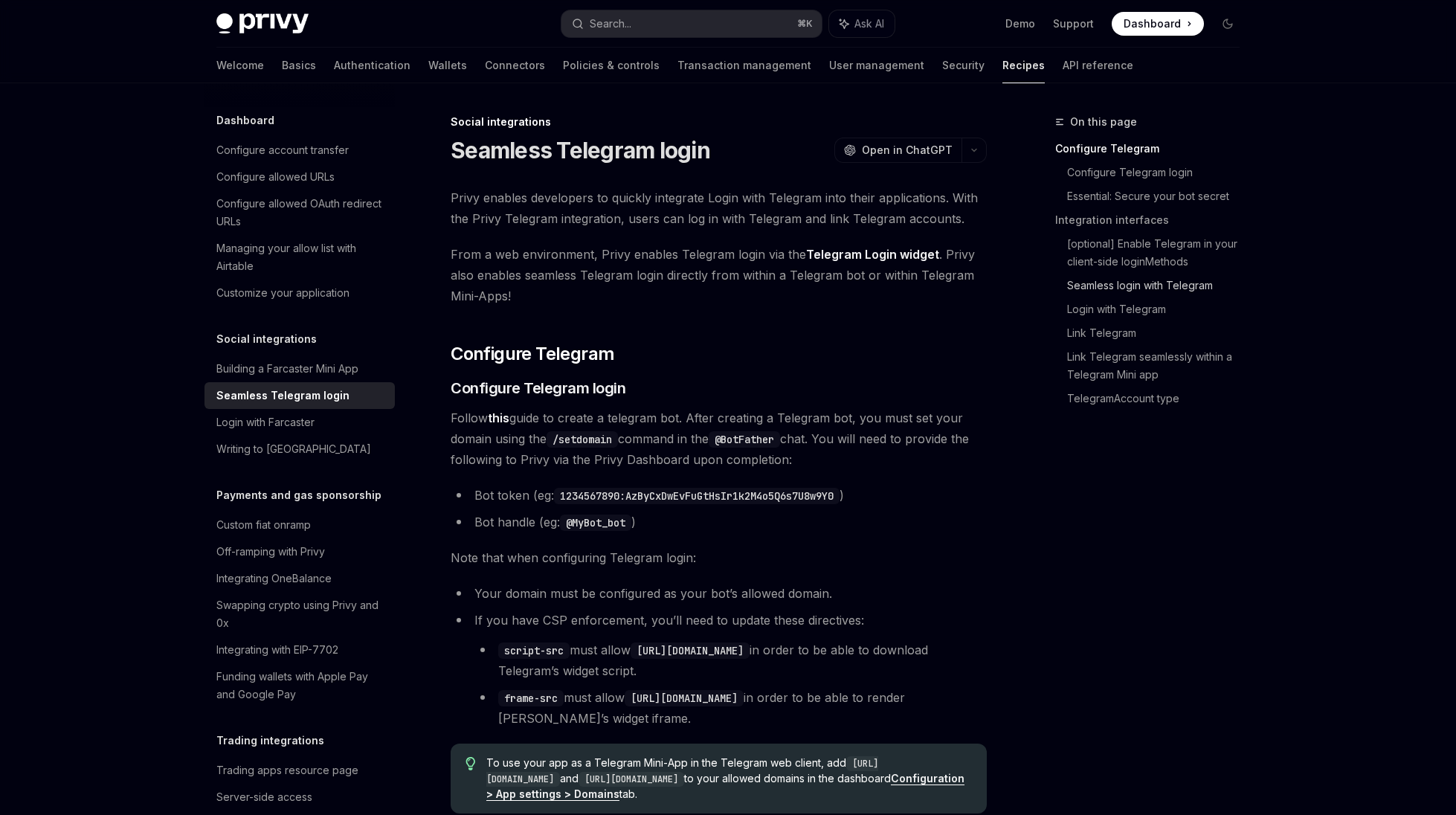
click at [1100, 278] on link "Seamless login with Telegram" at bounding box center [1159, 285] width 184 height 24
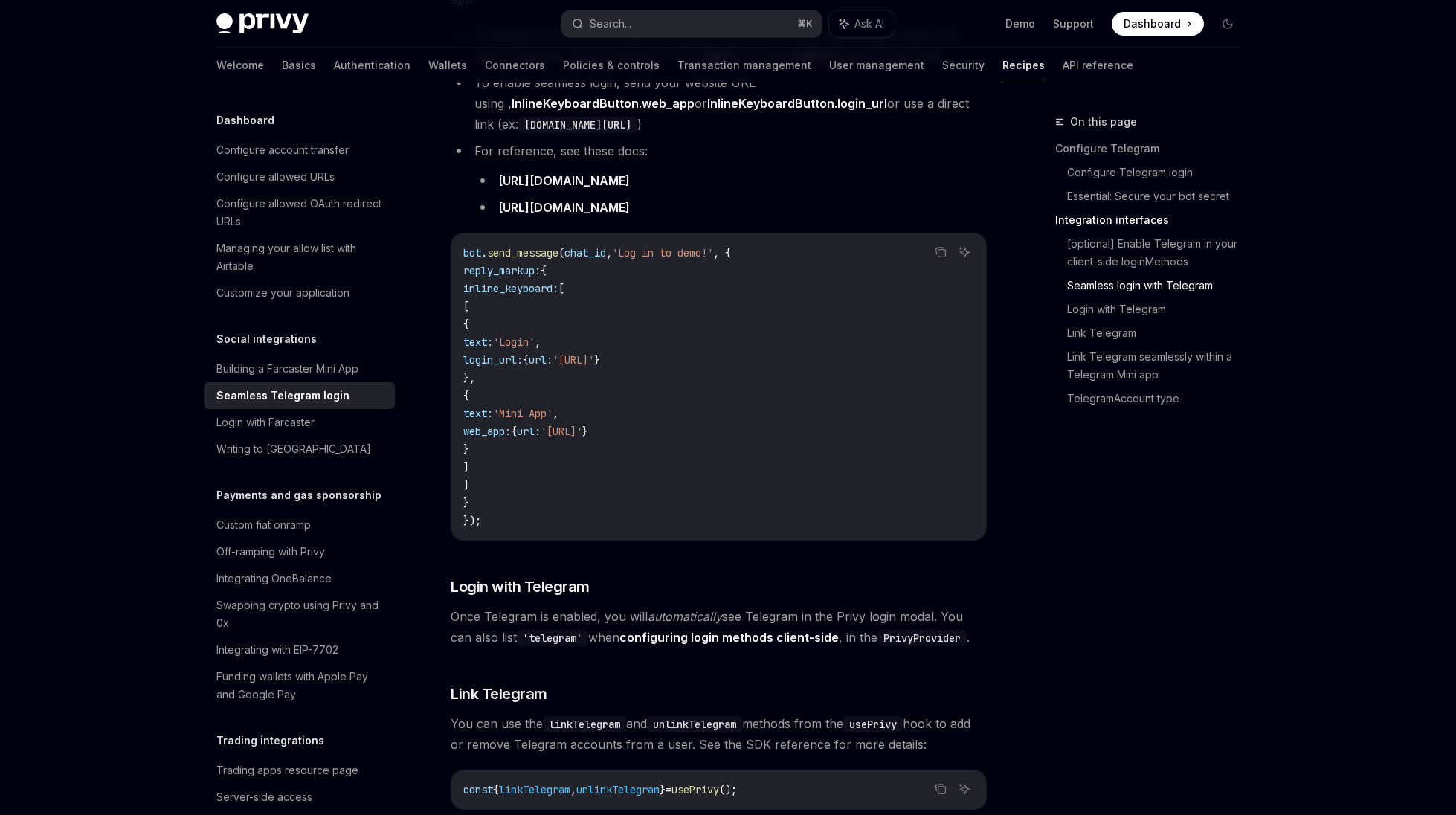
scroll to position [1966, 0]
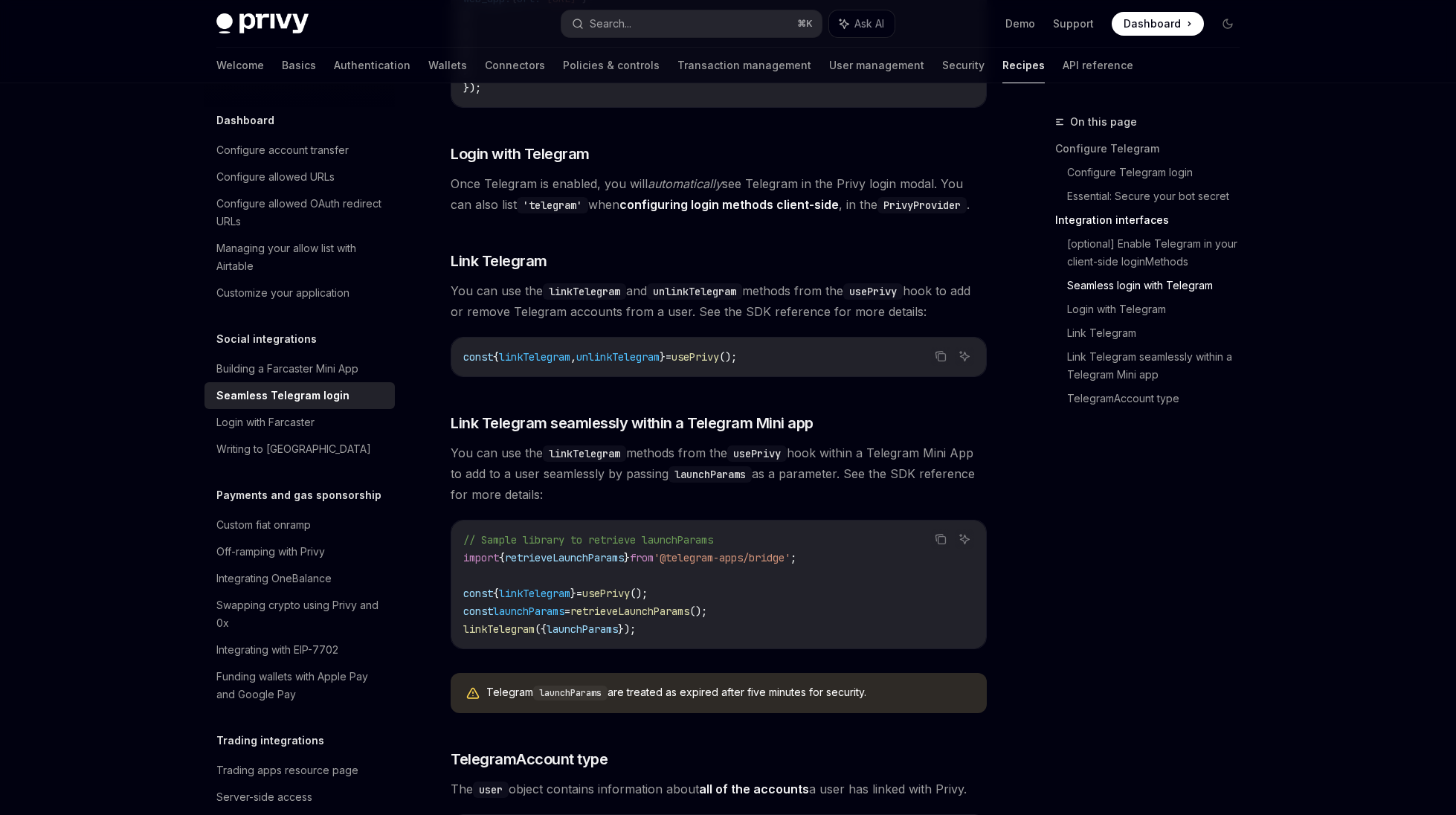
click at [595, 446] on code "linkTelegram" at bounding box center [585, 454] width 83 height 17
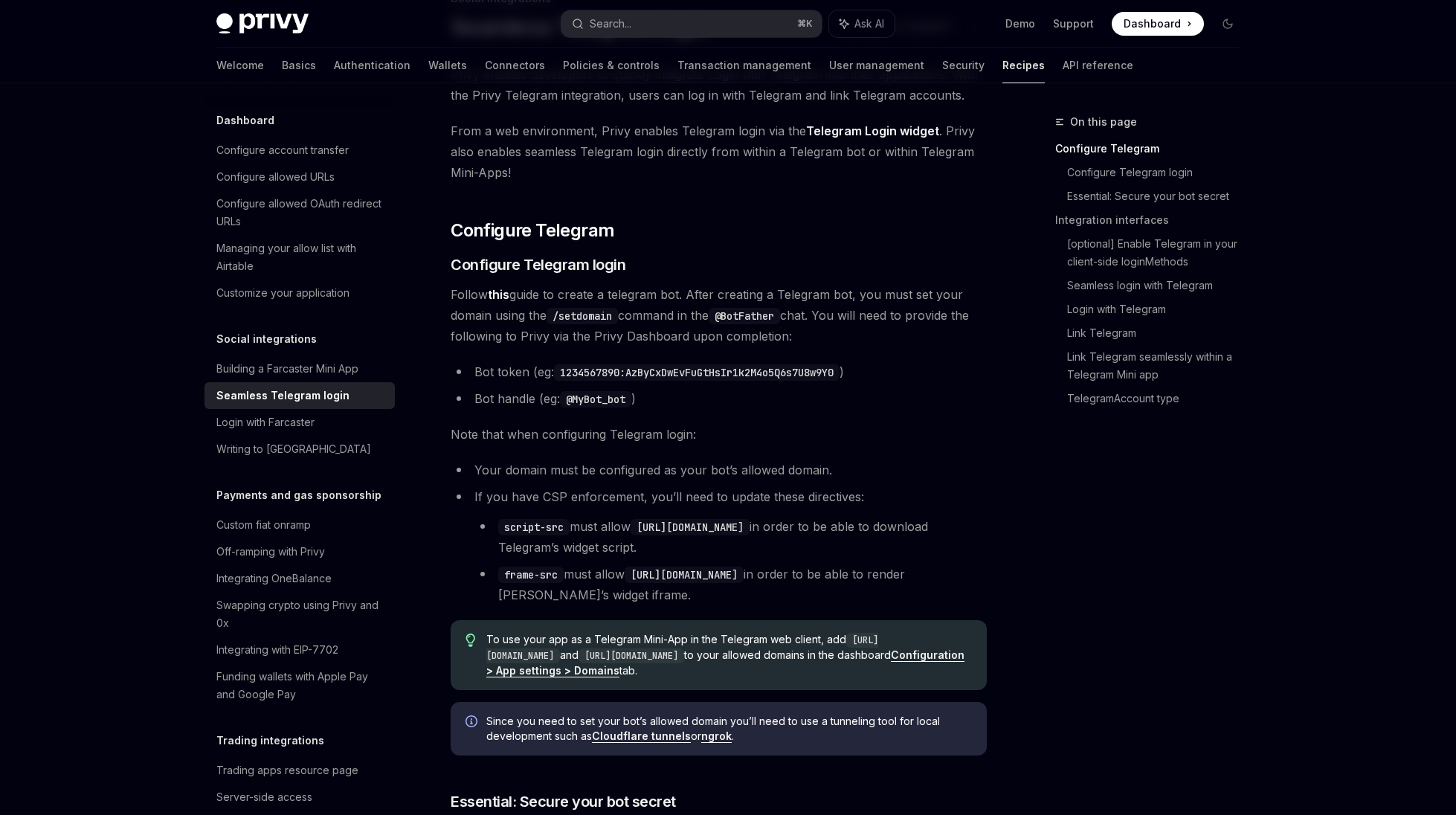
scroll to position [0, 0]
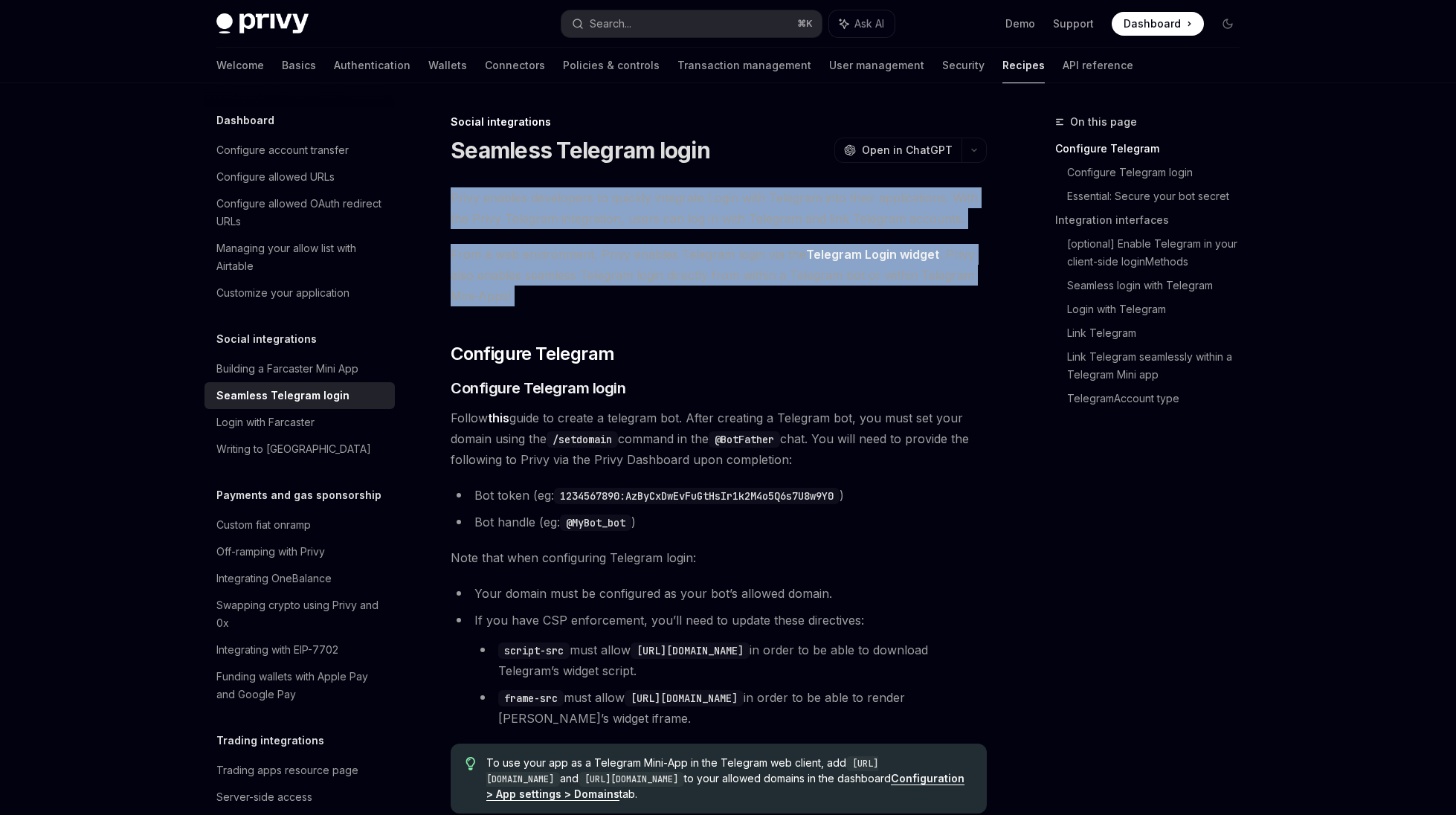
drag, startPoint x: 820, startPoint y: 171, endPoint x: 863, endPoint y: 332, distance: 166.6
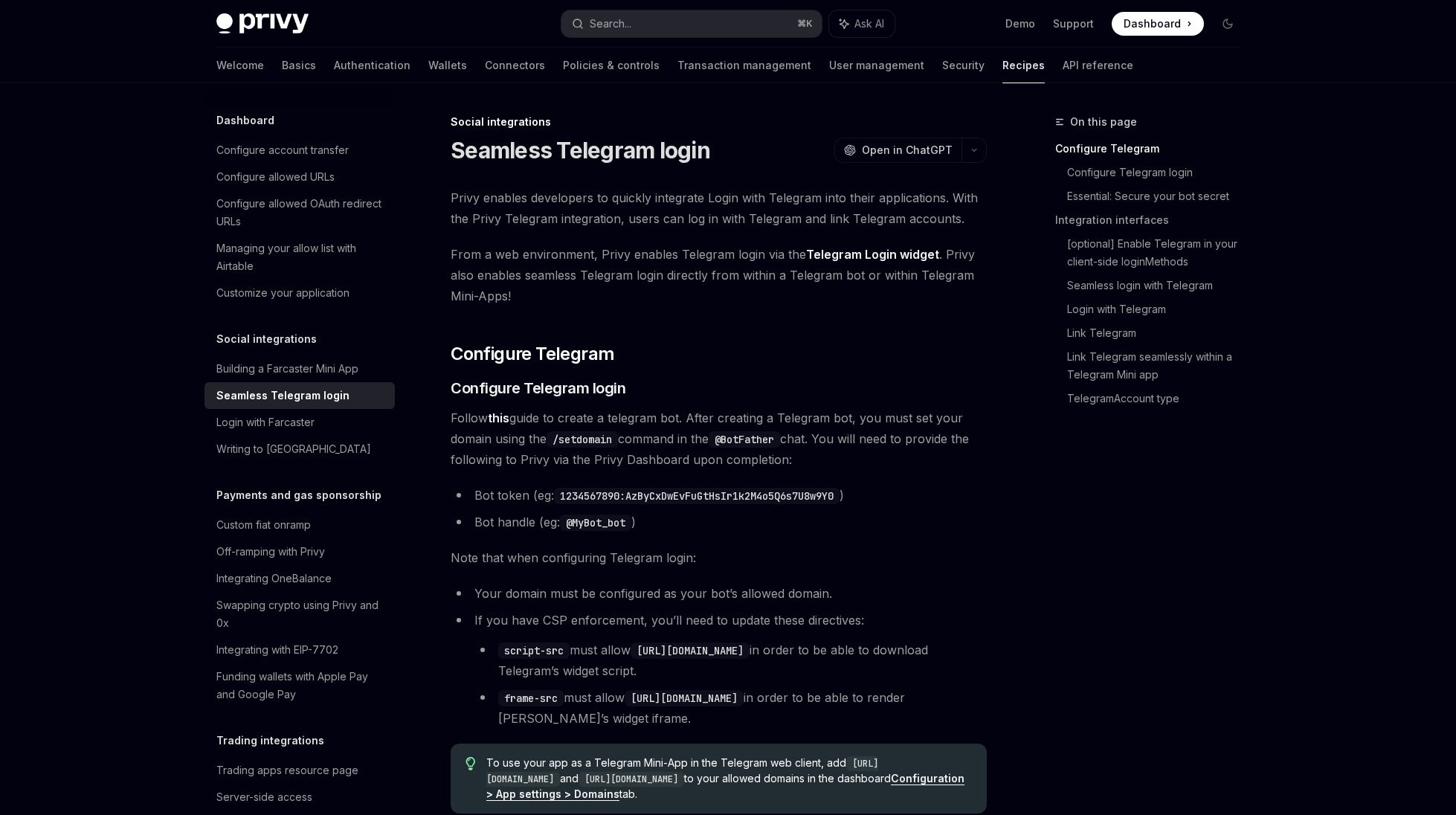
click at [508, 420] on link "this" at bounding box center [499, 418] width 22 height 16
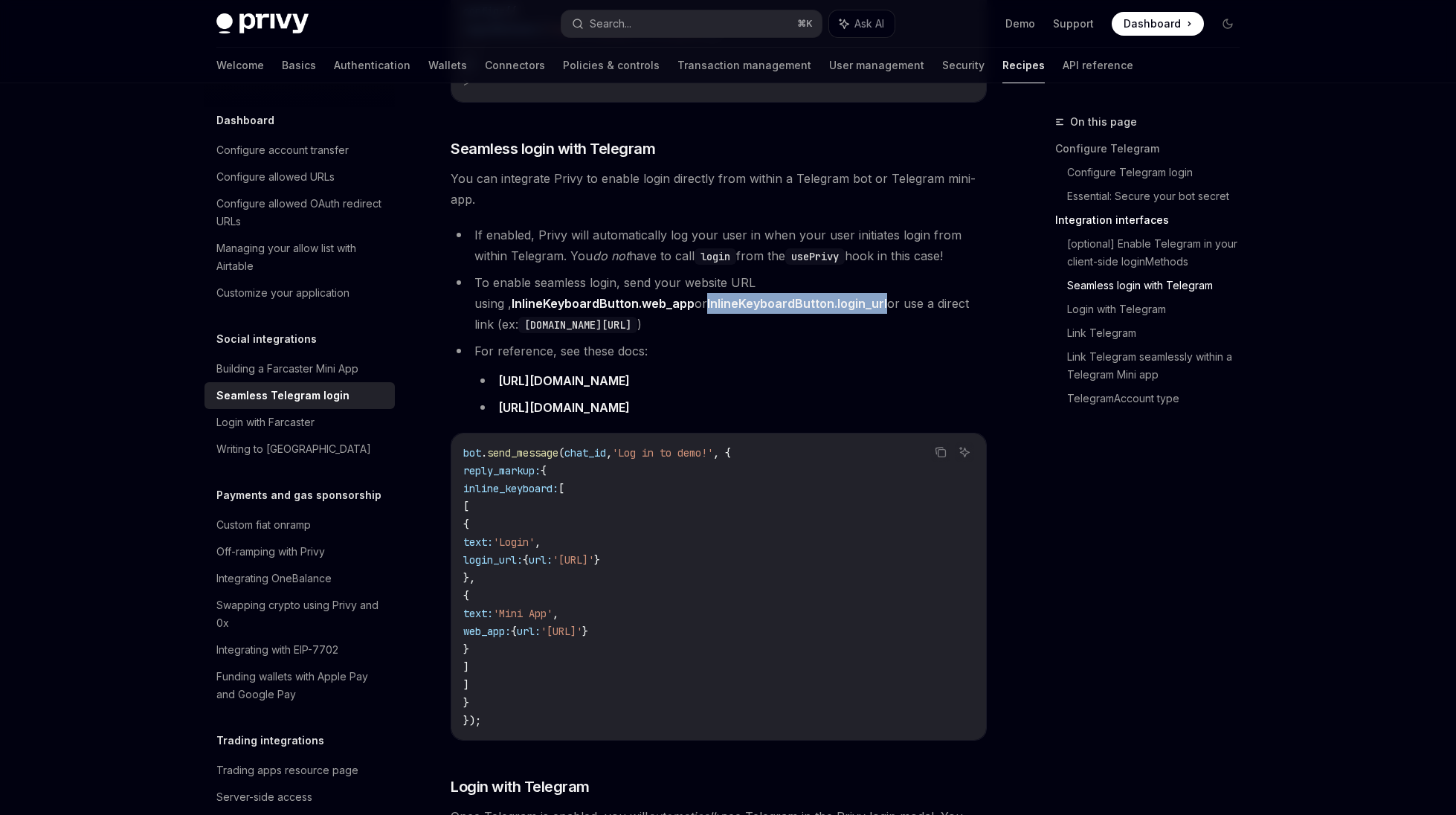
scroll to position [1271, 0]
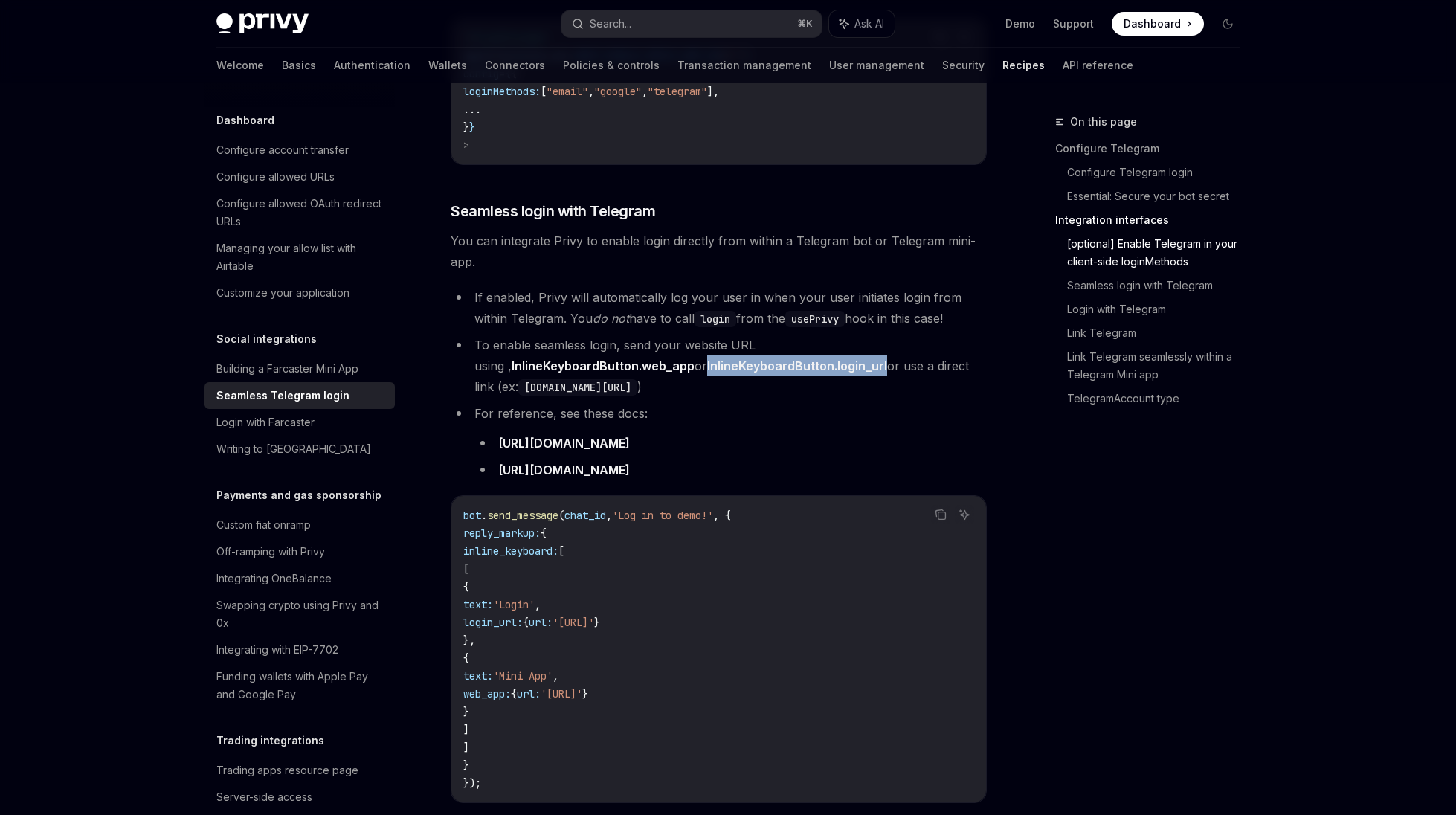
click at [630, 436] on link "https://core.telegram.org/bots/api#keyboardbutton" at bounding box center [564, 443] width 132 height 16
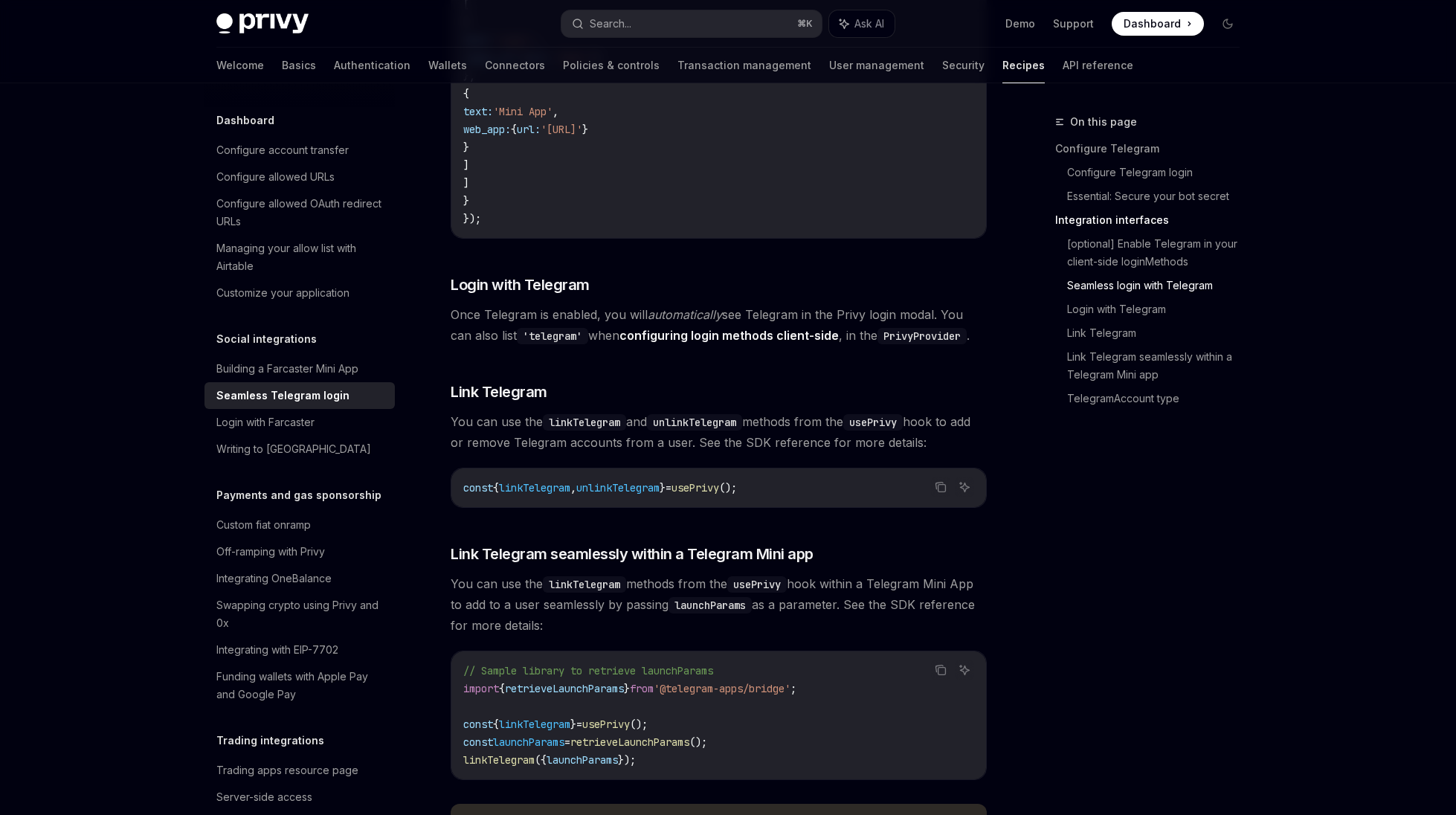
scroll to position [1748, 0]
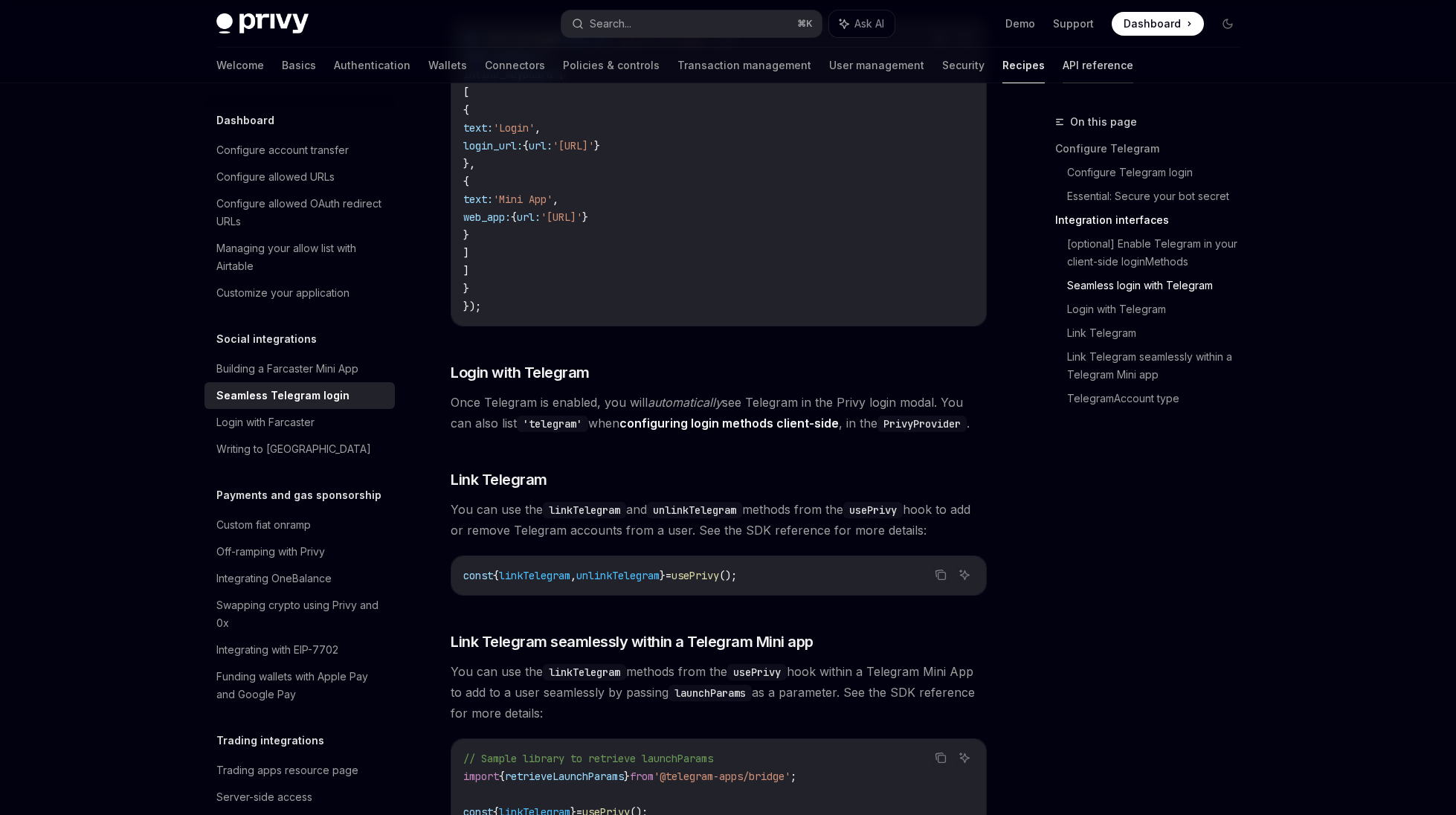
click at [1063, 63] on link "API reference" at bounding box center [1098, 65] width 71 height 36
type textarea "*"
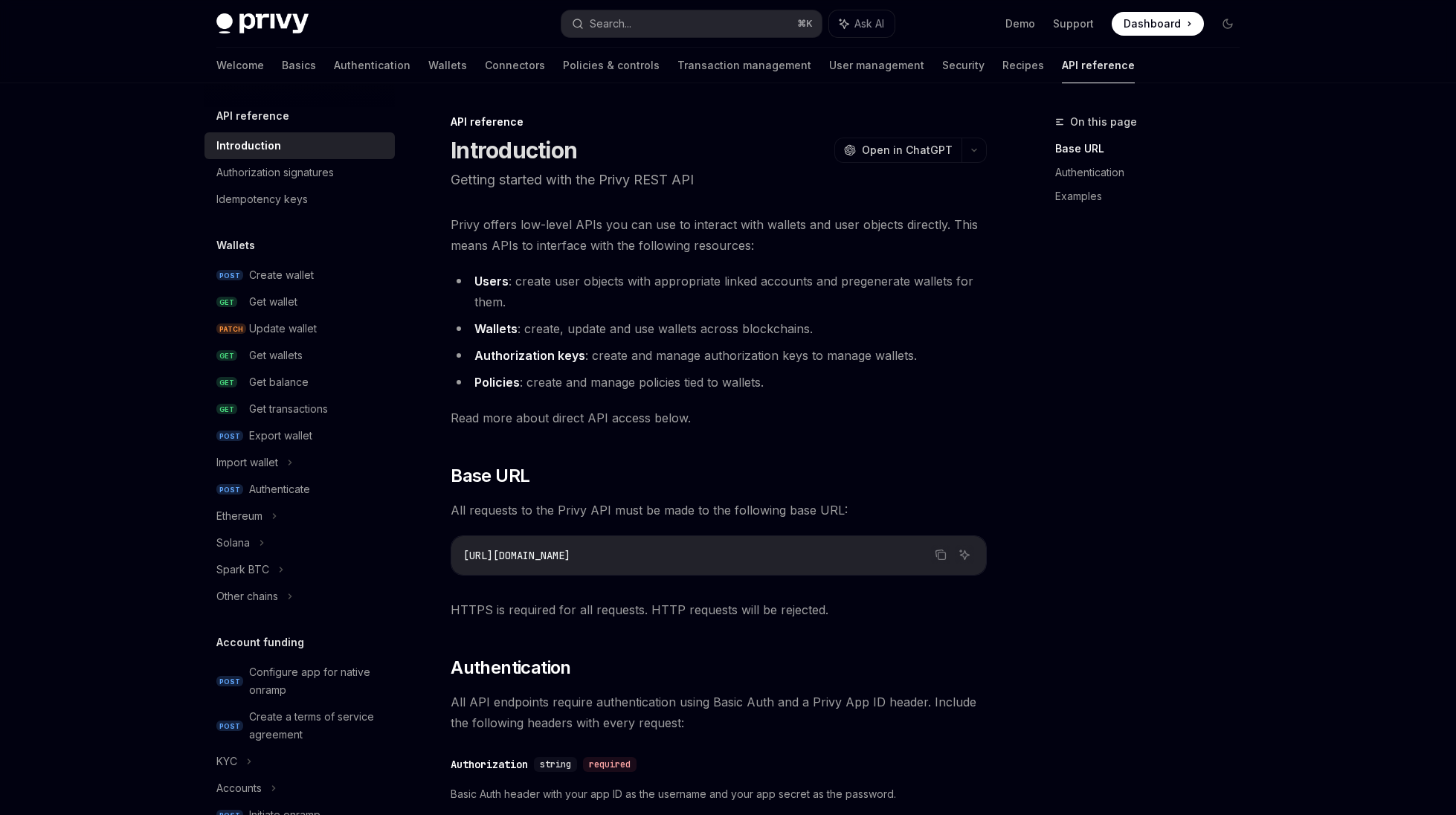
click at [843, 236] on span "Privy offers low-level APIs you can use to interact with wallets and user objec…" at bounding box center [719, 235] width 536 height 42
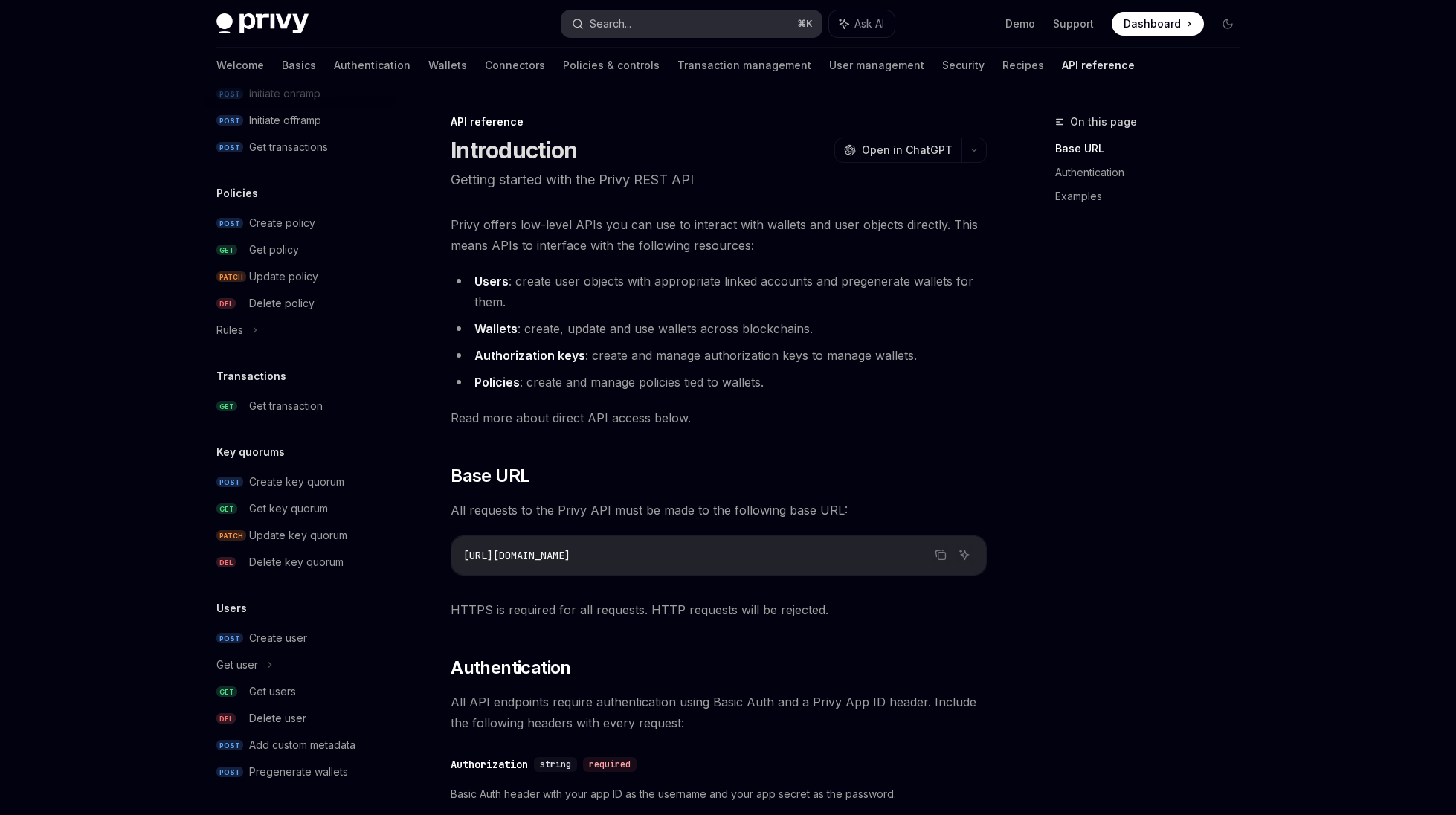
click at [612, 23] on div "Search..." at bounding box center [611, 23] width 42 height 18
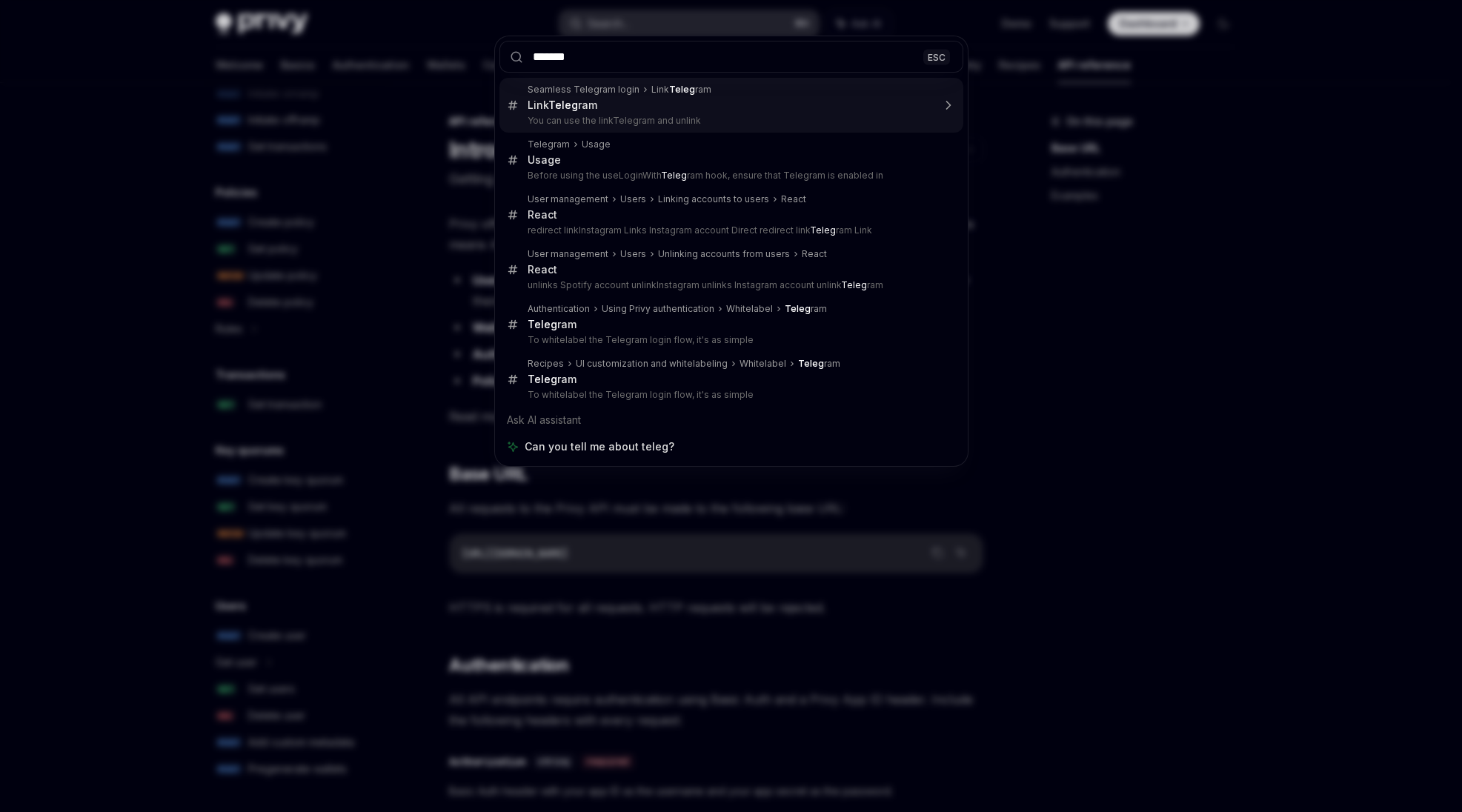
type input "********"
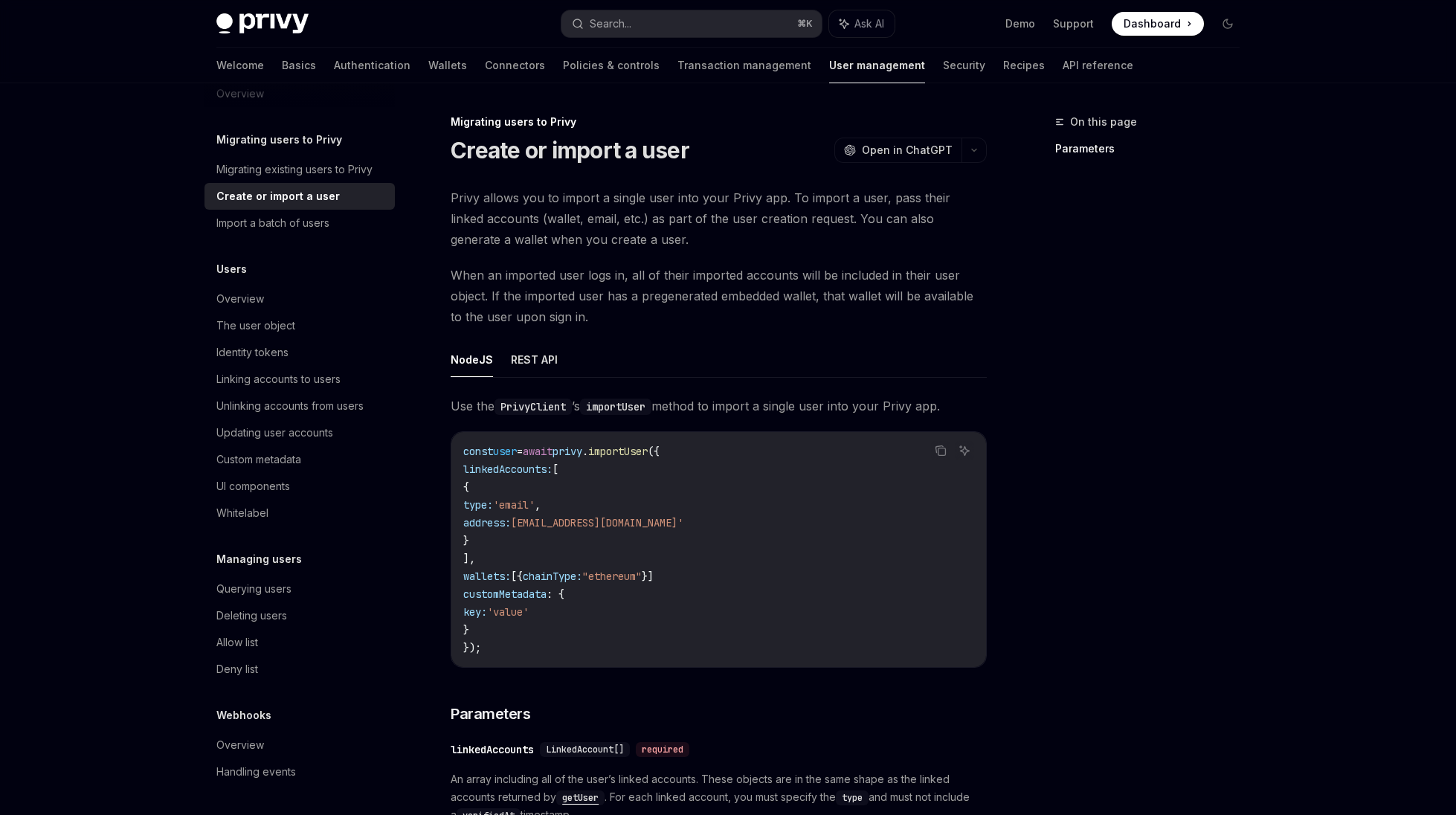
scroll to position [1032, 0]
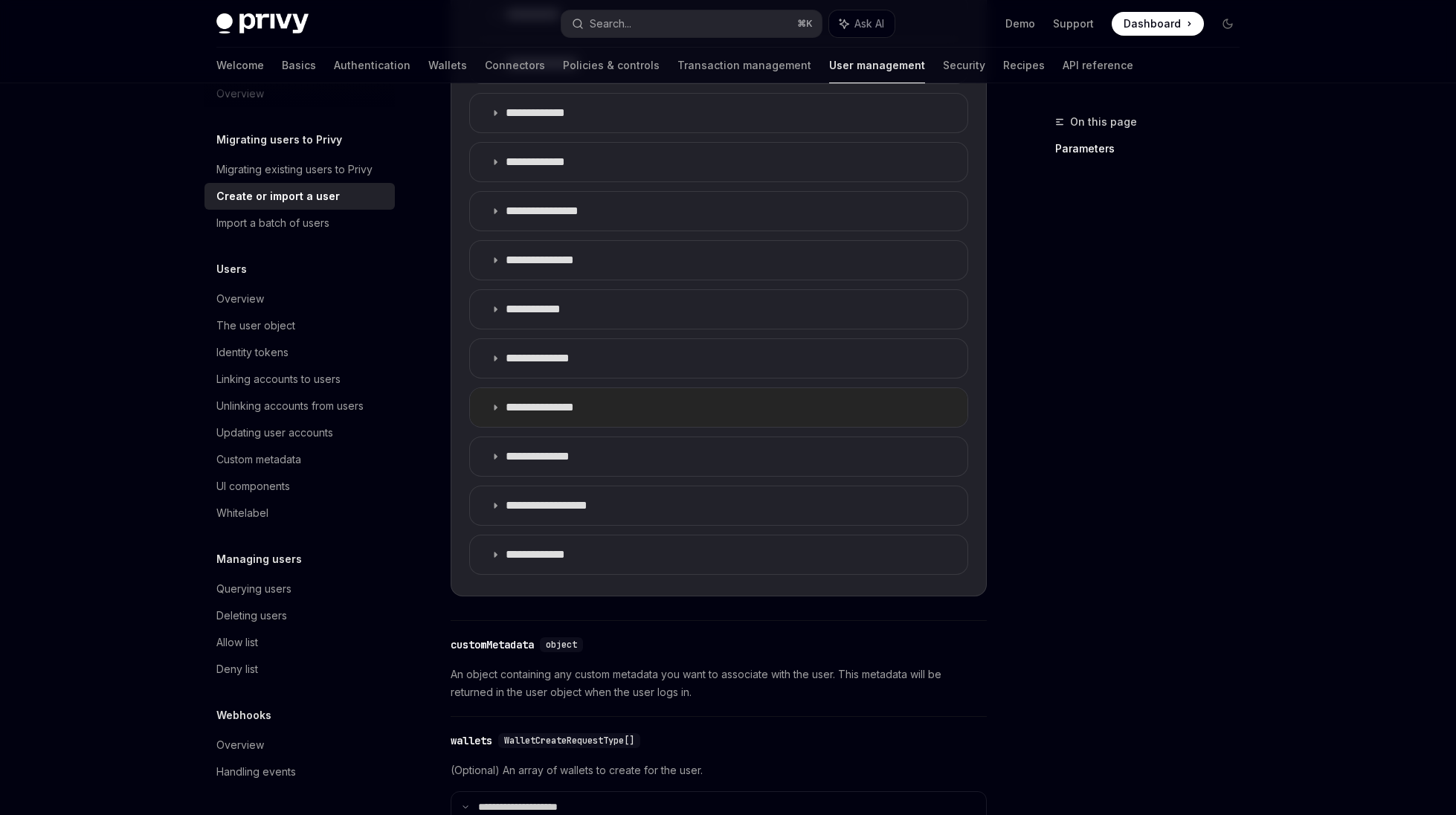
click at [582, 403] on p "**********" at bounding box center [556, 408] width 101 height 15
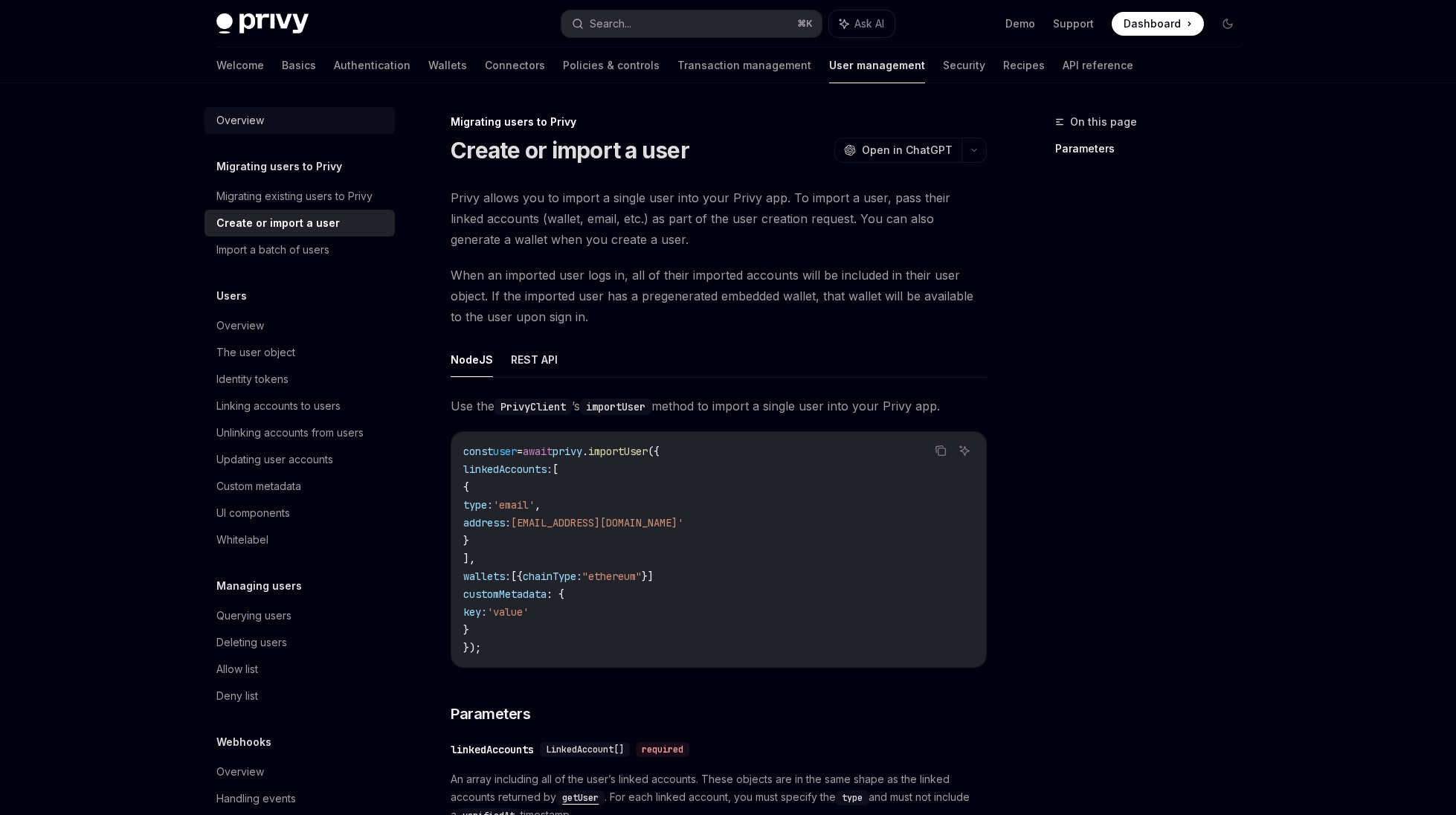
click at [257, 133] on link "Overview" at bounding box center [299, 121] width 191 height 27
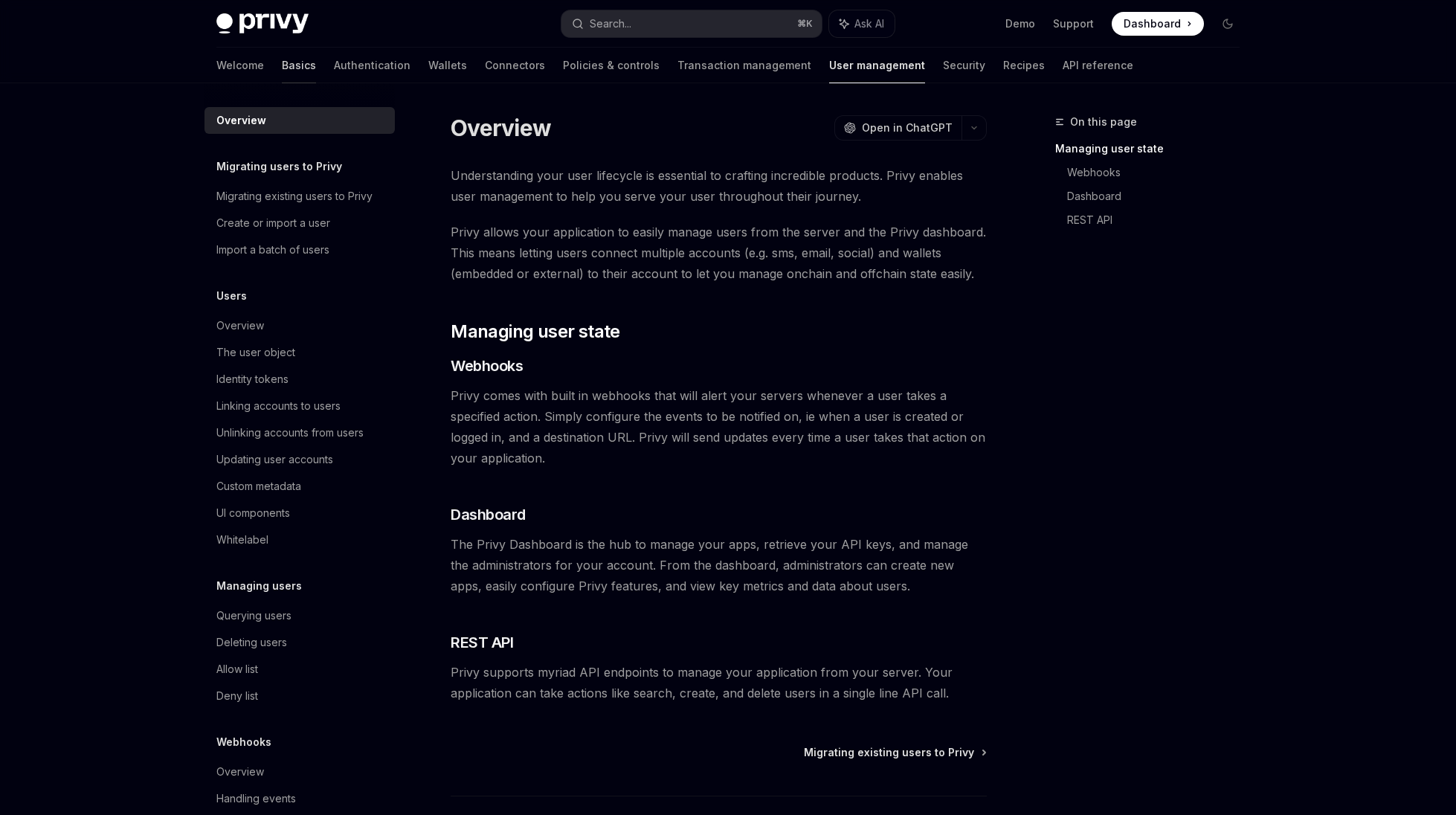
click at [282, 71] on link "Basics" at bounding box center [298, 65] width 34 height 36
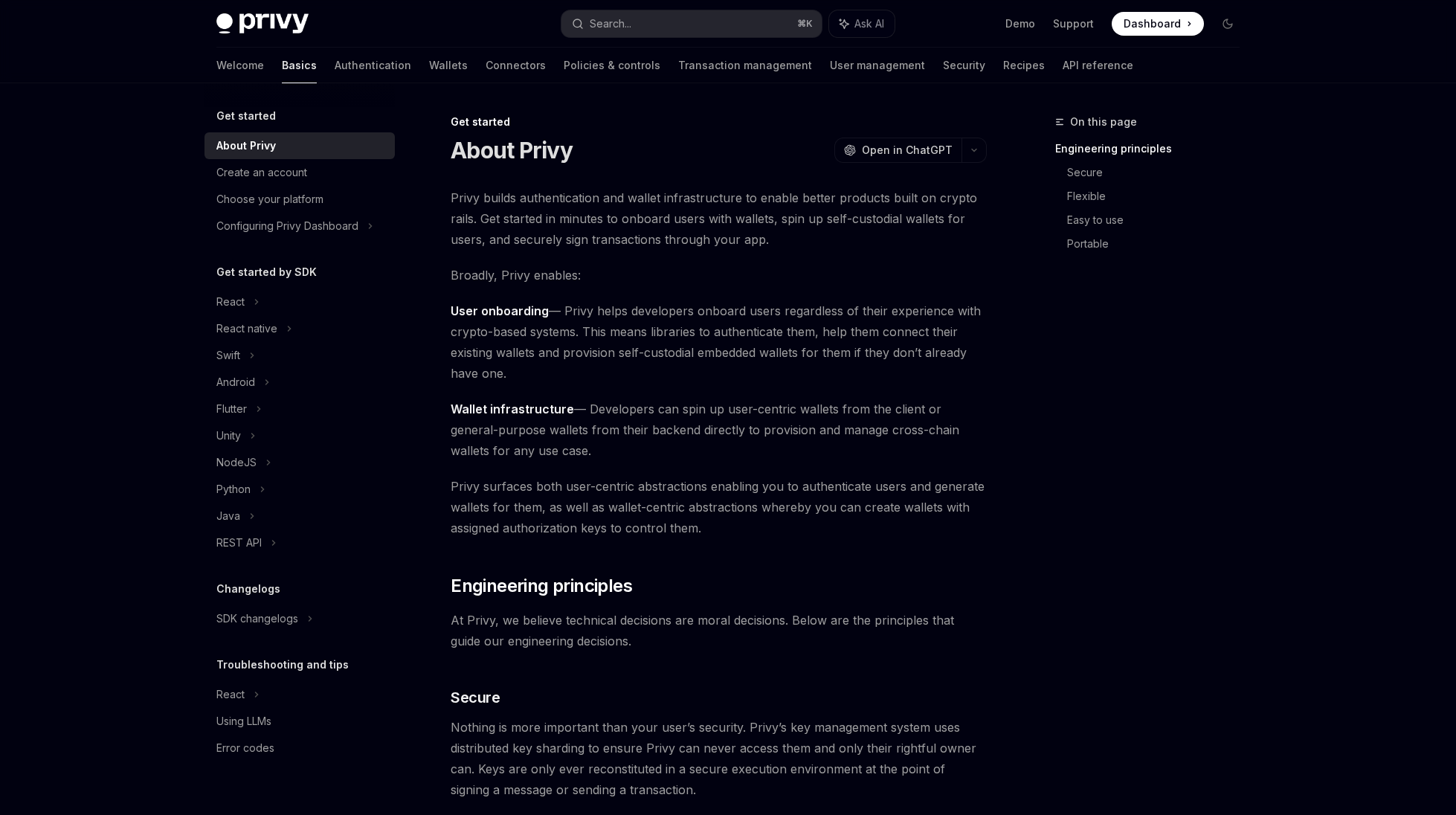
click at [262, 31] on img at bounding box center [262, 23] width 92 height 21
type textarea "*"
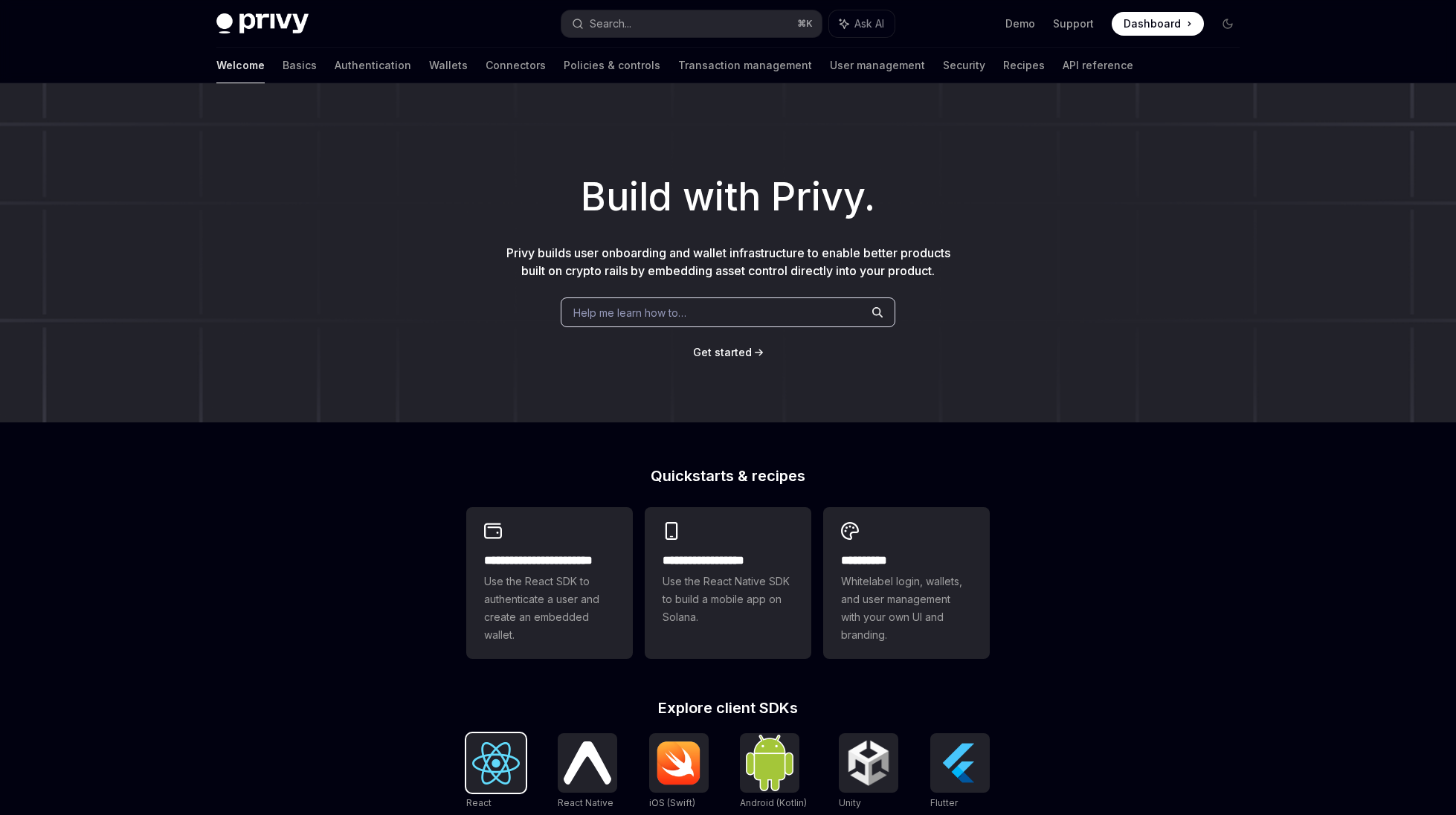
click at [483, 775] on img at bounding box center [496, 763] width 47 height 42
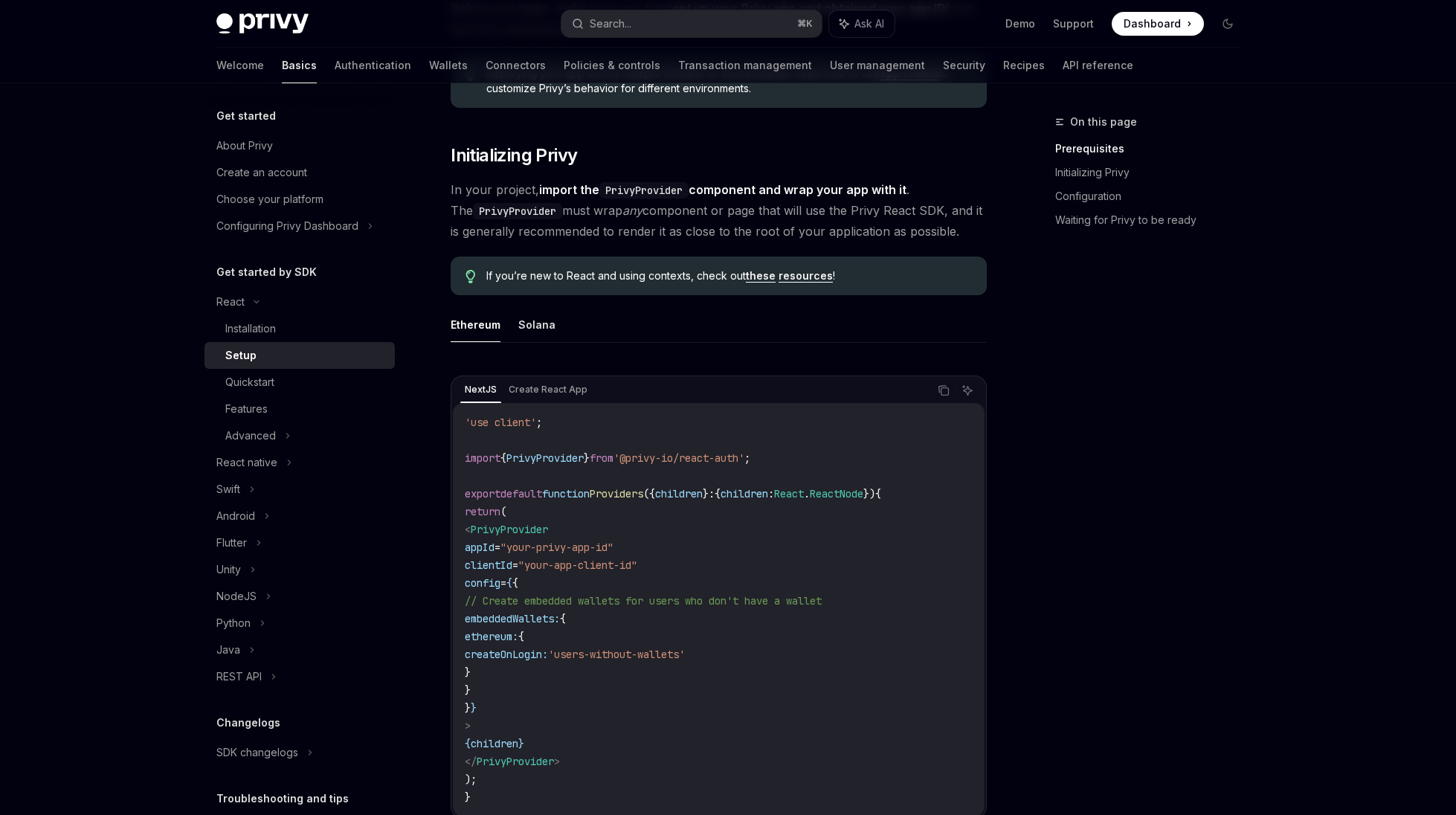
scroll to position [244, 0]
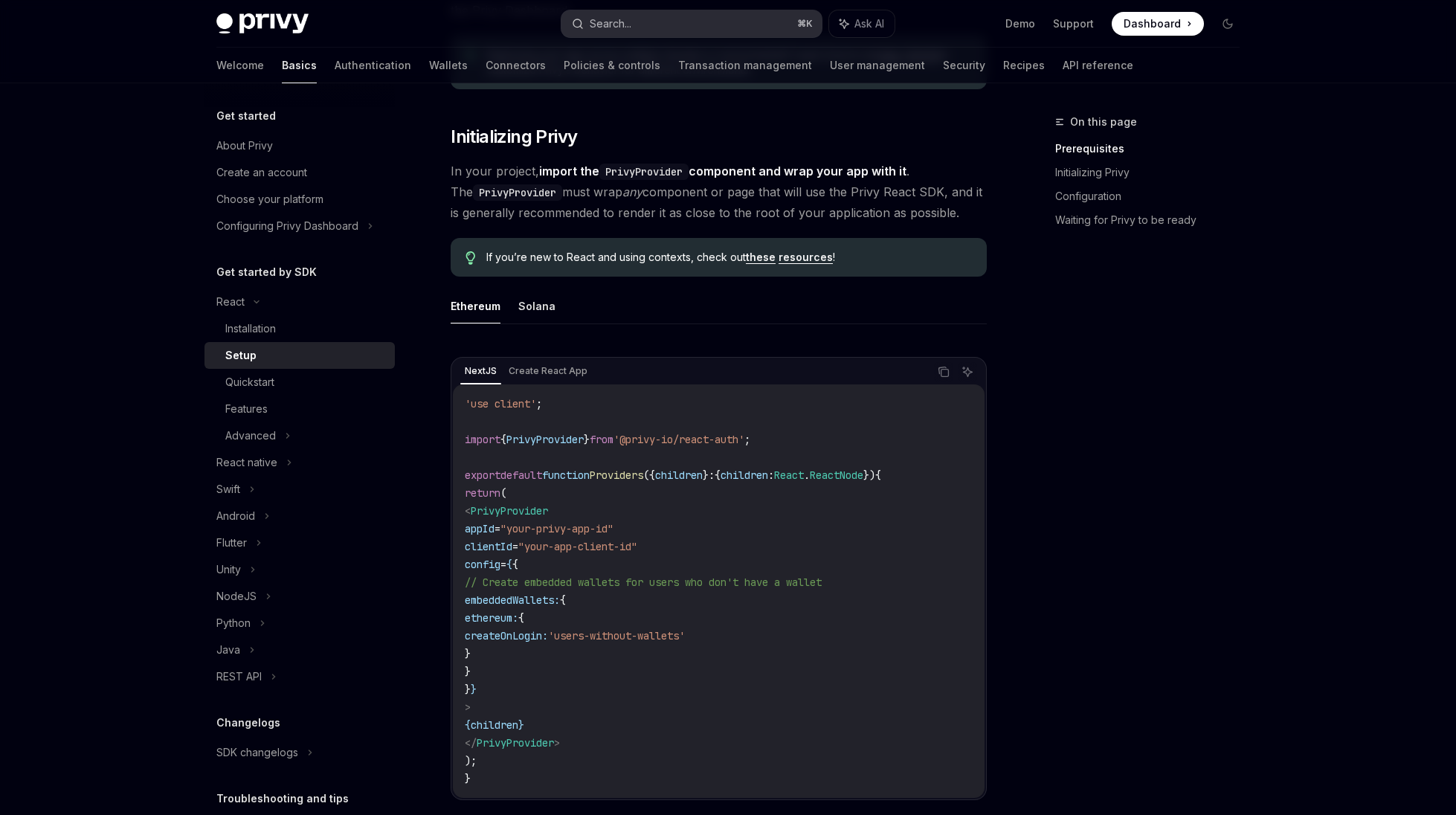
click at [631, 21] on div "Search..." at bounding box center [611, 23] width 42 height 18
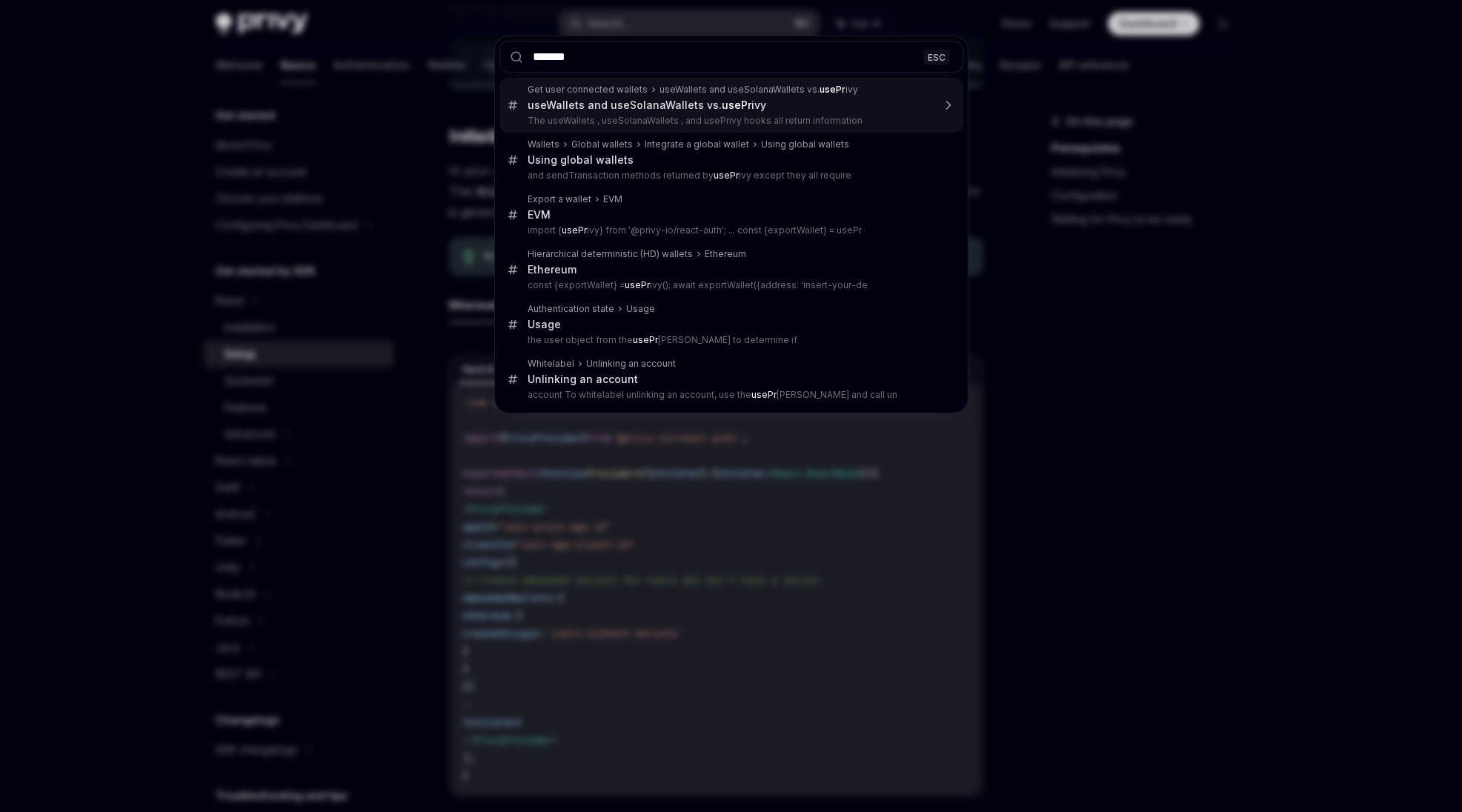
type input "********"
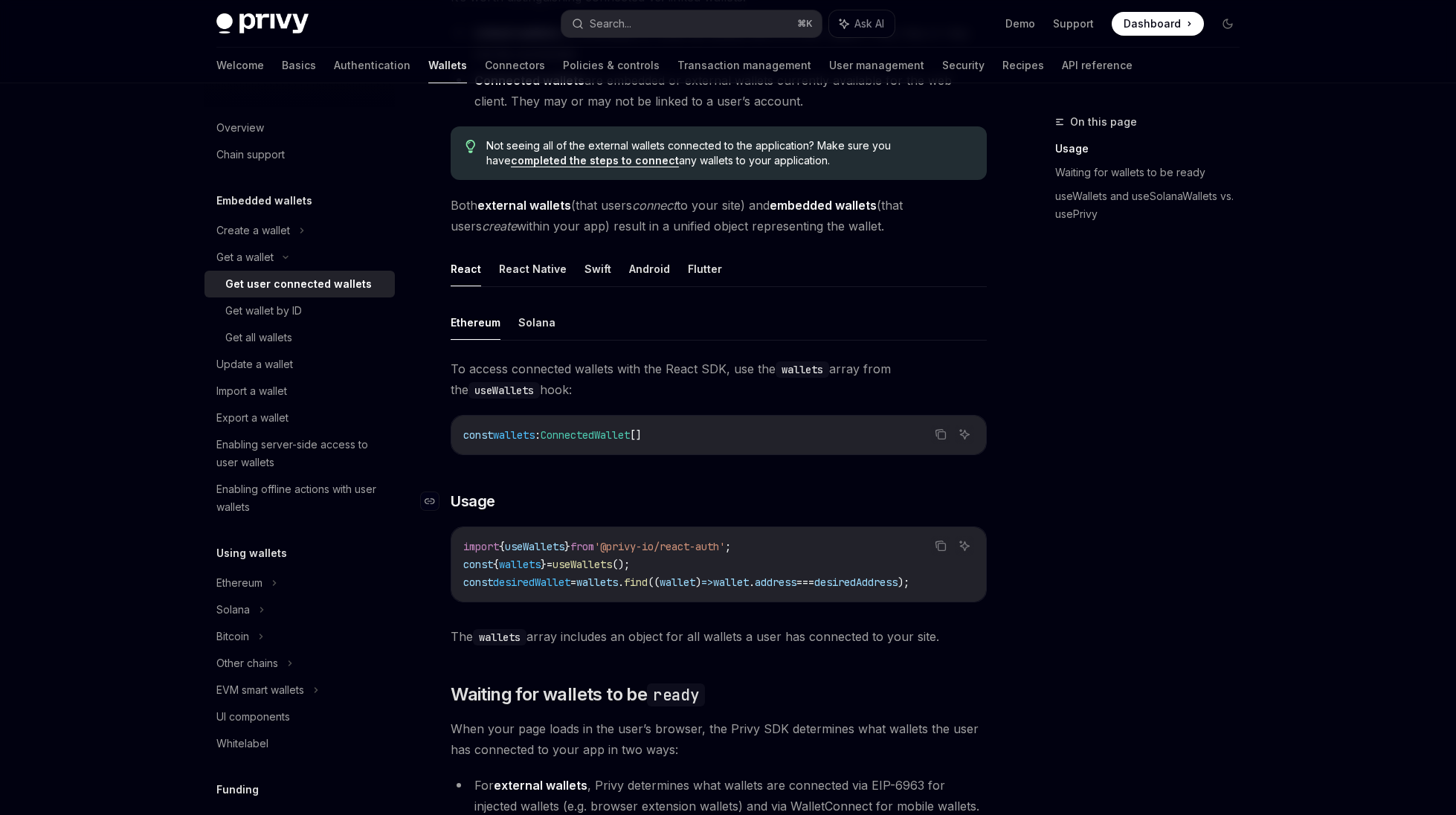
scroll to position [960, 0]
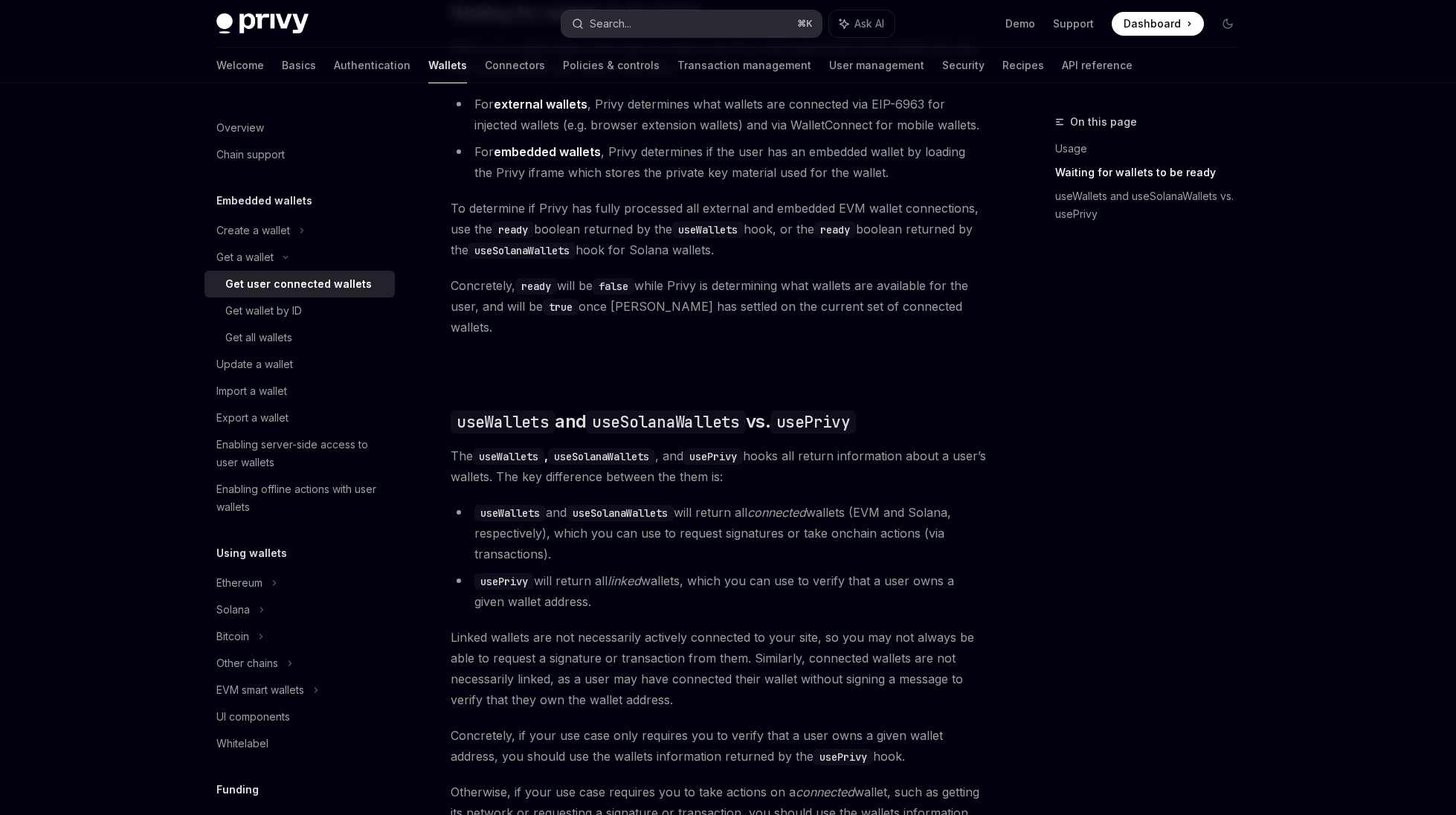
type textarea "*"
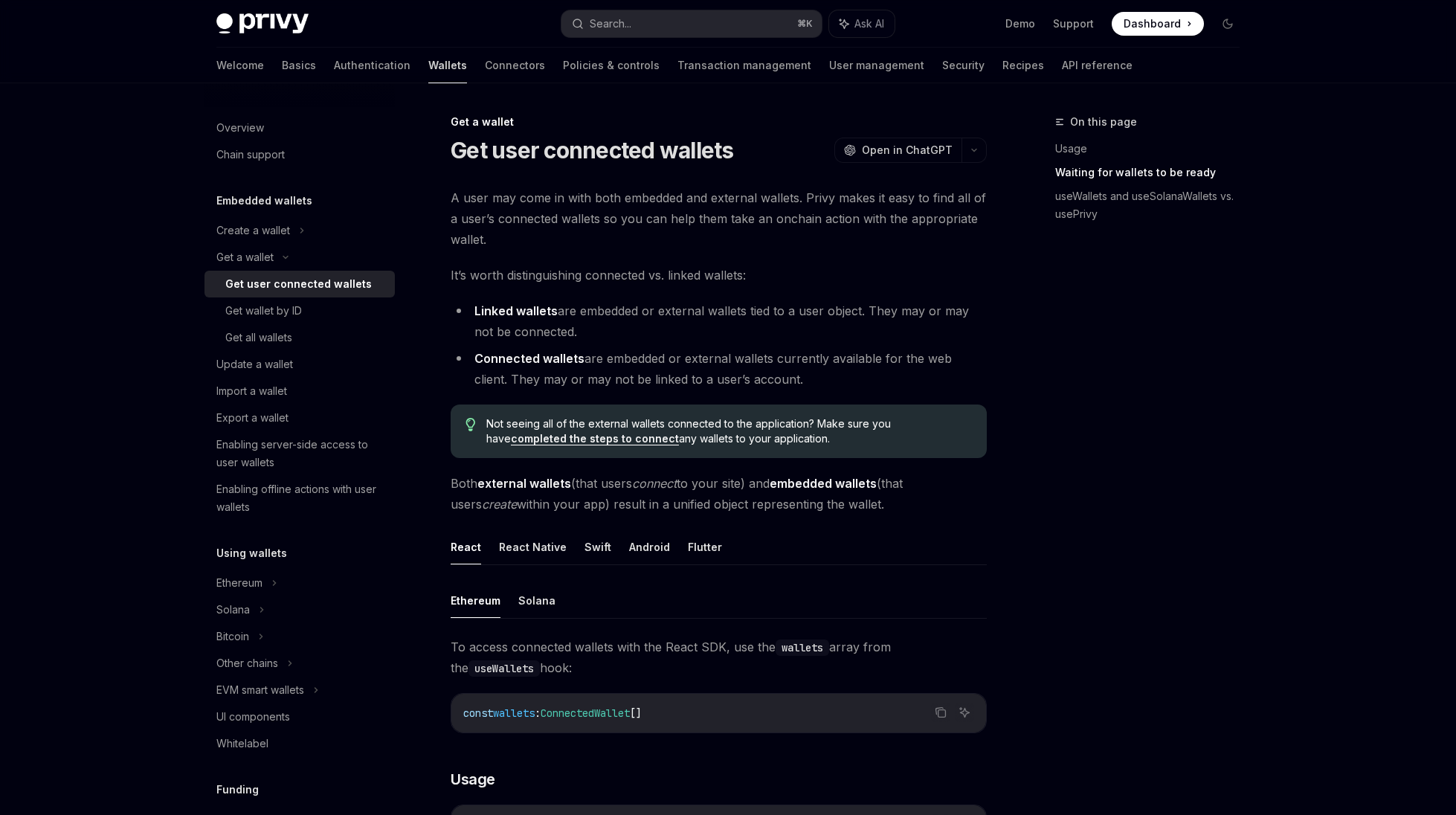
scroll to position [960, 0]
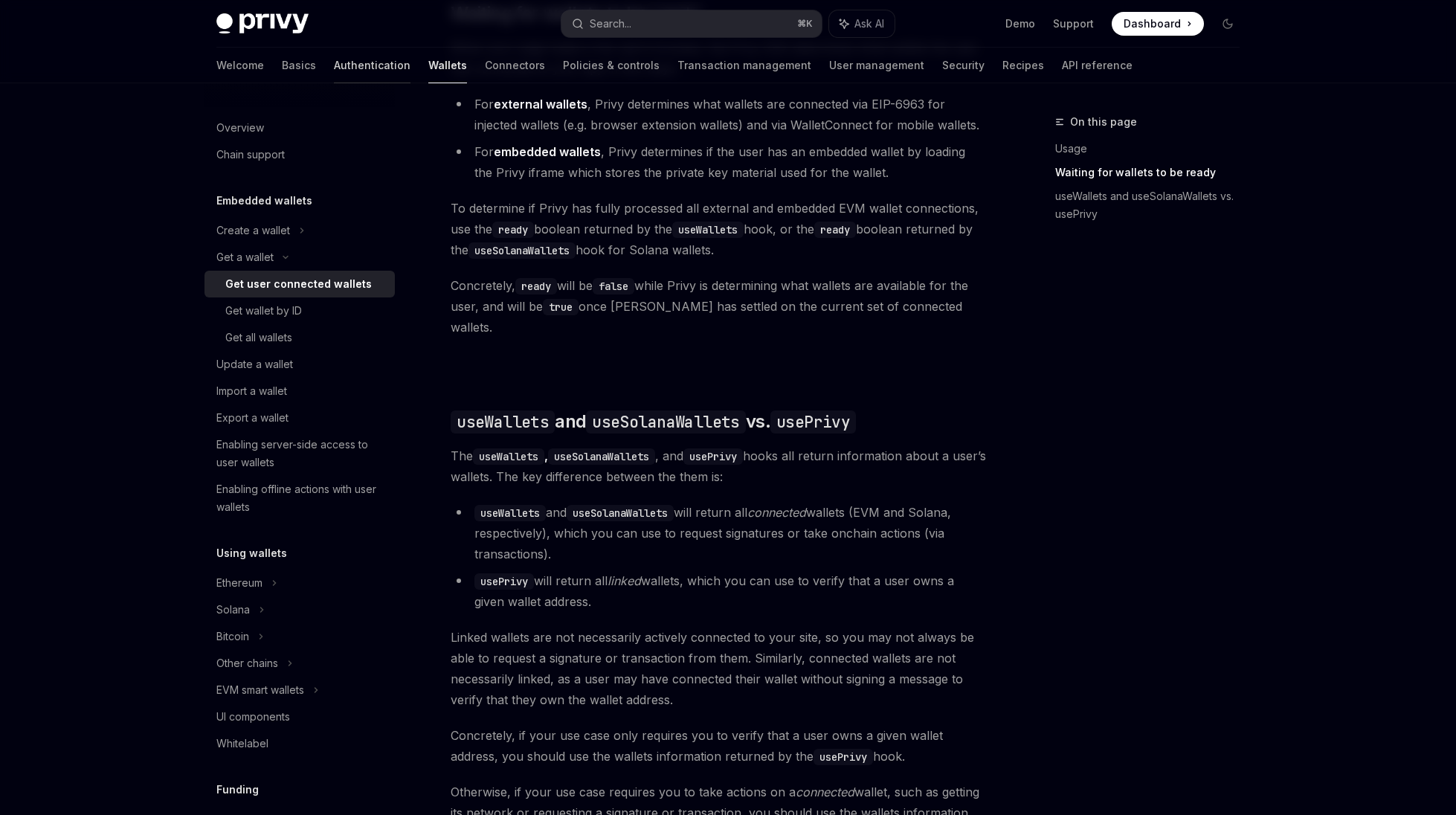
click at [334, 68] on link "Authentication" at bounding box center [372, 65] width 77 height 36
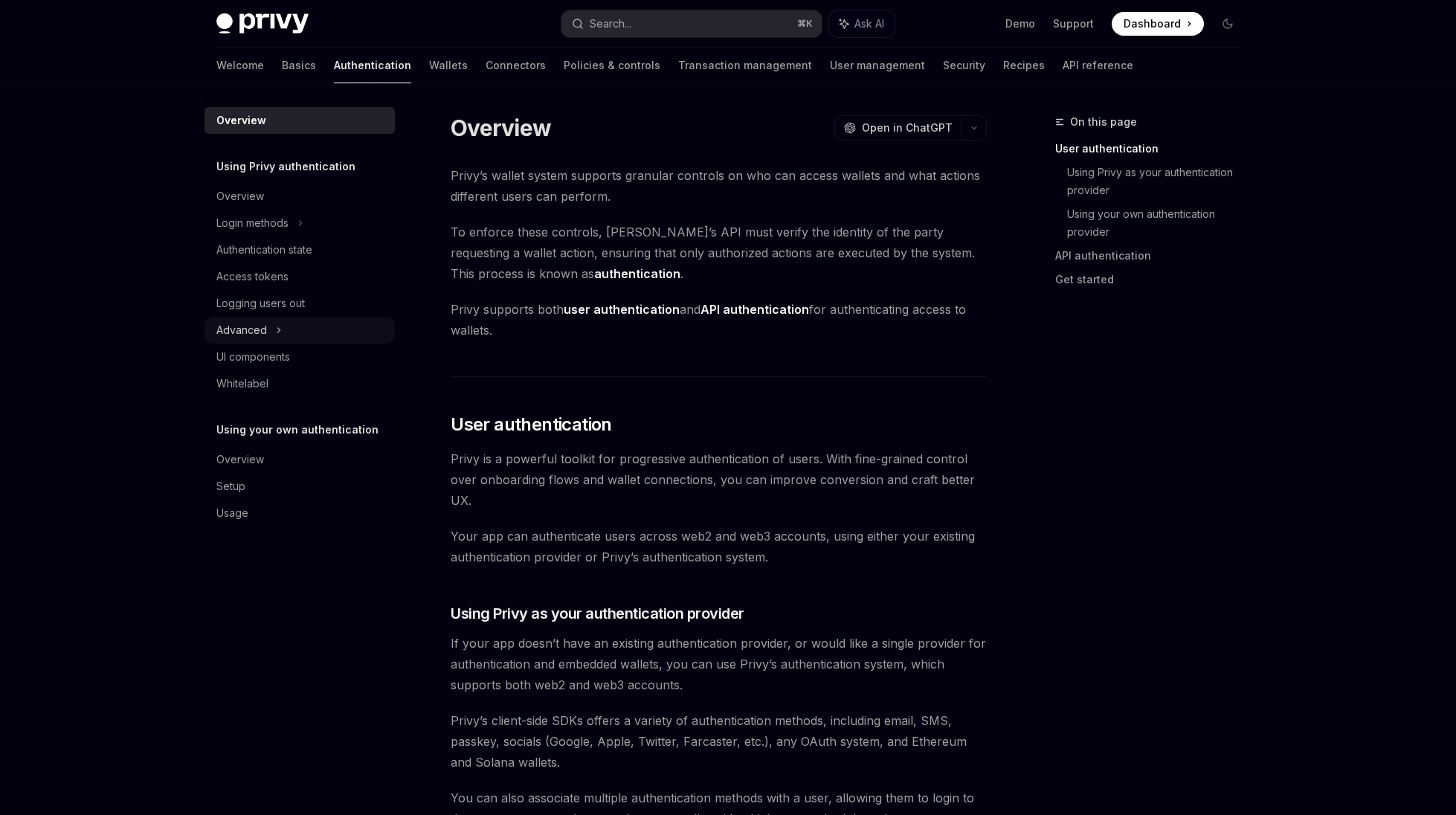
click at [292, 322] on div "Advanced" at bounding box center [299, 330] width 191 height 27
click at [287, 252] on div "Authentication state" at bounding box center [264, 249] width 96 height 18
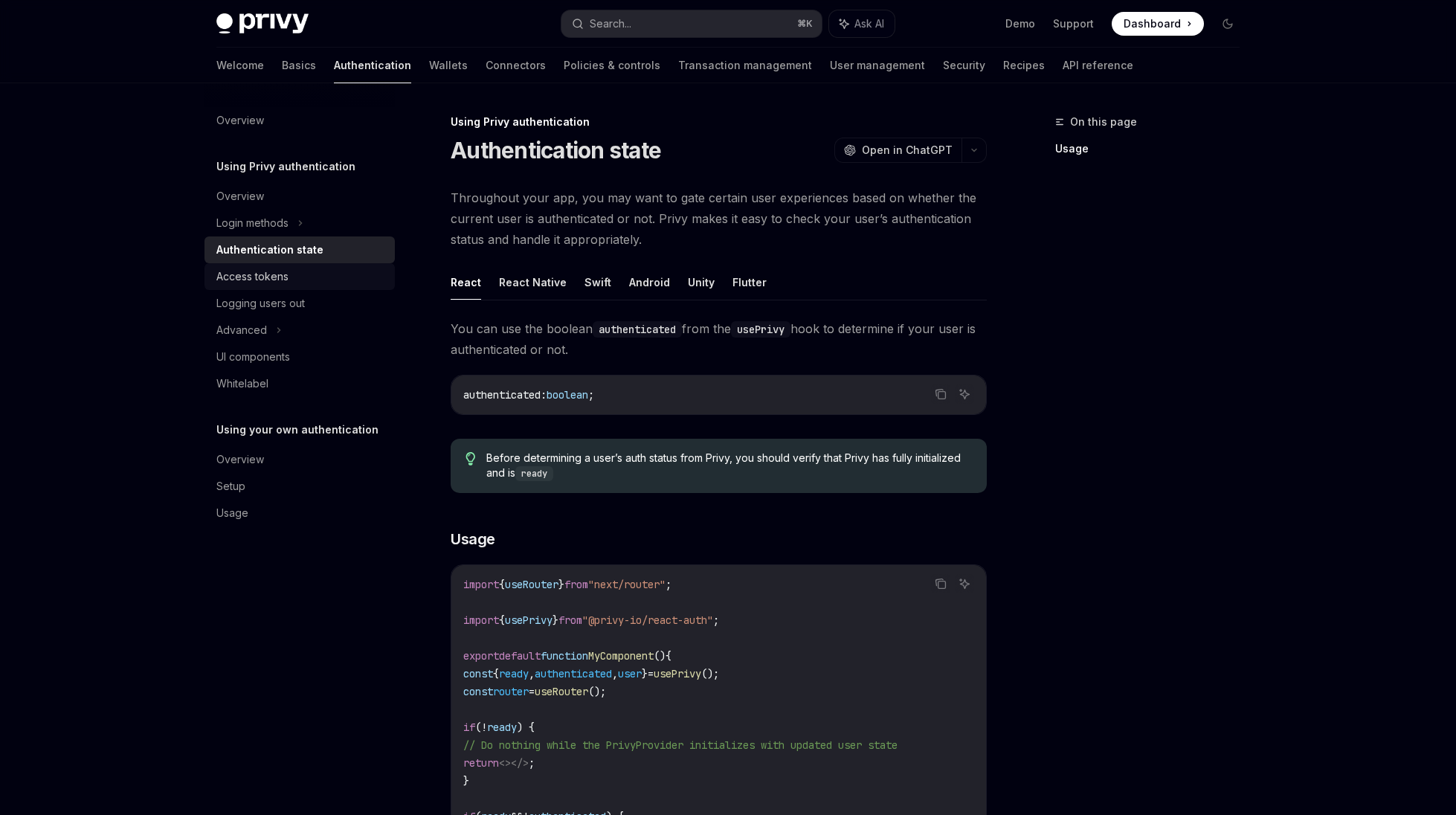
click at [284, 279] on div "Access tokens" at bounding box center [252, 276] width 72 height 18
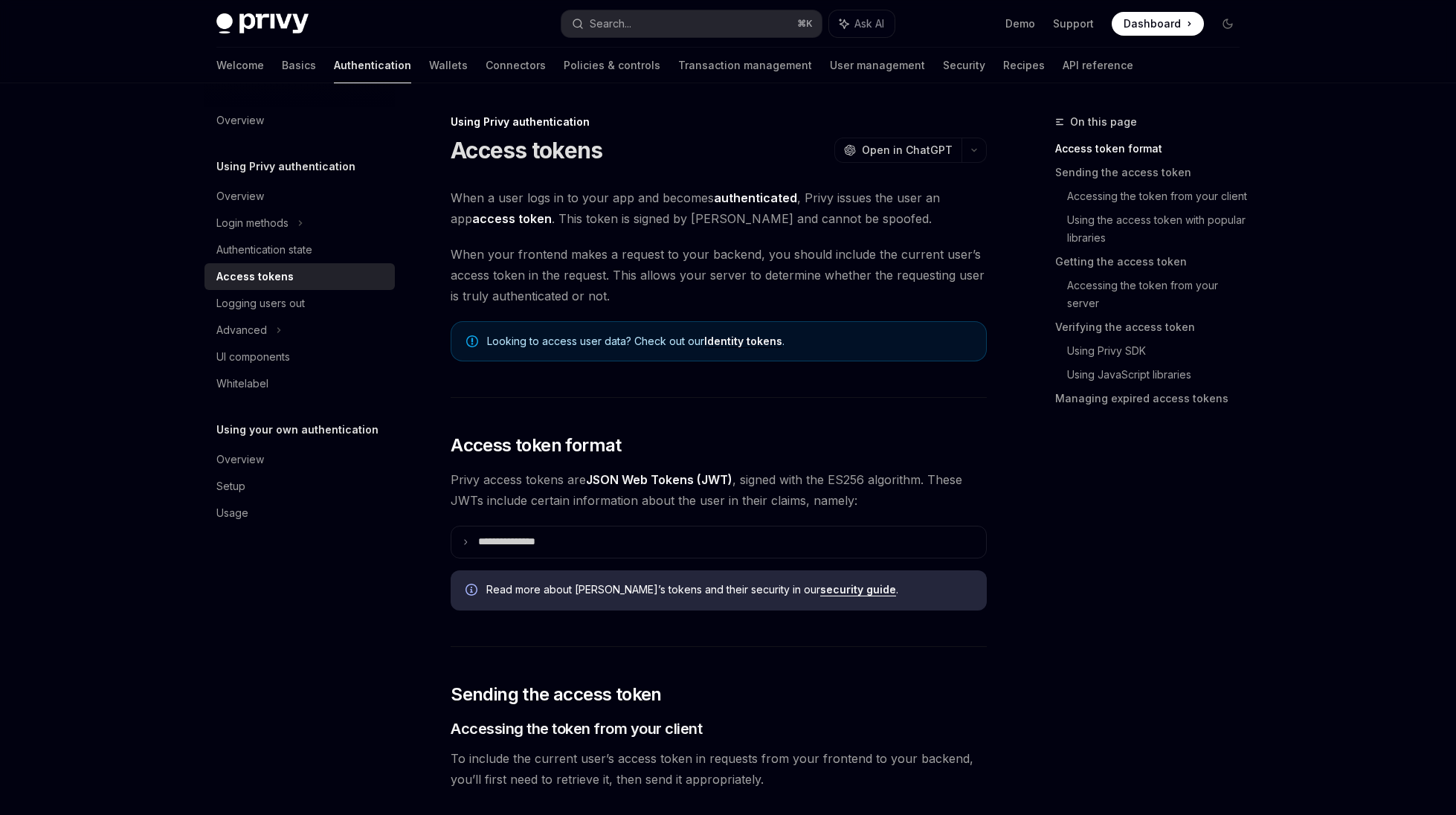
click at [496, 221] on strong "access token" at bounding box center [512, 219] width 80 height 15
click at [472, 221] on strong "access token" at bounding box center [512, 219] width 80 height 15
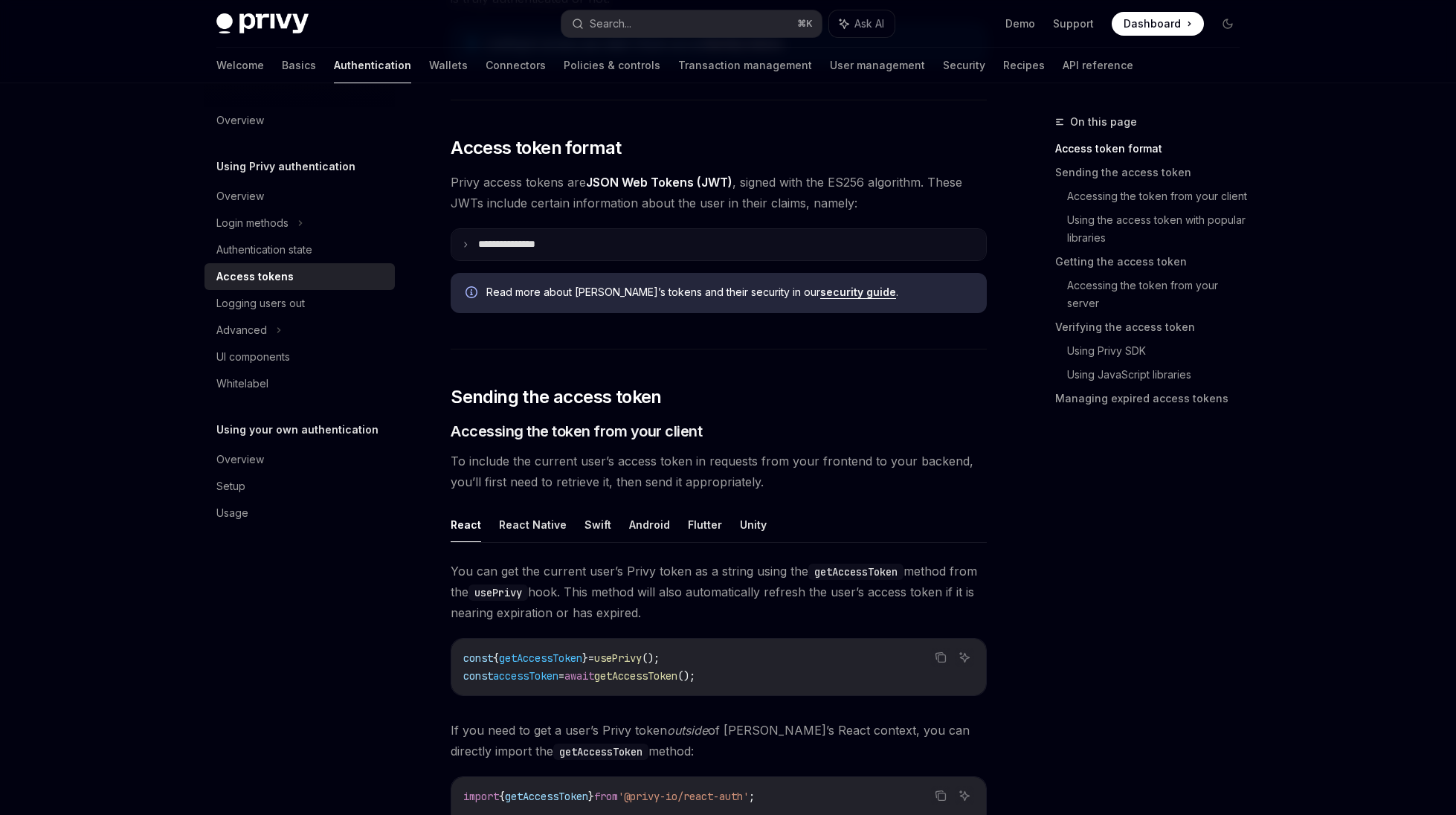
scroll to position [291, 0]
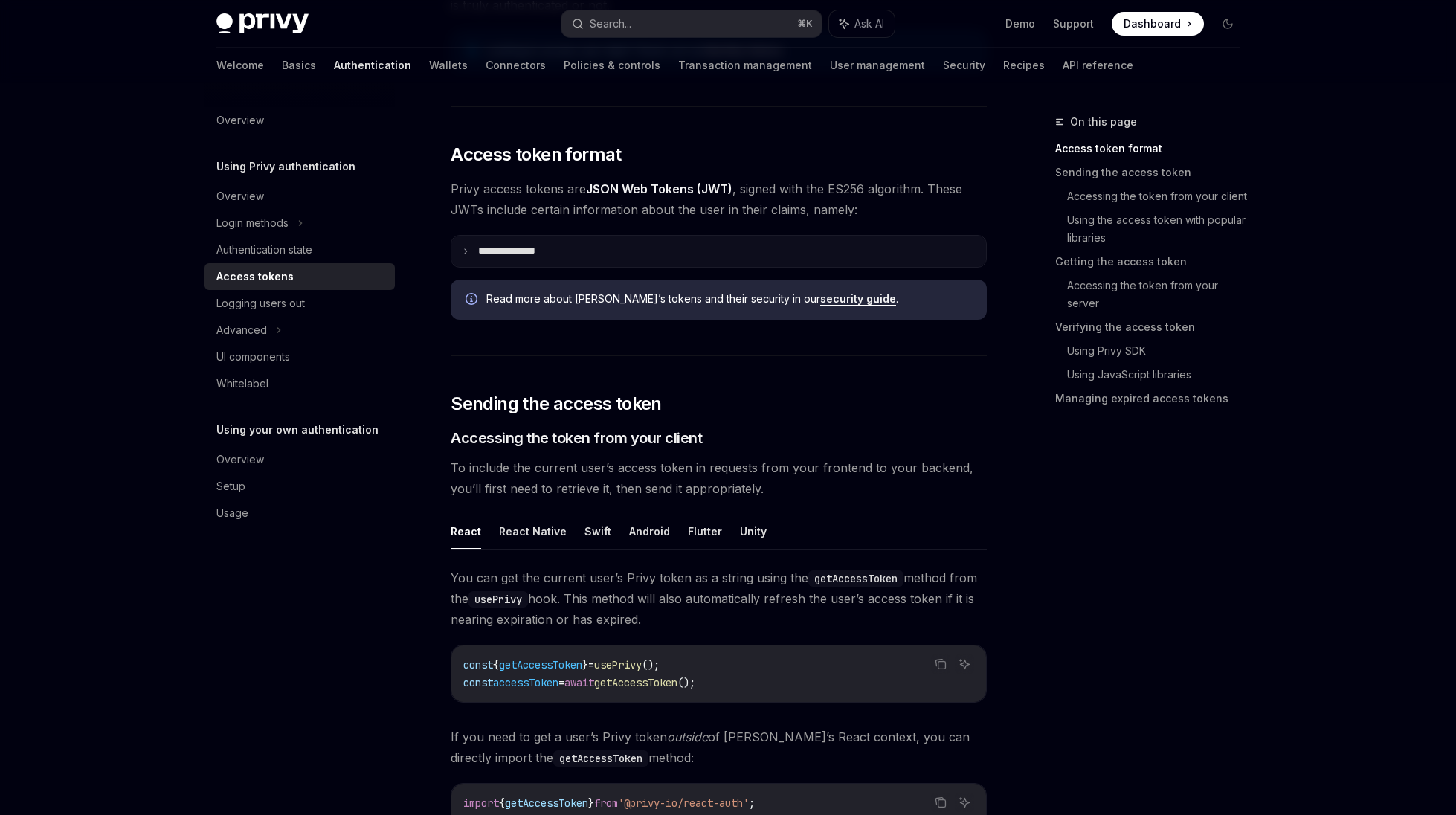
click at [491, 248] on p "**********" at bounding box center [518, 252] width 81 height 13
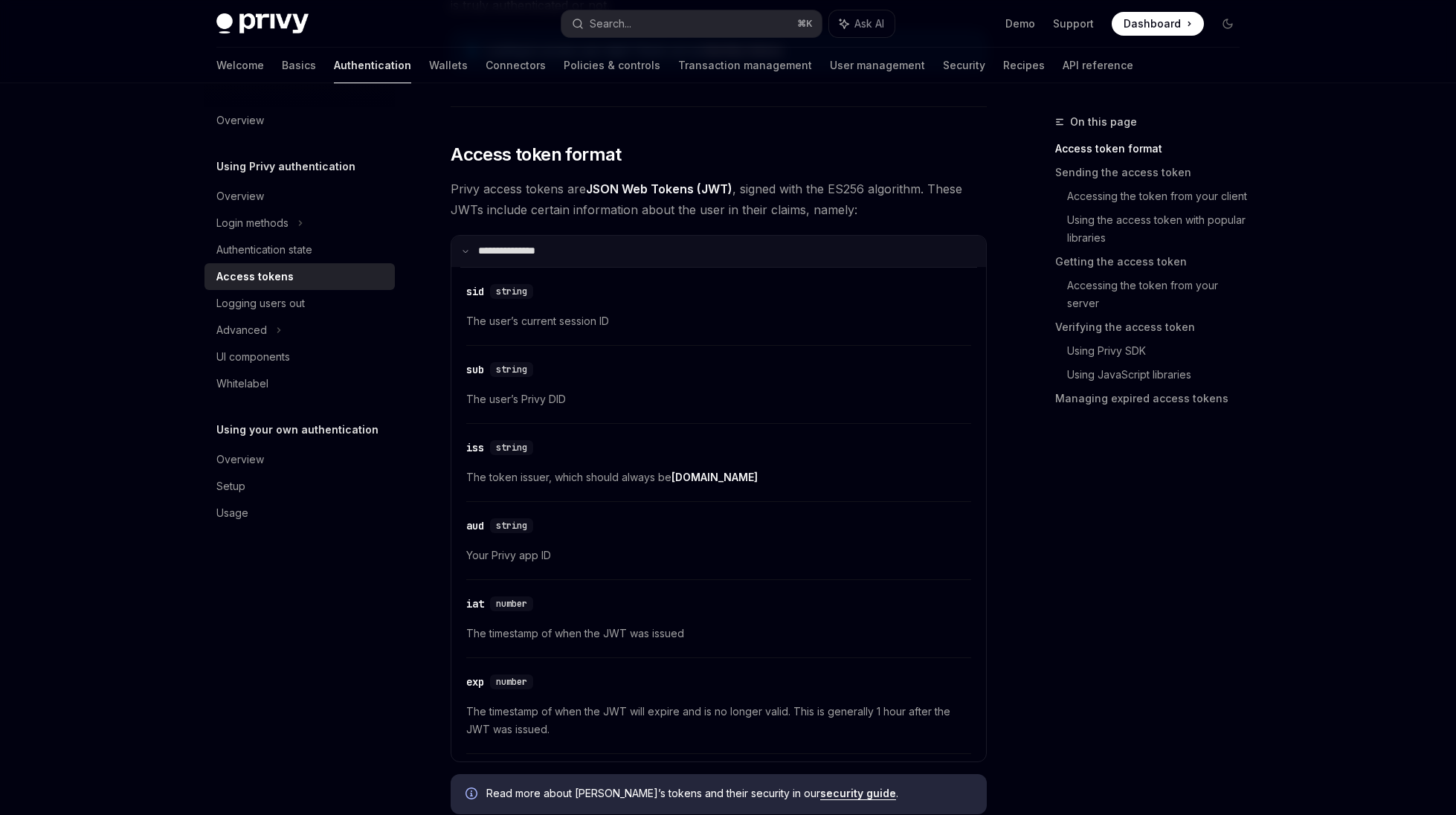
click at [491, 248] on p "**********" at bounding box center [516, 252] width 76 height 13
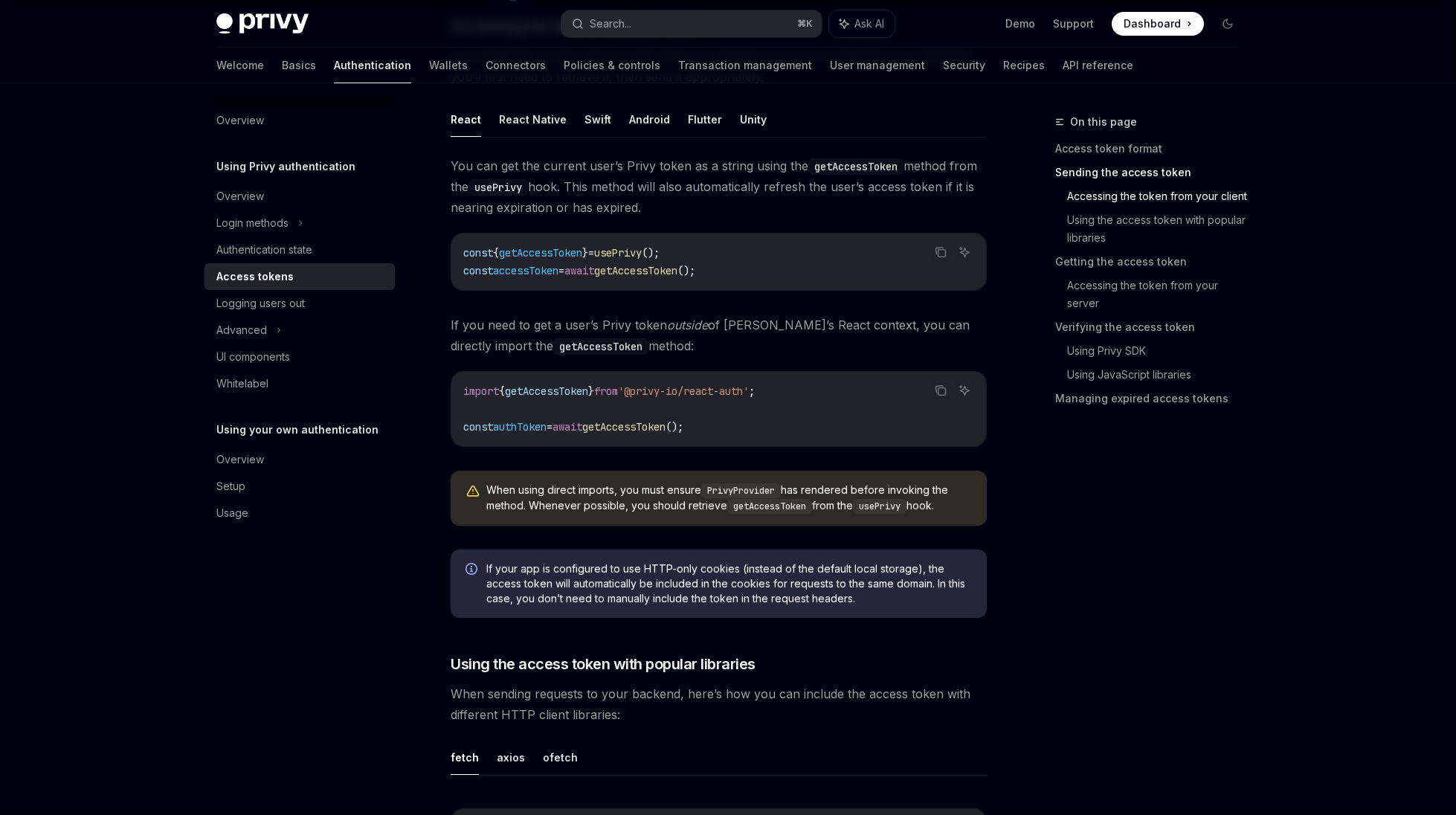
scroll to position [724, 0]
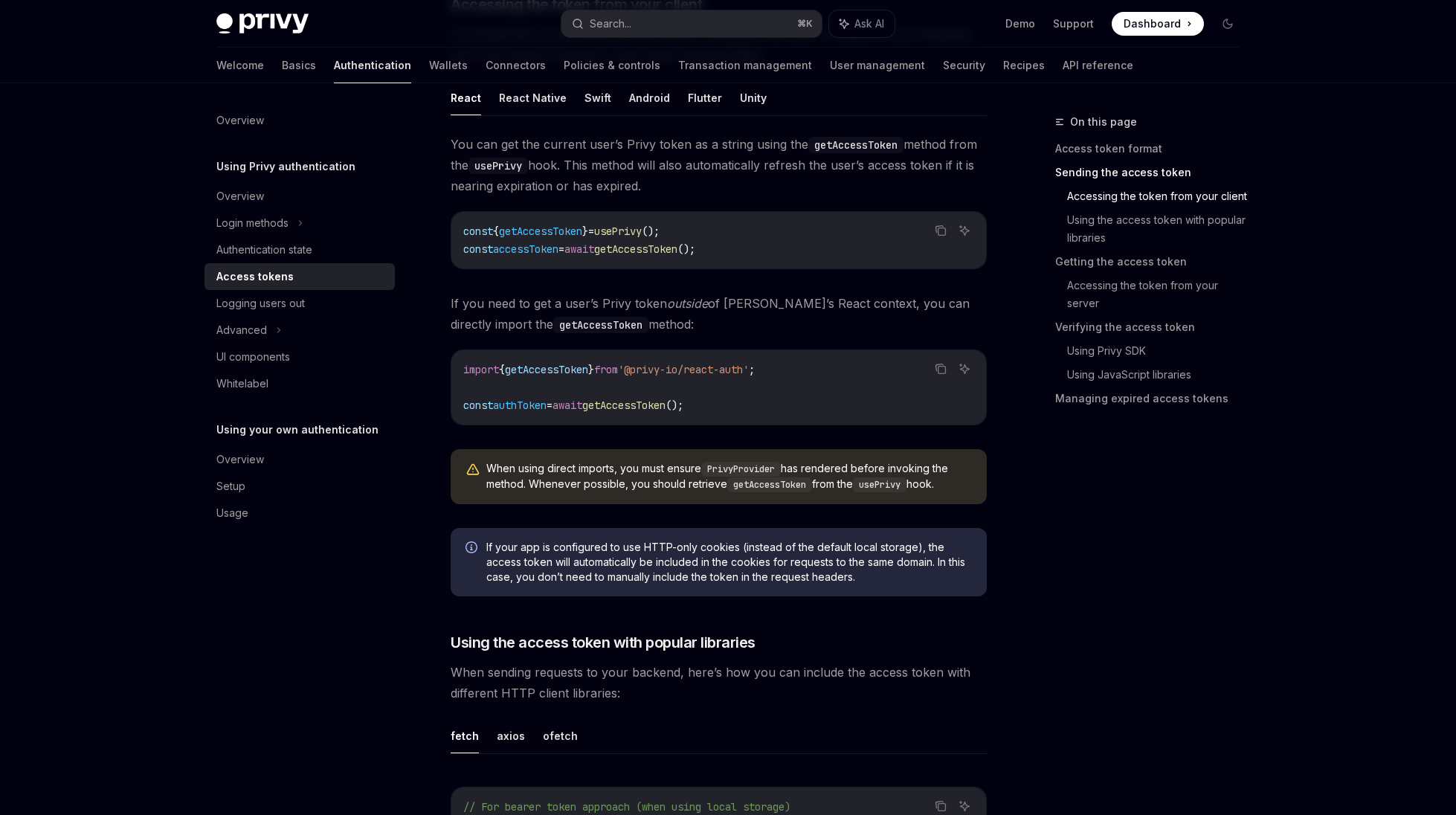
click at [536, 234] on span "getAccessToken" at bounding box center [541, 232] width 83 height 13
copy span "getAccessToken"
click at [502, 250] on span "accessToken" at bounding box center [526, 249] width 66 height 13
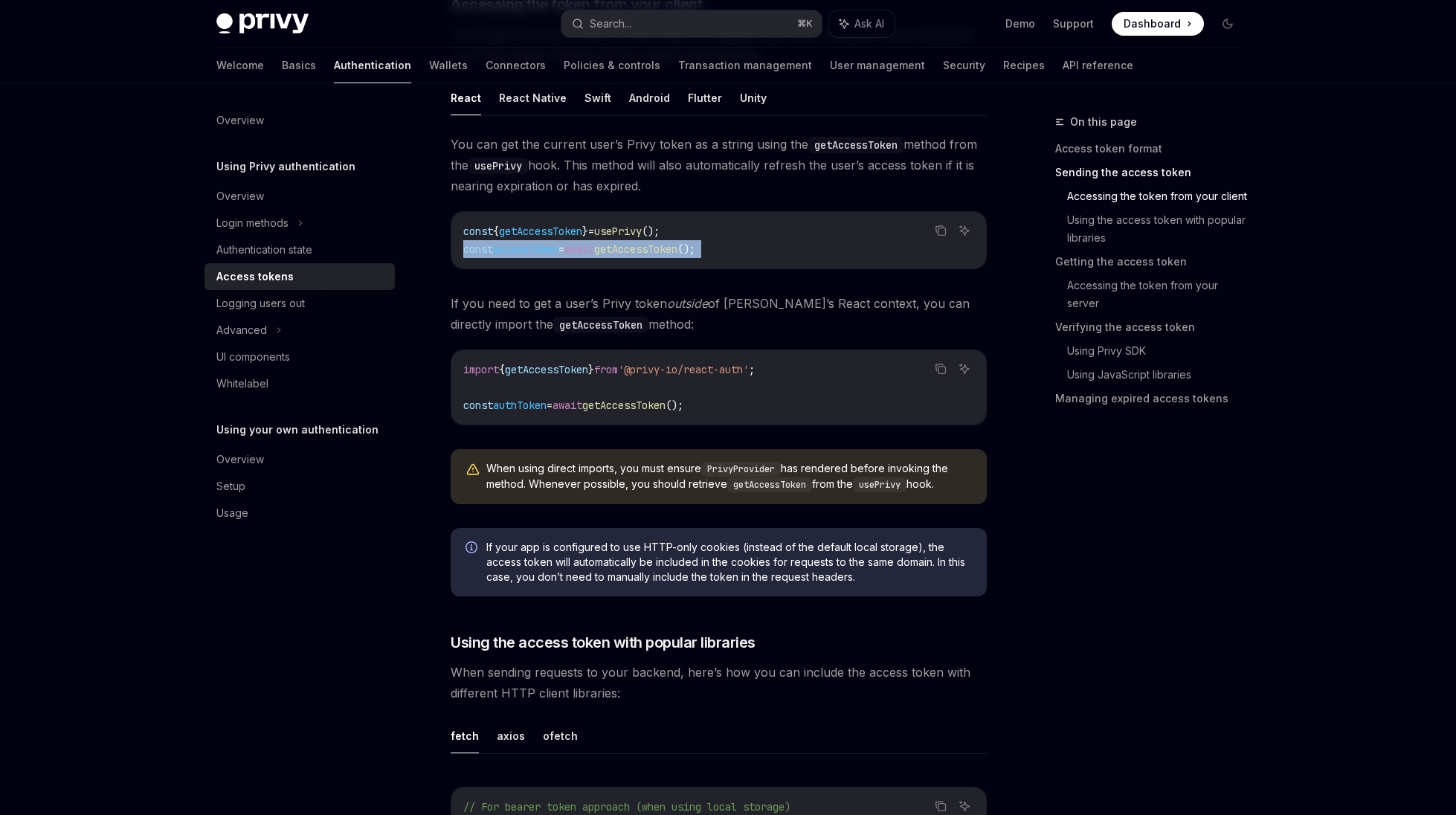
click at [502, 250] on span "accessToken" at bounding box center [526, 249] width 66 height 13
copy code "const accessToken = await getAccessToken ();"
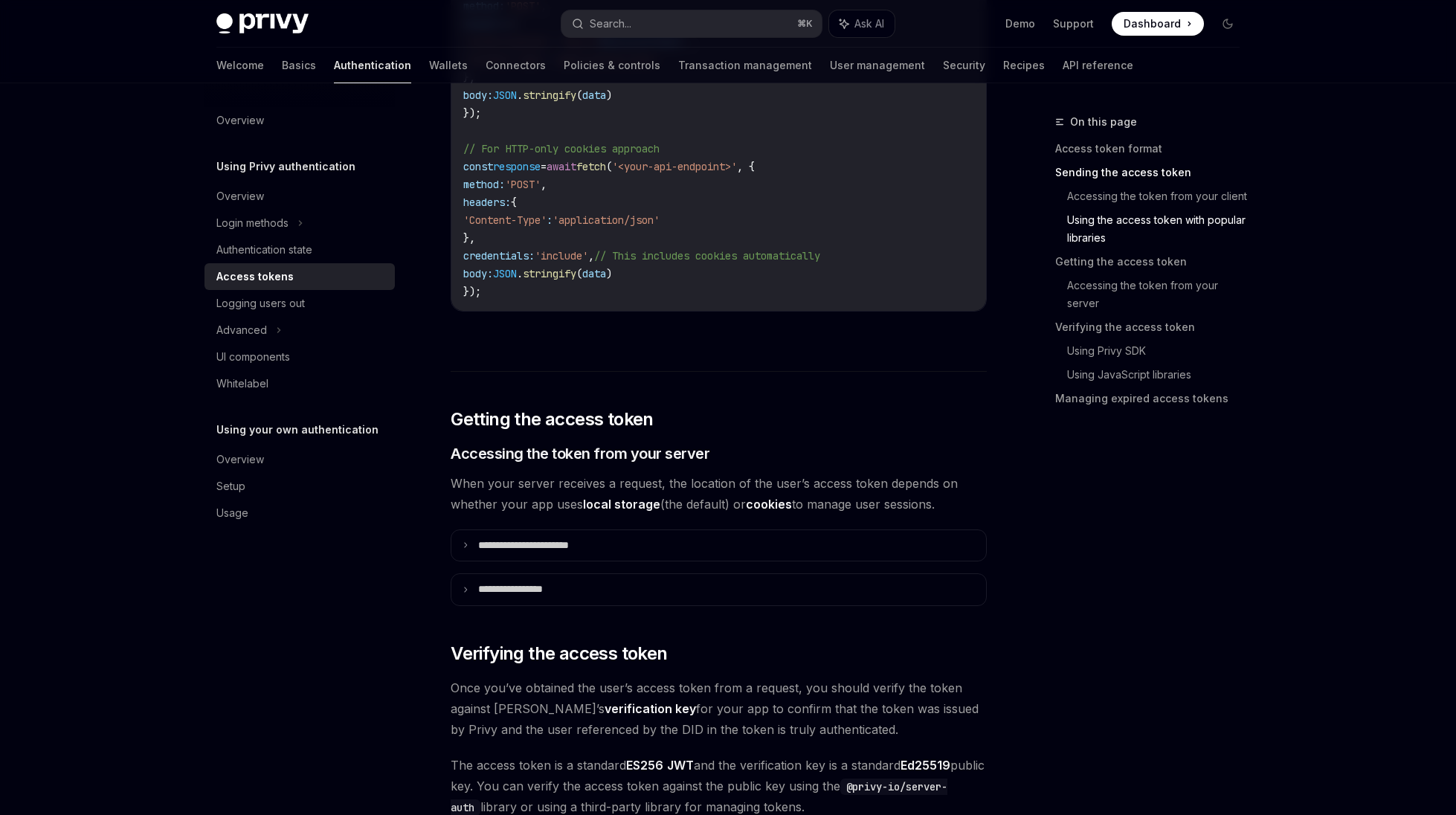
scroll to position [1628, 0]
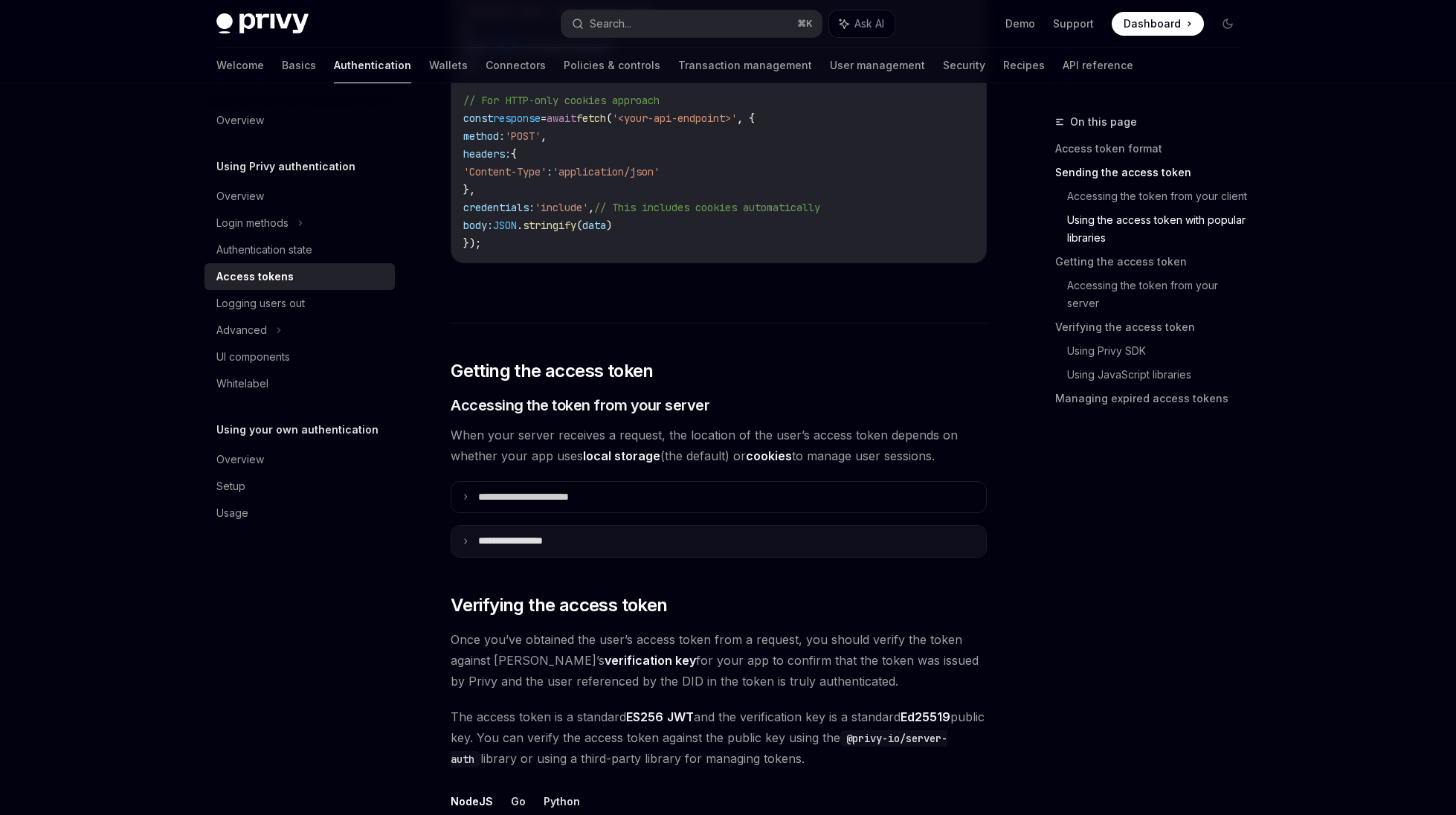
click at [523, 542] on p "**********" at bounding box center [525, 542] width 93 height 13
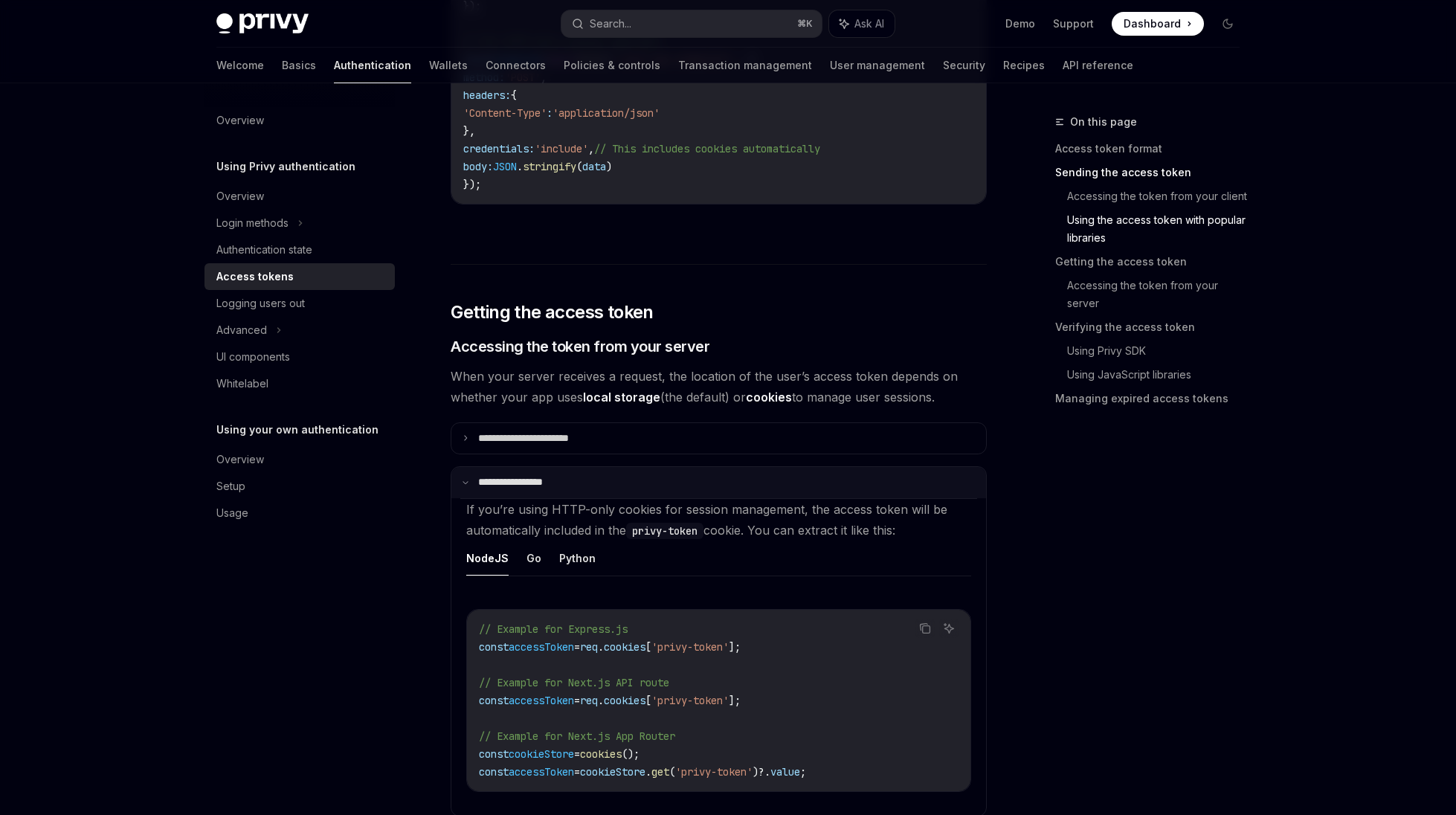
scroll to position [1750, 0]
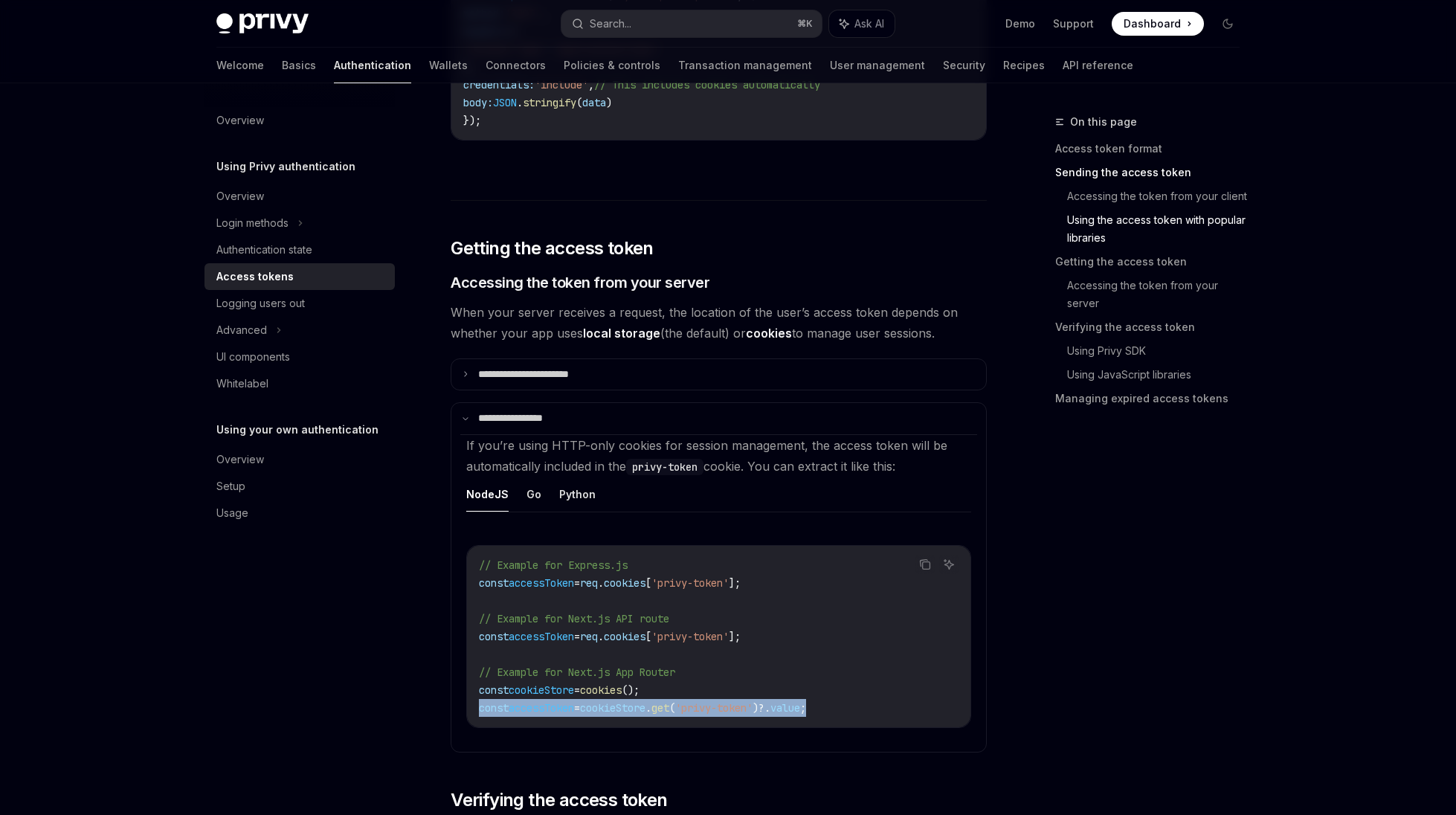
drag, startPoint x: 481, startPoint y: 707, endPoint x: 875, endPoint y: 704, distance: 394.0
click at [875, 704] on code "// Example for Express.js const accessToken = req . cookies [ 'privy-token' ]; …" at bounding box center [719, 637] width 480 height 161
copy span "const accessToken = cookieStore . get ( 'privy-token' )?. value ;"
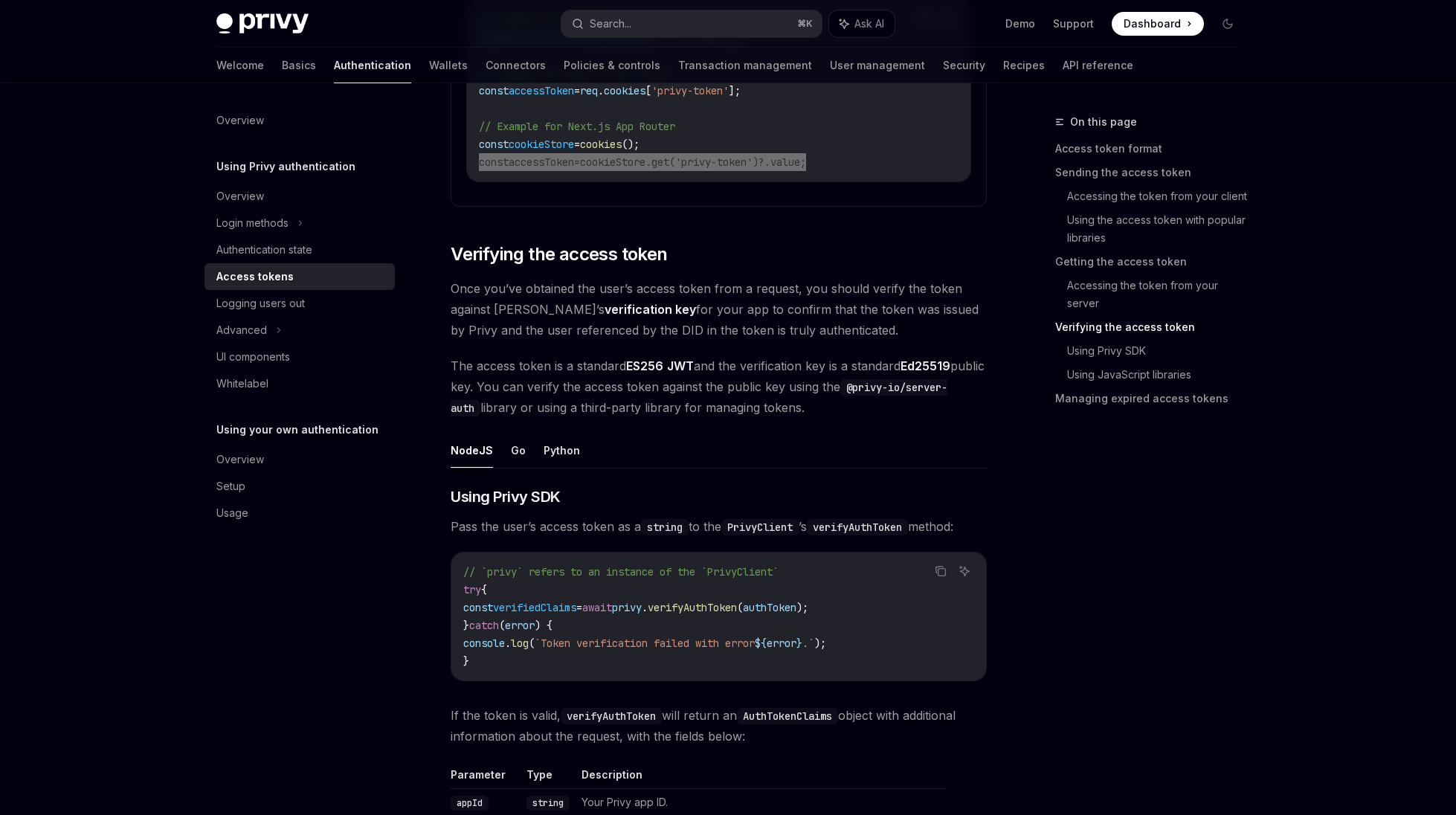
scroll to position [2346, 0]
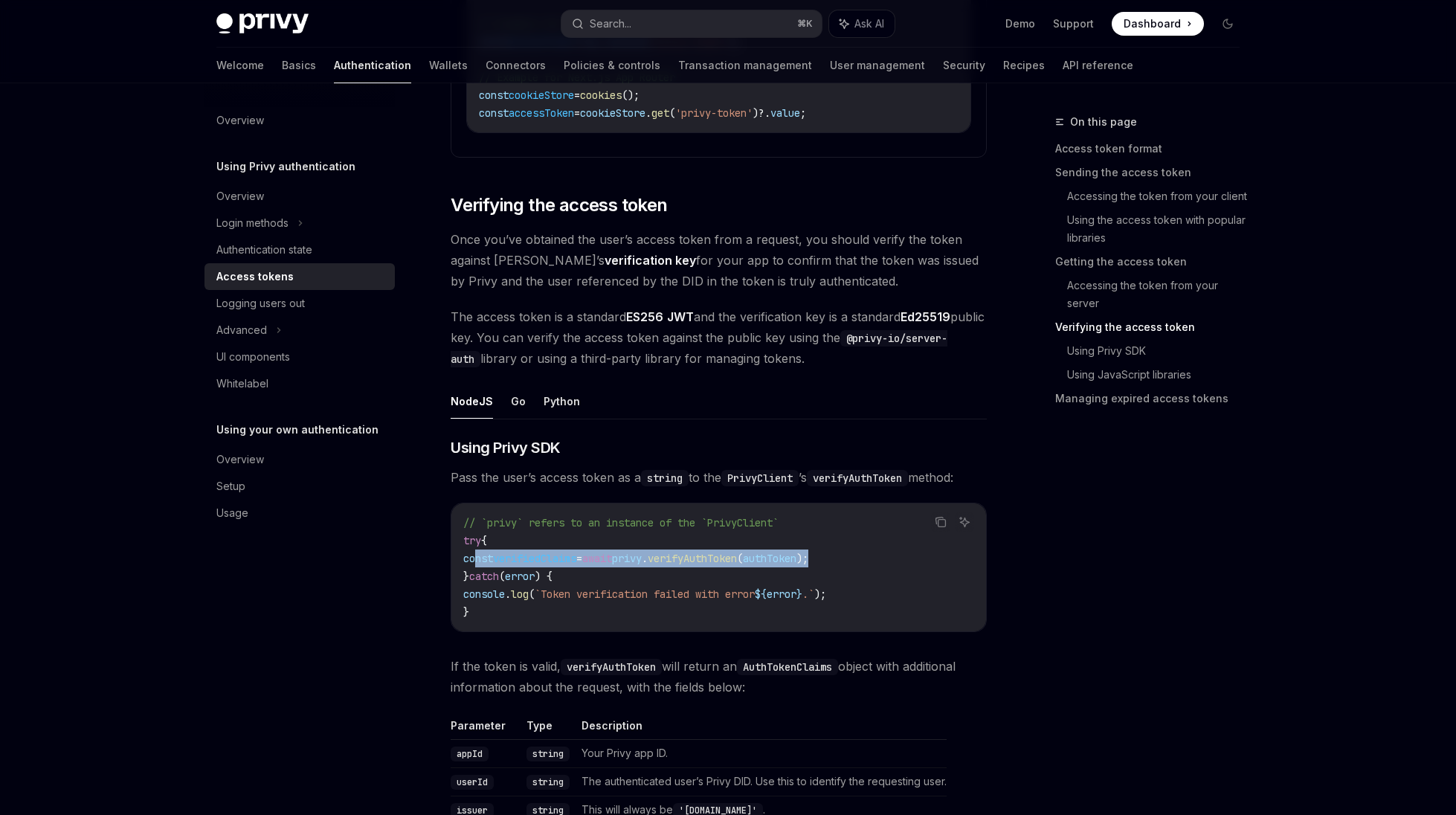
drag, startPoint x: 476, startPoint y: 558, endPoint x: 876, endPoint y: 562, distance: 400.0
click at [876, 562] on code "// `privy` refers to an instance of the `PrivyClient` try { const verifiedClaim…" at bounding box center [718, 568] width 511 height 108
copy span "const verifiedClaims = await privy . verifyAuthToken ( authToken );"
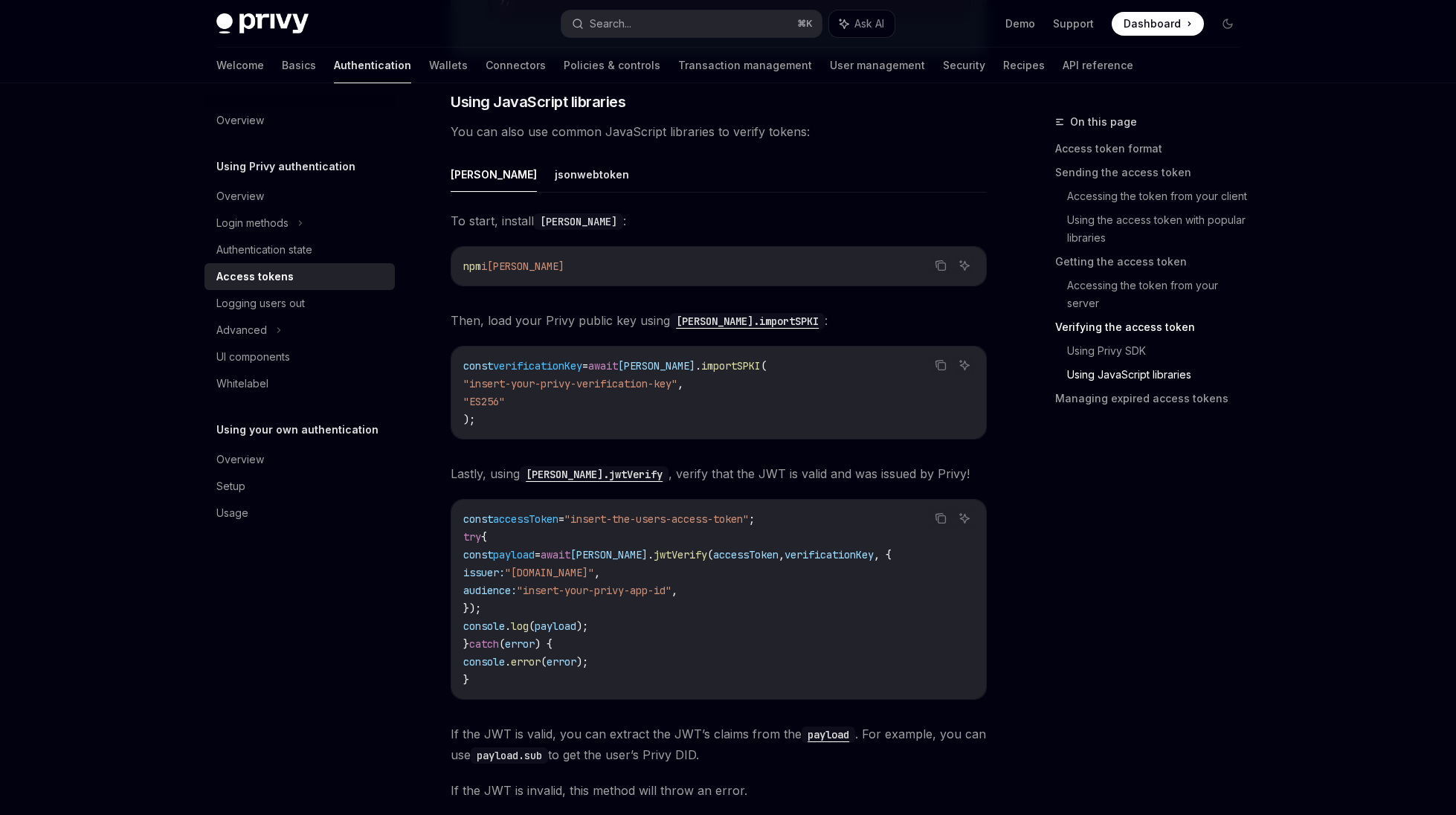
scroll to position [3511, 0]
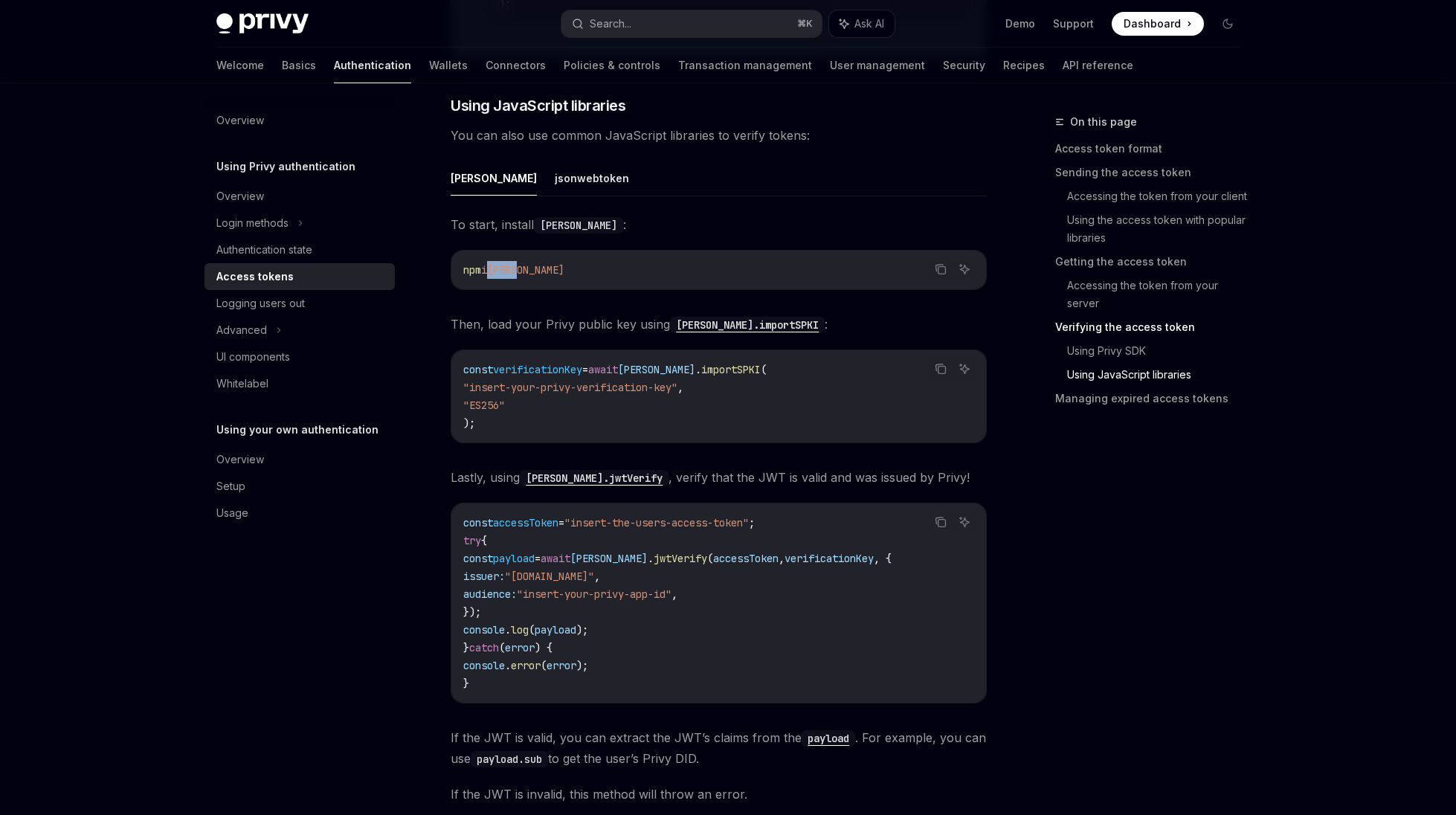
drag, startPoint x: 486, startPoint y: 266, endPoint x: 592, endPoint y: 264, distance: 106.0
click at [592, 264] on code "npm i [PERSON_NAME]" at bounding box center [718, 269] width 511 height 18
copy span "i [PERSON_NAME]"
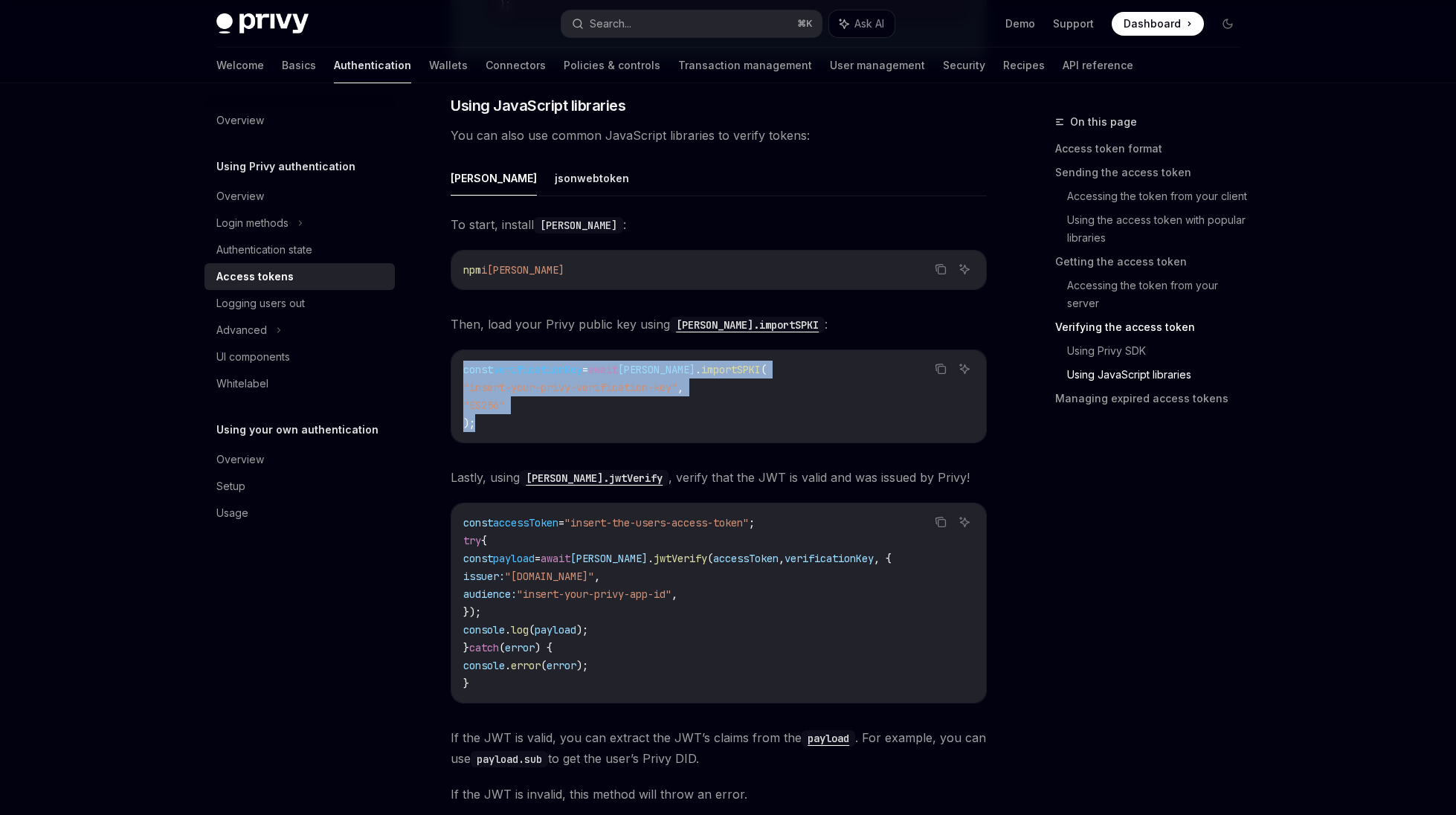
drag, startPoint x: 464, startPoint y: 371, endPoint x: 505, endPoint y: 428, distance: 70.2
click at [505, 428] on code "const verificationKey = await [PERSON_NAME] . importSPKI ( "insert-your-privy-v…" at bounding box center [718, 397] width 511 height 72
copy code "const verificationKey = await [PERSON_NAME] . importSPKI ( "insert-your-privy-v…"
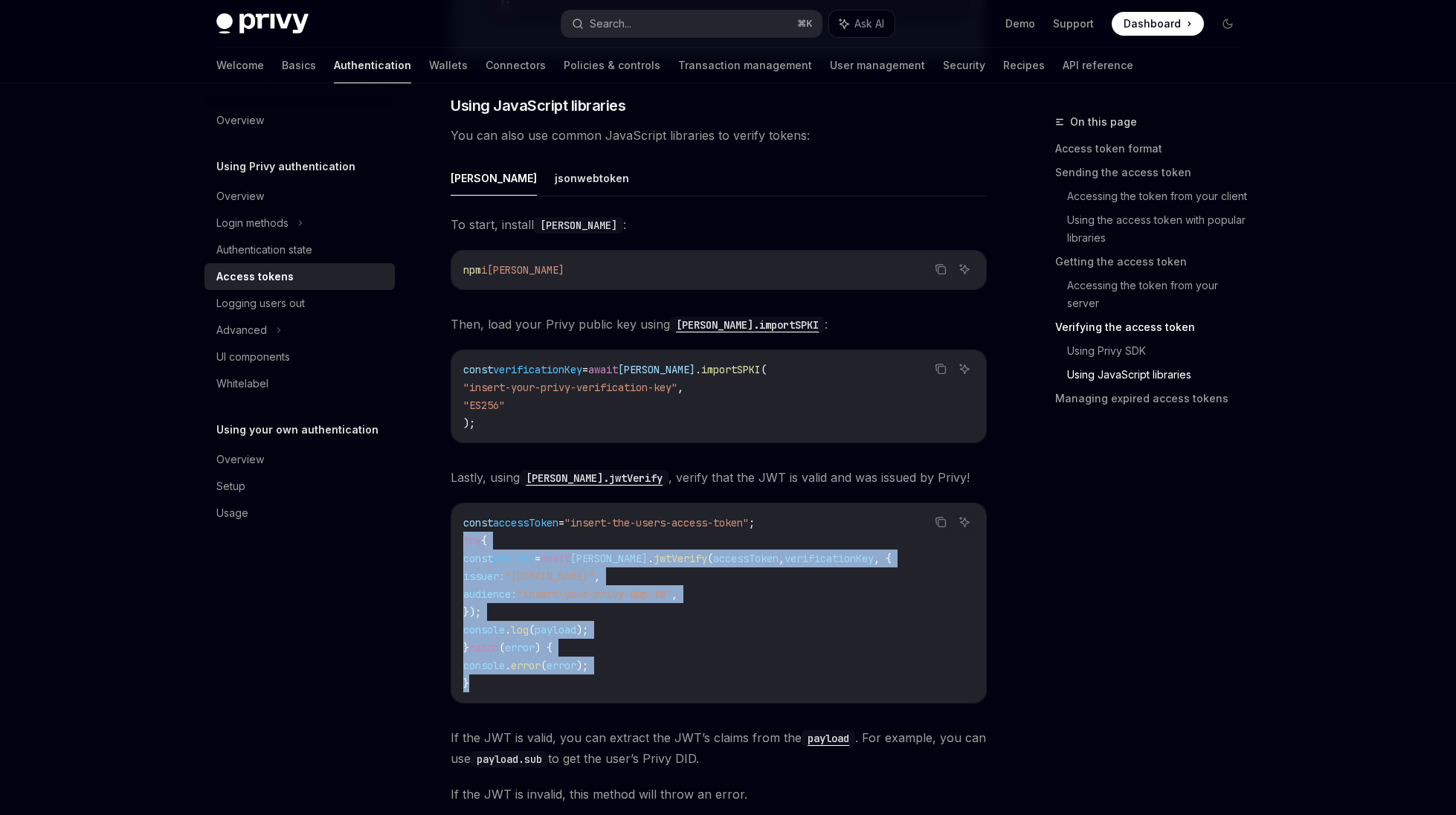
drag, startPoint x: 462, startPoint y: 543, endPoint x: 516, endPoint y: 697, distance: 163.2
click at [516, 697] on div "const accessToken = "insert-the-users-access-token" ; try { const payload = awa…" at bounding box center [719, 602] width 535 height 199
copy code "try { const payload = [PERSON_NAME] . jwtVerify ( accessToken , verificationKey…"
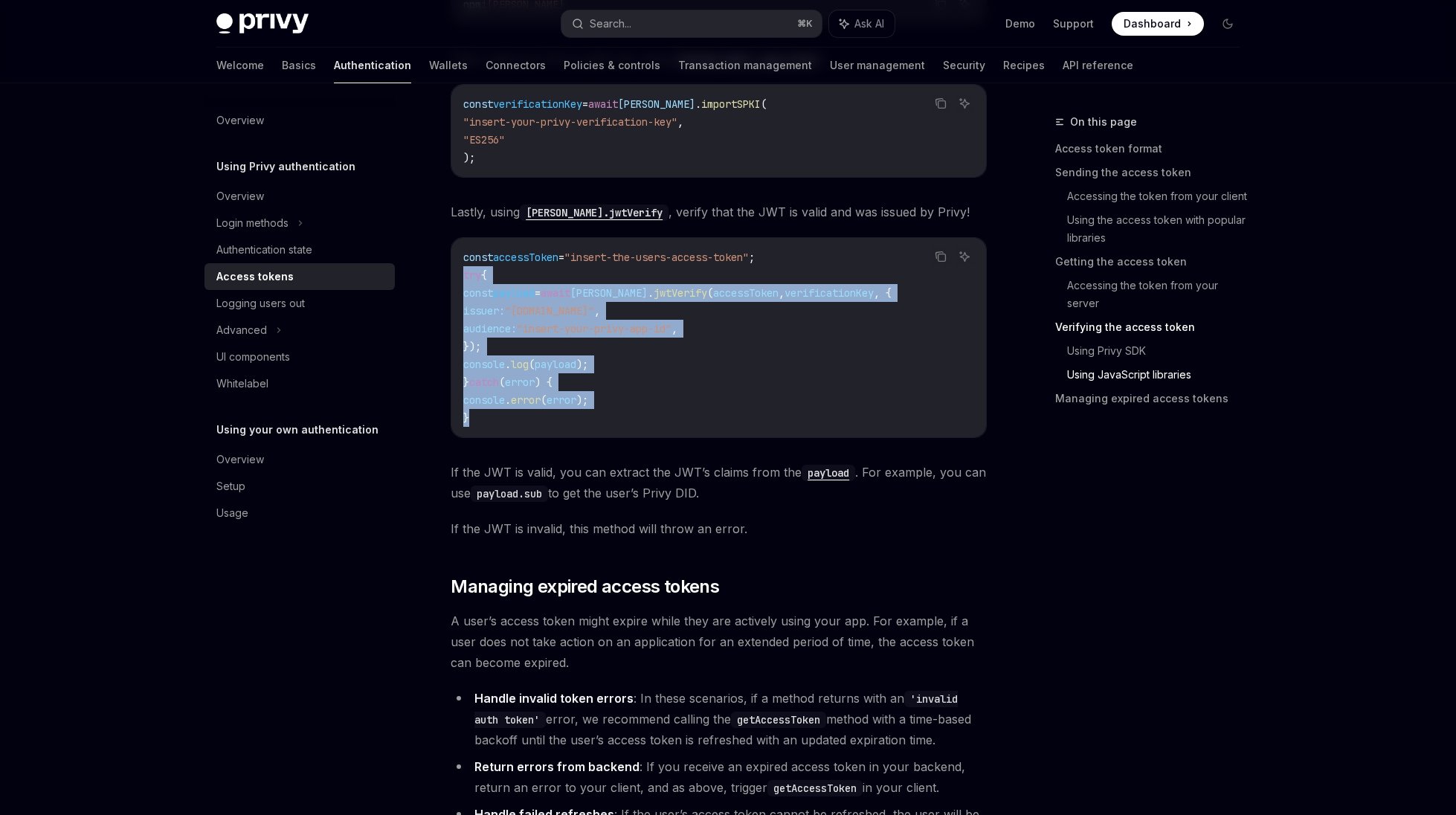
scroll to position [3778, 0]
click at [832, 471] on code "payload" at bounding box center [828, 472] width 53 height 17
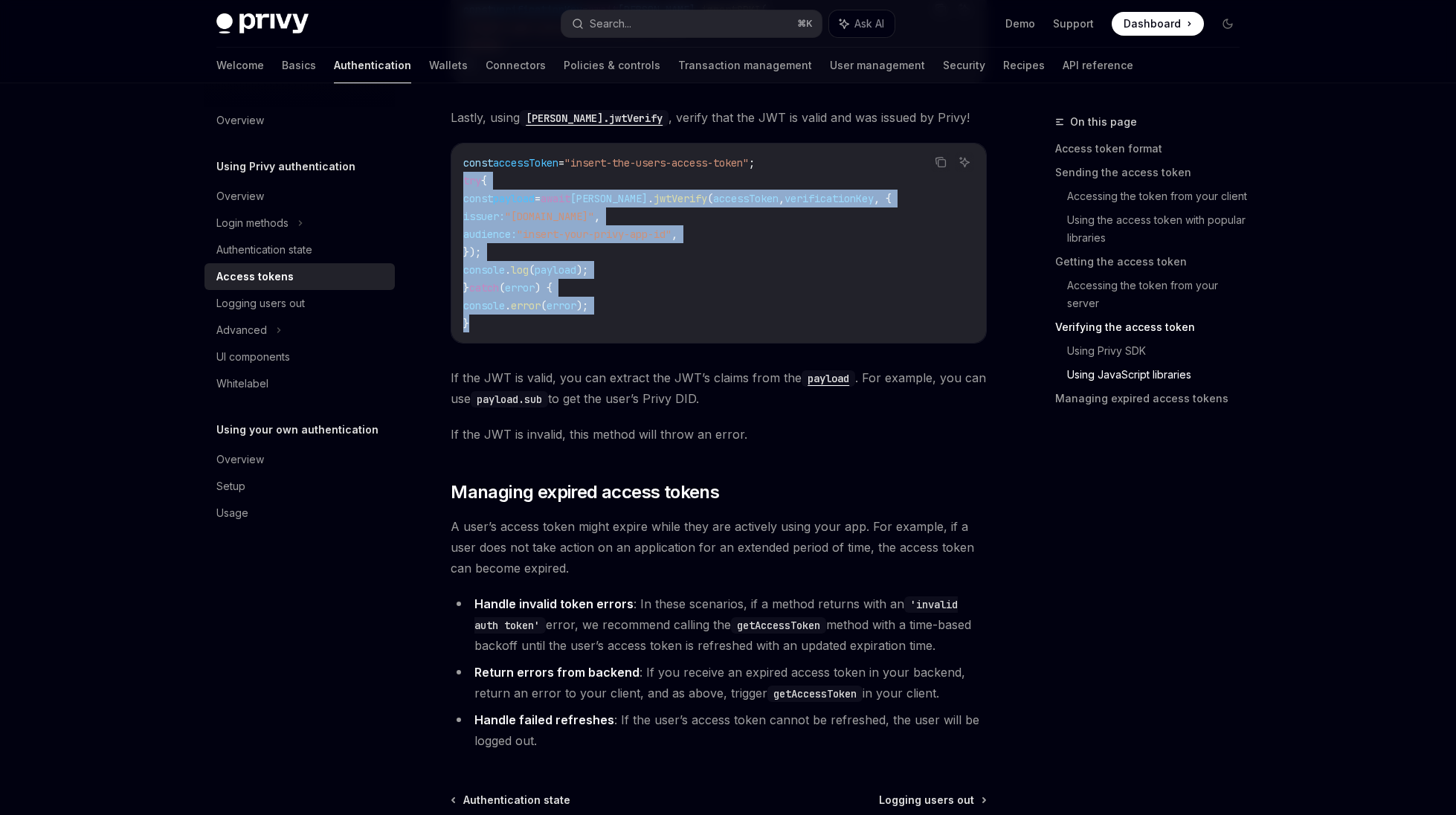
scroll to position [3918, 0]
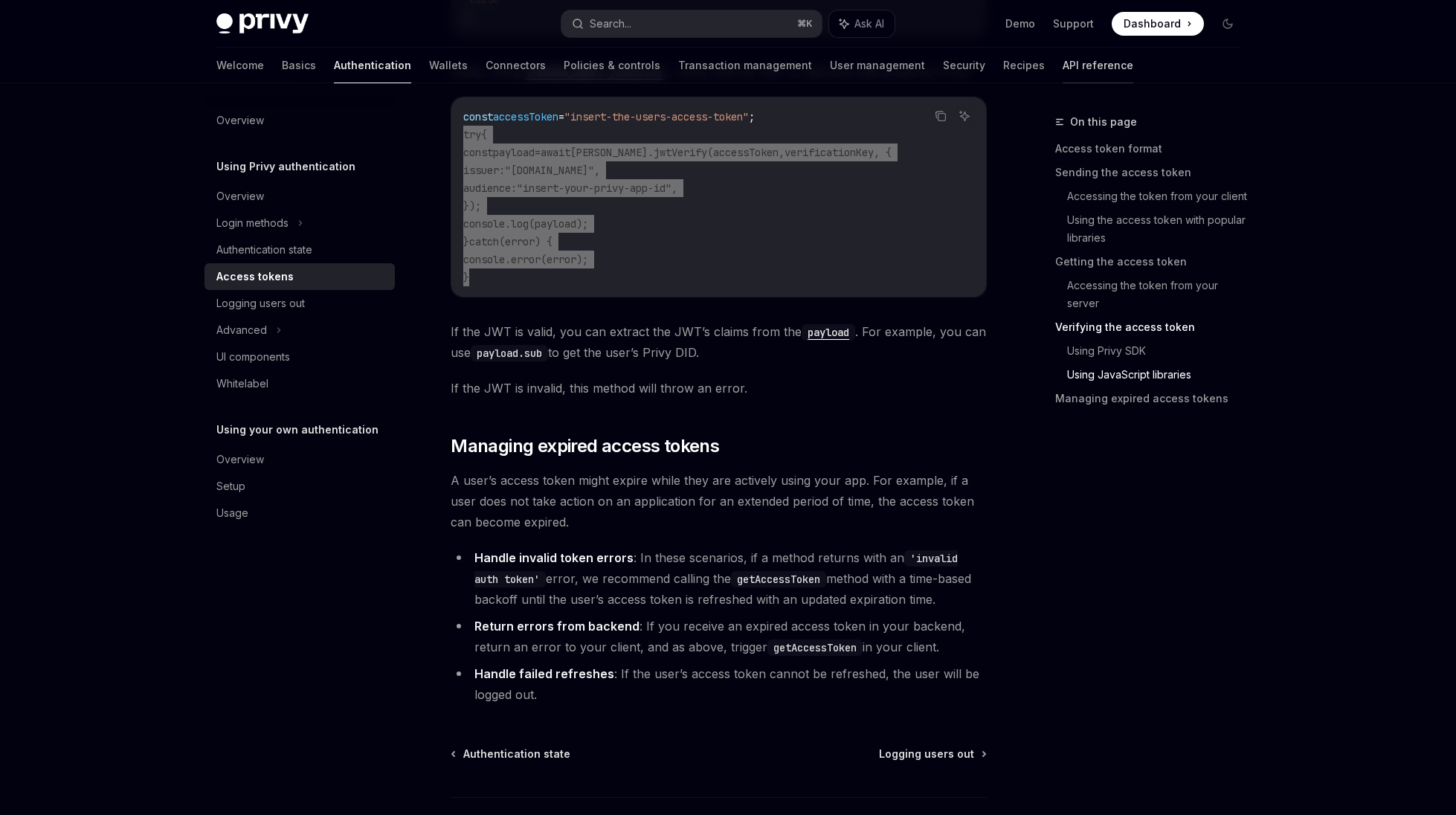
type textarea "*"
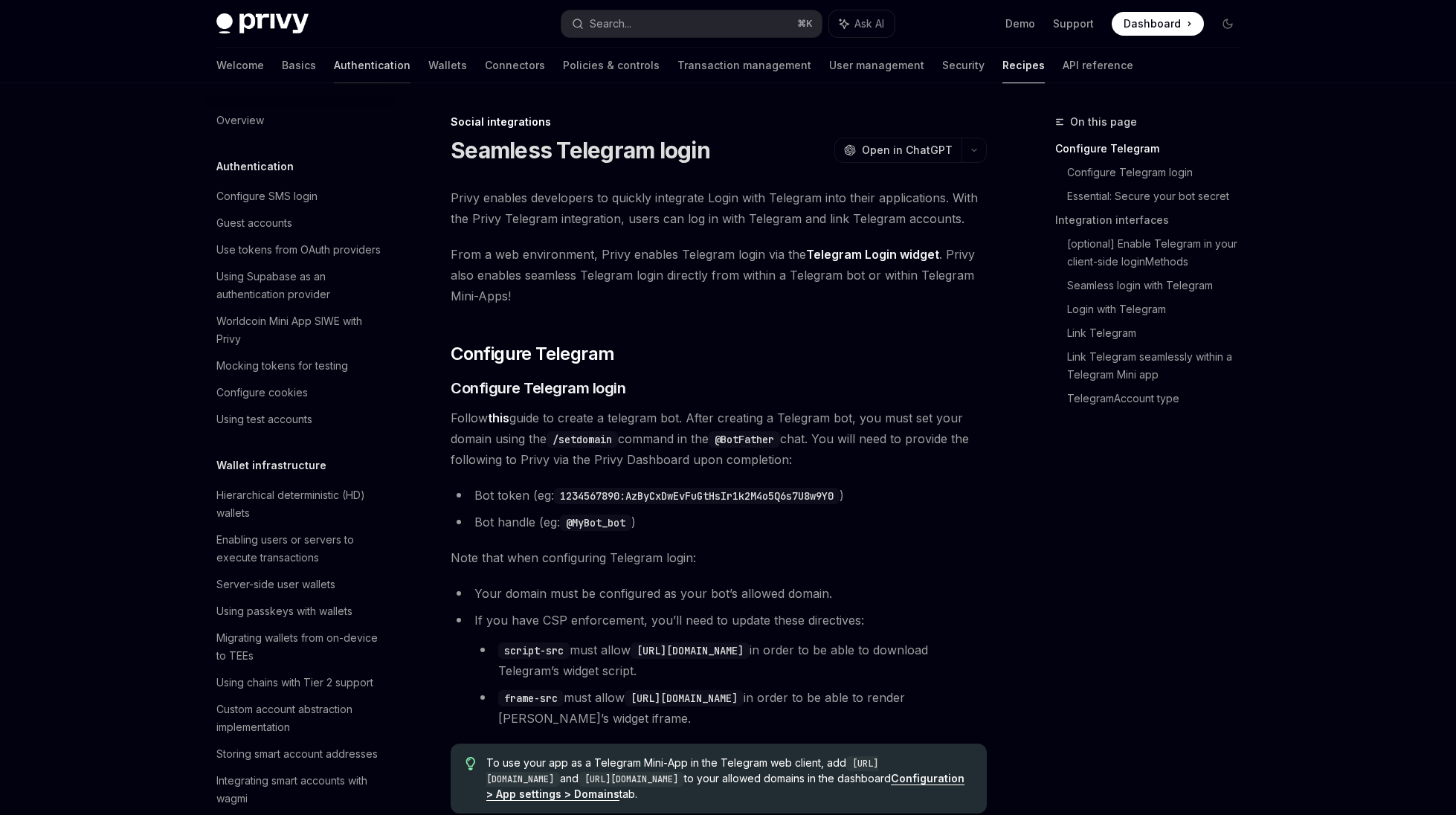
scroll to position [103, 0]
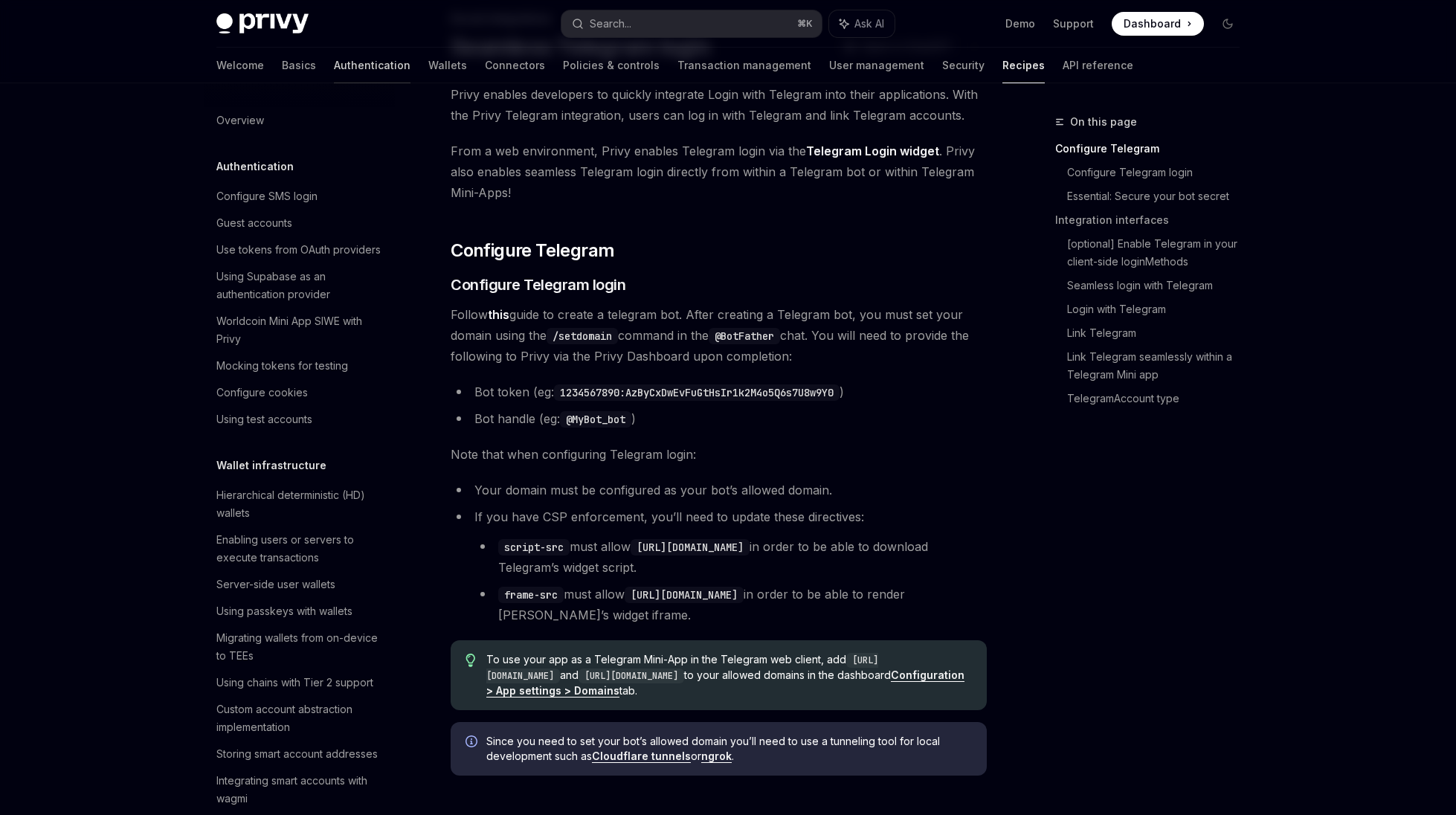
click at [334, 64] on link "Authentication" at bounding box center [372, 65] width 77 height 36
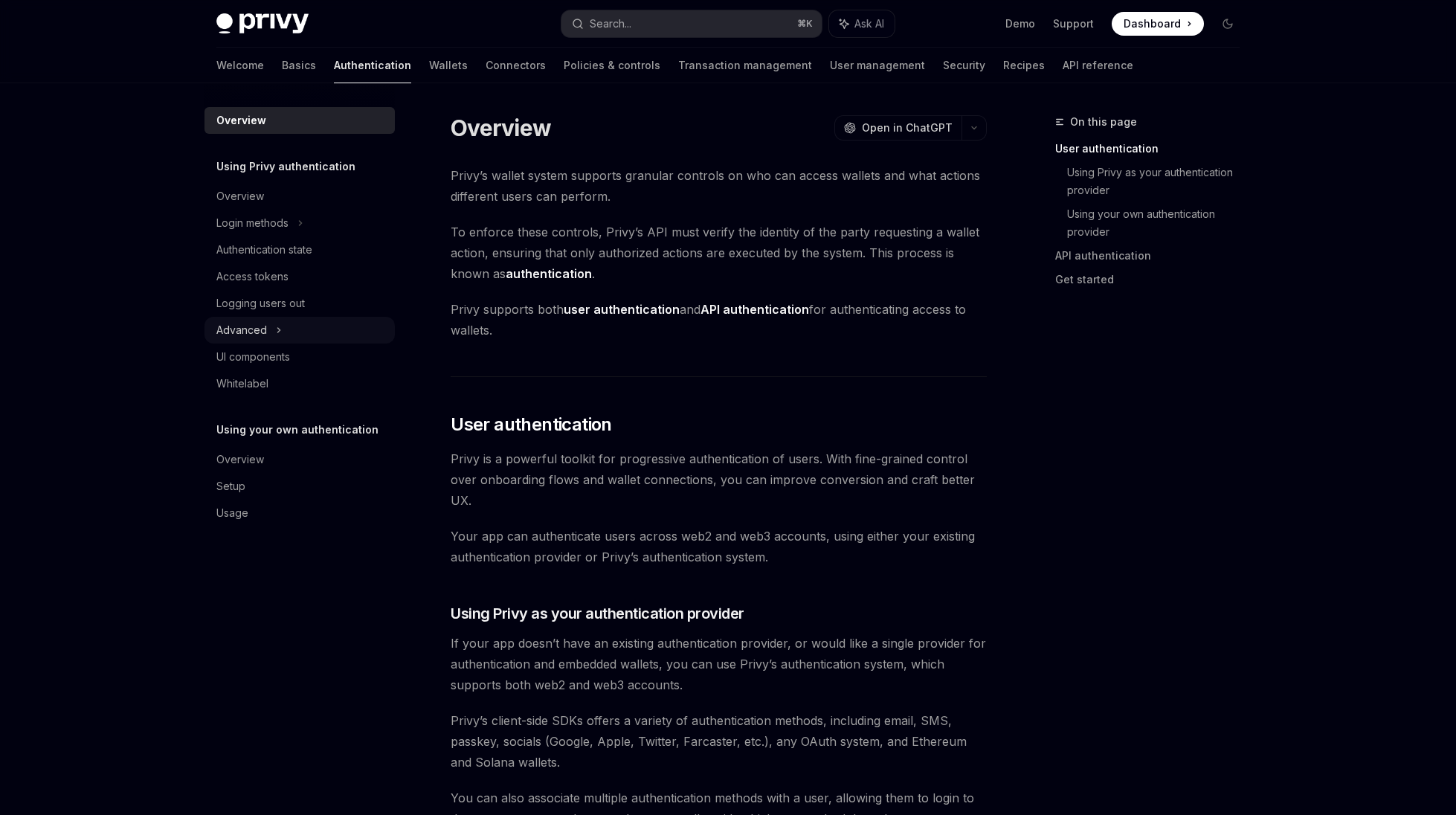
click at [250, 340] on div "Advanced" at bounding box center [299, 330] width 191 height 27
click at [249, 348] on div "MFA" at bounding box center [299, 357] width 191 height 27
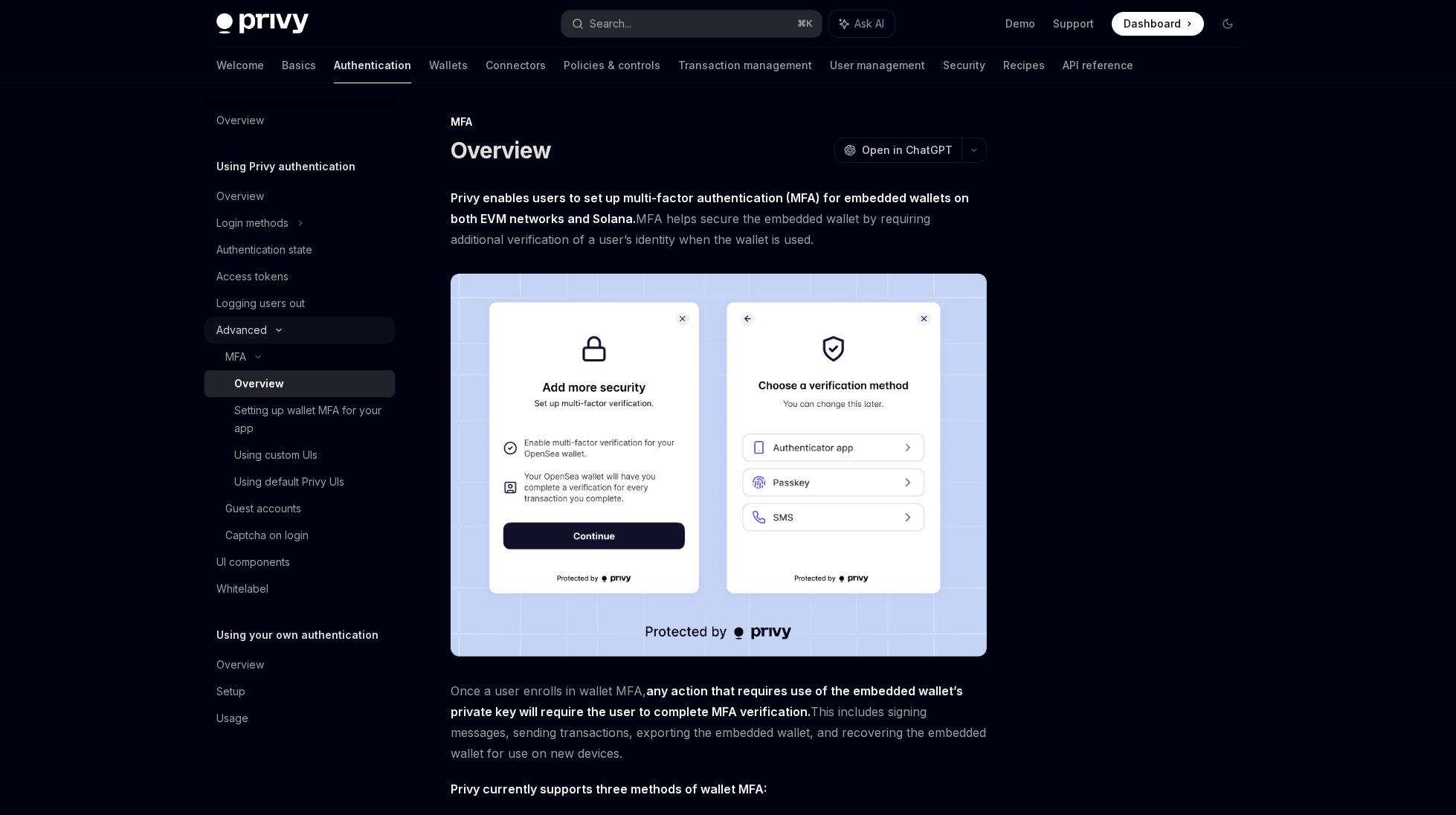
click at [248, 342] on div "Advanced" at bounding box center [299, 330] width 191 height 27
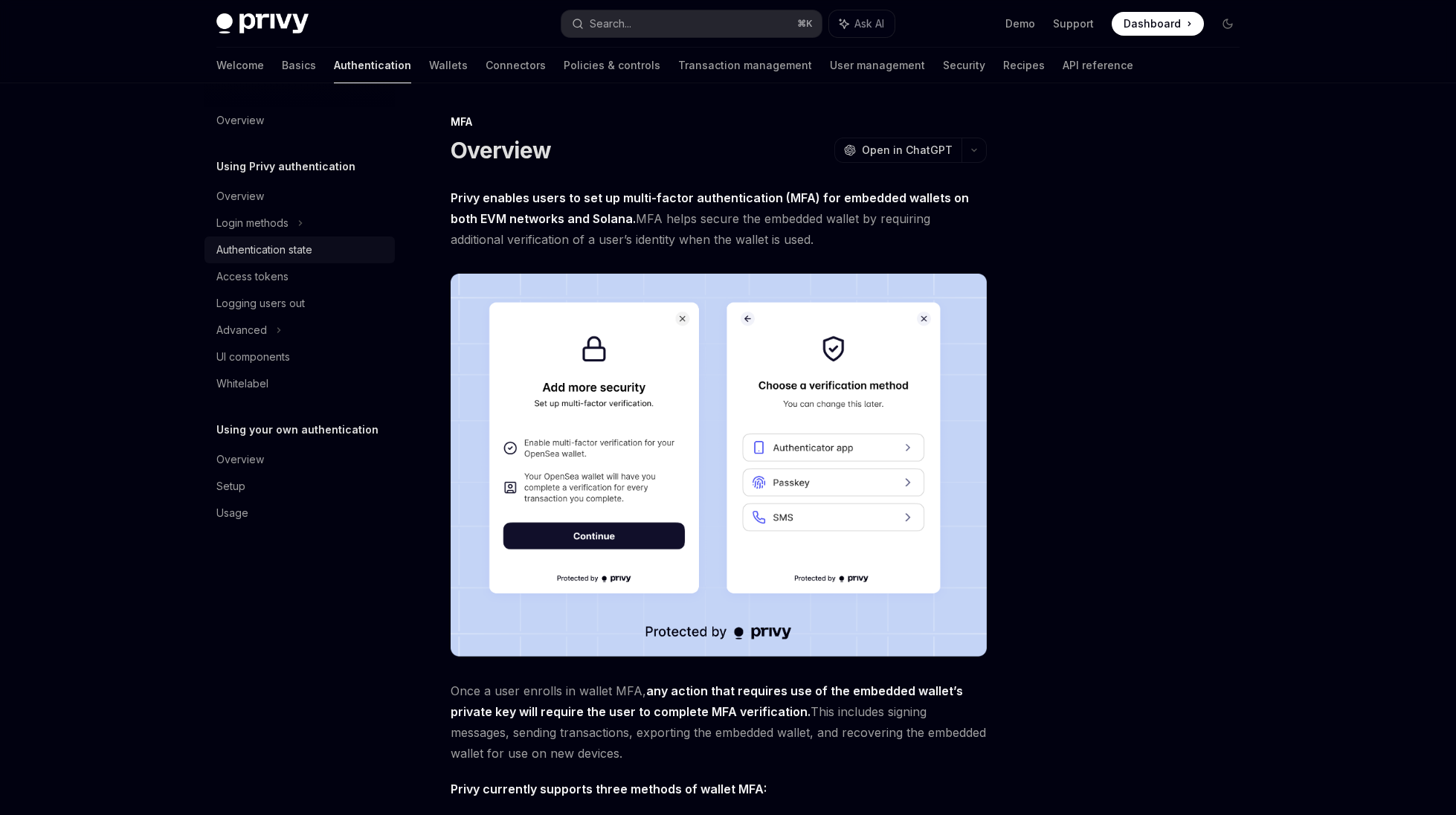
click at [239, 259] on link "Authentication state" at bounding box center [299, 250] width 191 height 27
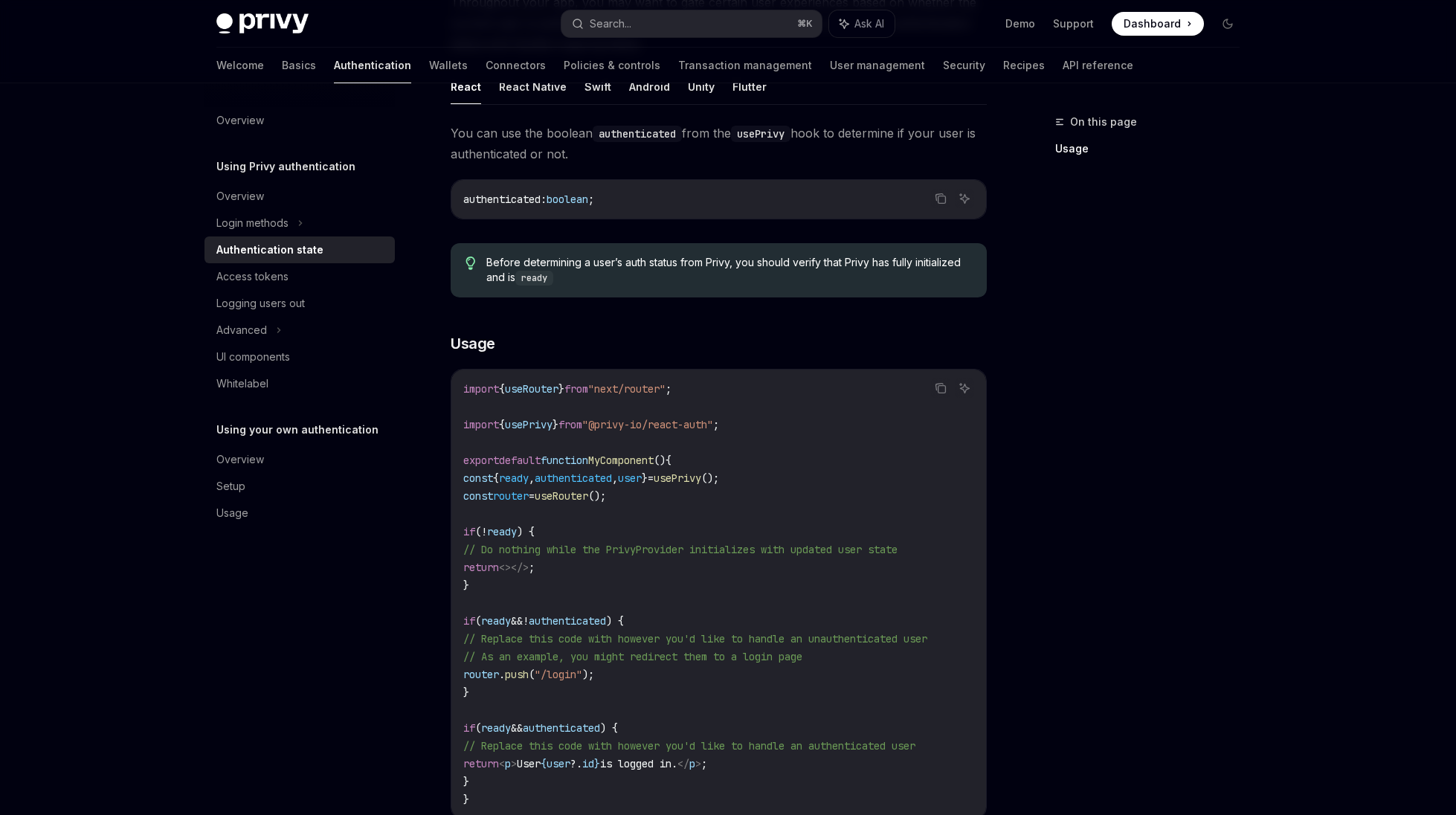
scroll to position [193, 0]
type textarea "*"
